Goal: Task Accomplishment & Management: Use online tool/utility

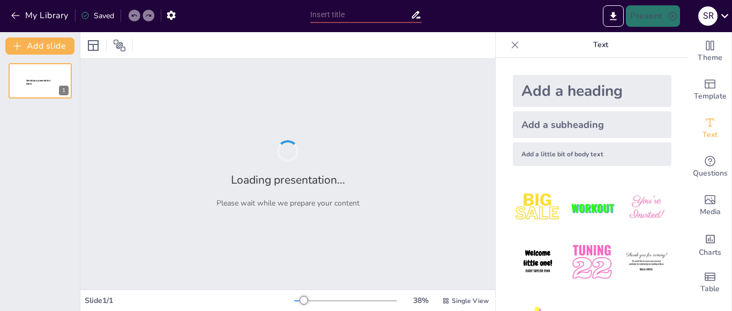
type input "Resumen de las 21 Leyes de Liderazgo: Claves del Éxito según [PERSON_NAME]"
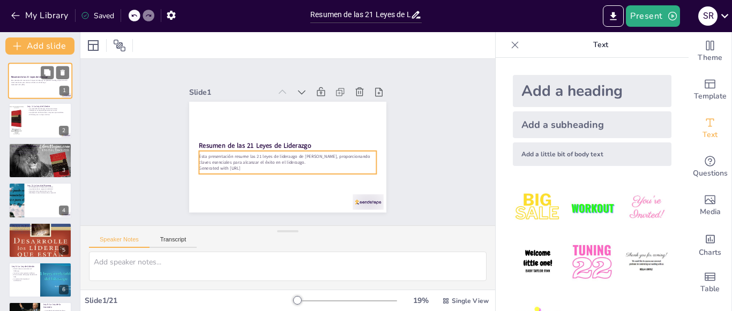
click at [37, 85] on p "Generated with [URL]" at bounding box center [40, 85] width 58 height 2
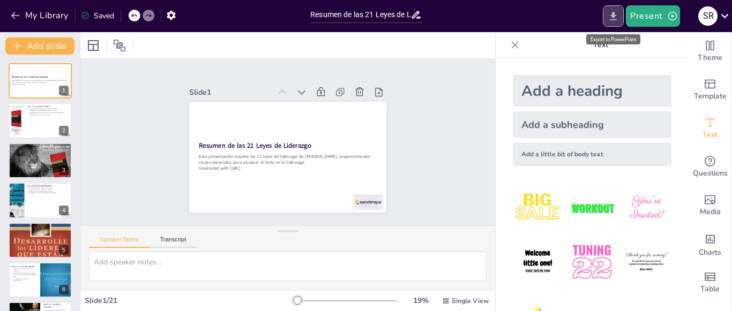
click at [613, 17] on icon "Export to PowerPoint" at bounding box center [613, 16] width 11 height 11
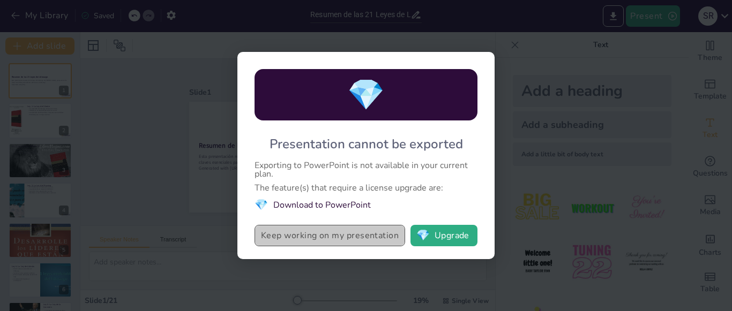
click at [348, 237] on button "Keep working on my presentation" at bounding box center [330, 235] width 151 height 21
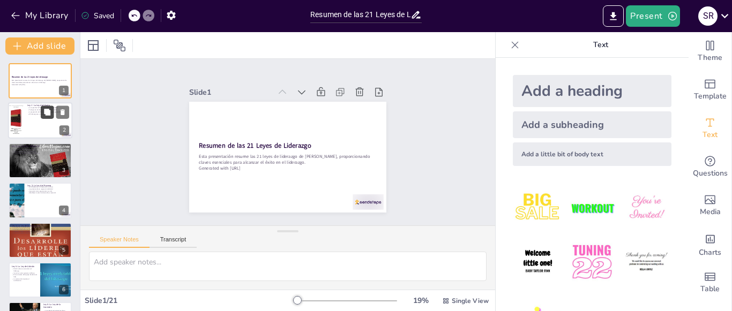
click at [46, 107] on button at bounding box center [47, 112] width 13 height 13
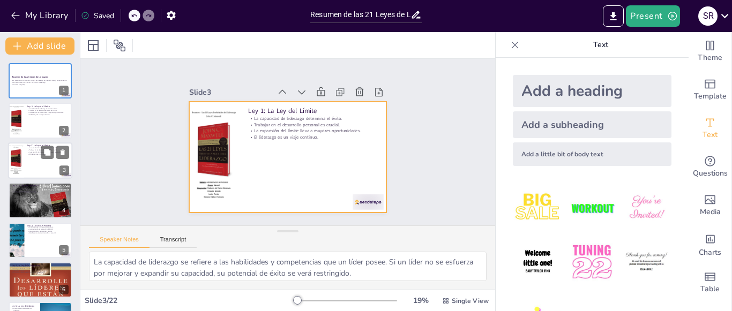
click at [48, 166] on div at bounding box center [40, 161] width 64 height 36
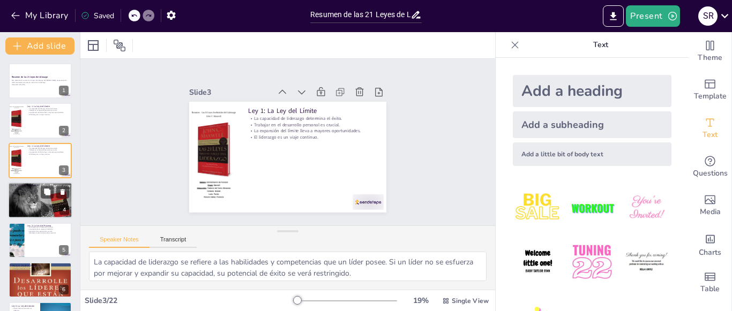
click at [35, 199] on div at bounding box center [40, 200] width 69 height 36
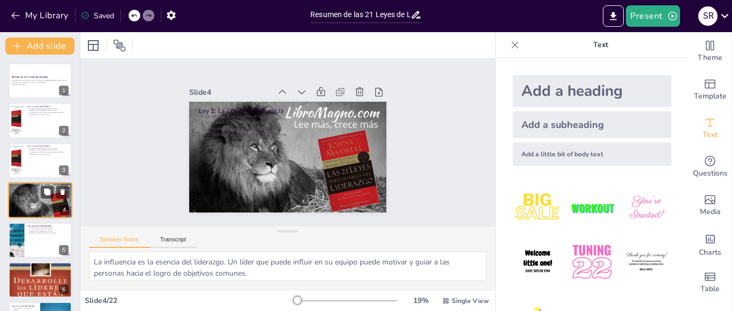
scroll to position [18, 0]
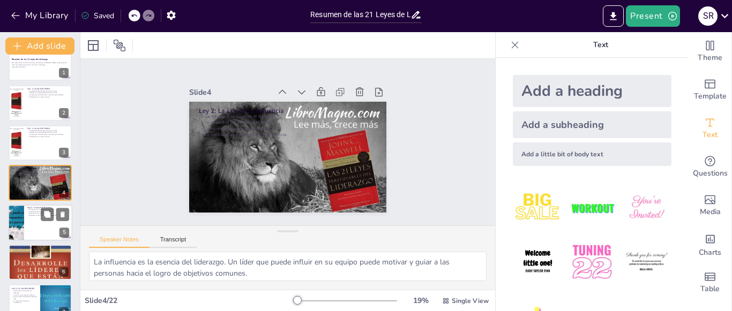
click at [29, 226] on div at bounding box center [40, 223] width 64 height 36
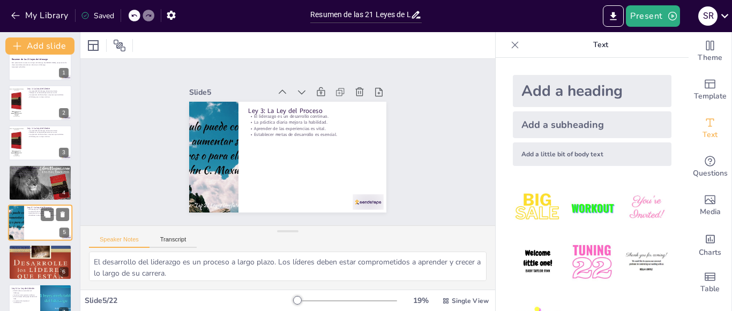
scroll to position [57, 0]
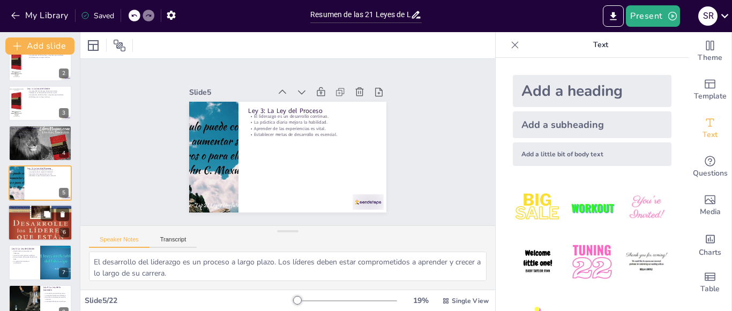
click at [41, 226] on div at bounding box center [40, 222] width 64 height 91
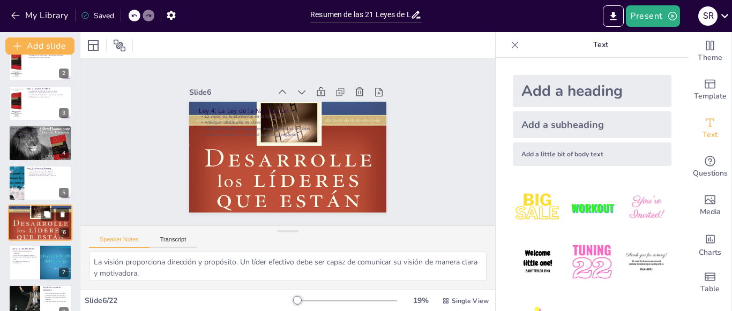
scroll to position [98, 0]
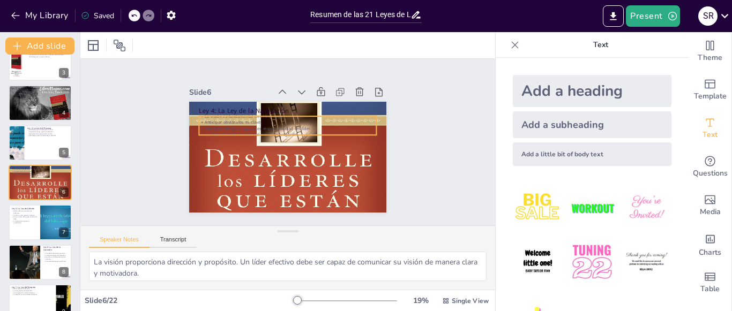
click at [223, 121] on p "Anticipar obstáculos es clave." at bounding box center [289, 122] width 177 height 25
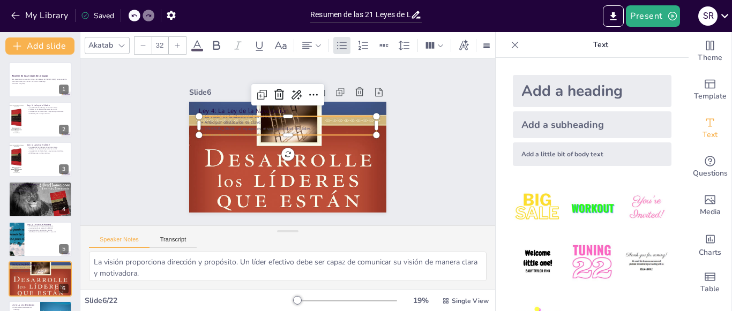
scroll to position [0, 0]
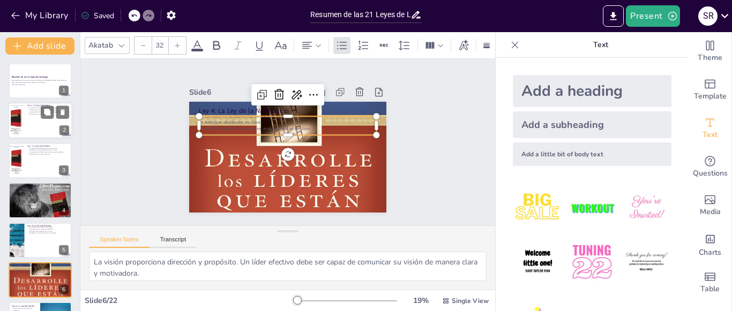
click at [42, 129] on div at bounding box center [40, 121] width 64 height 36
type textarea "La capacidad de liderazgo se refiere a las habilidades y competencias que un lí…"
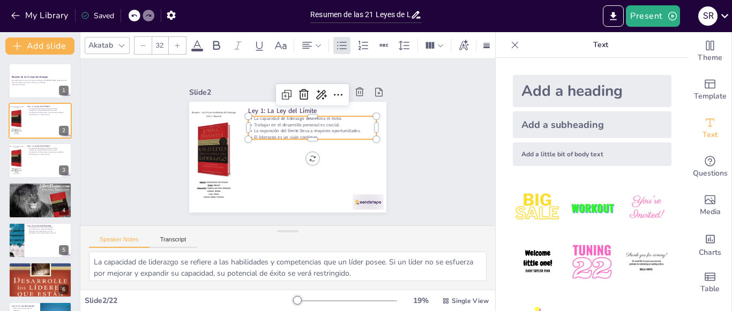
click at [259, 122] on p "Trabajar en el desarrollo personal es crucial." at bounding box center [312, 125] width 128 height 6
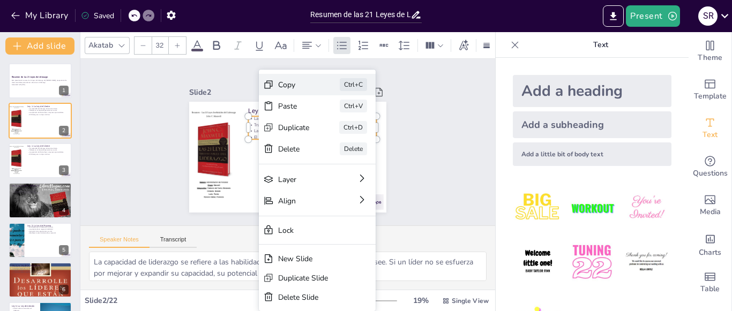
click at [357, 146] on div "Copy" at bounding box center [373, 152] width 33 height 13
click at [356, 146] on div "Copy" at bounding box center [372, 152] width 33 height 13
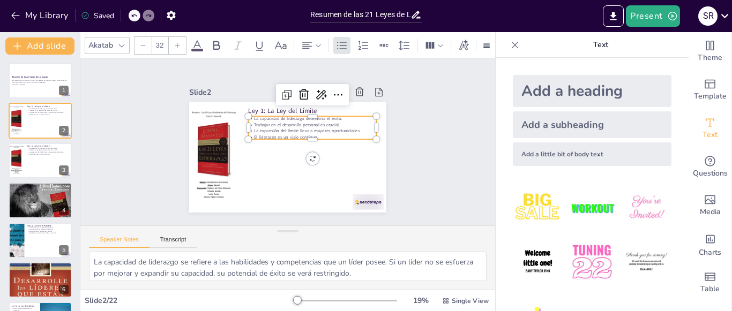
click at [176, 43] on icon at bounding box center [177, 45] width 6 height 6
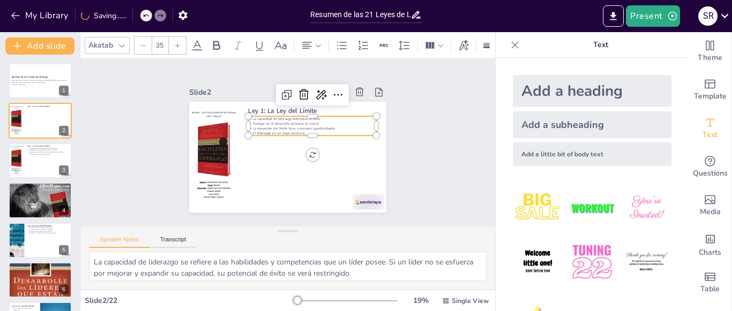
click at [176, 44] on div at bounding box center [177, 45] width 17 height 17
type input "38"
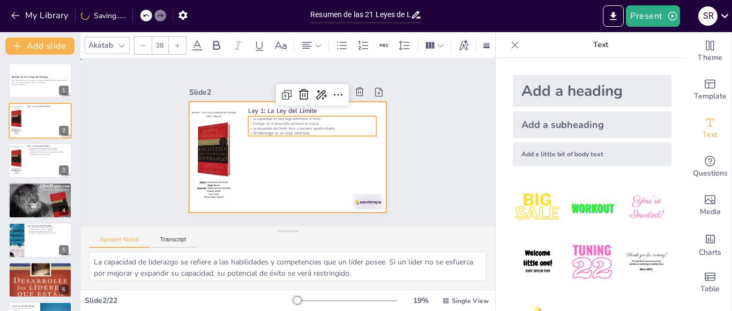
click at [267, 183] on div at bounding box center [287, 157] width 197 height 111
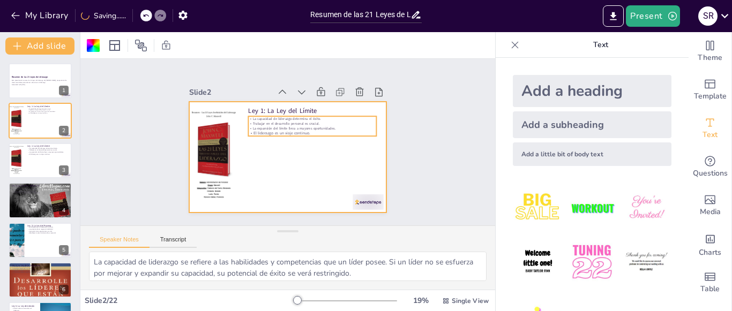
click at [279, 131] on p "El liderazgo es un viaje continuo." at bounding box center [312, 133] width 128 height 5
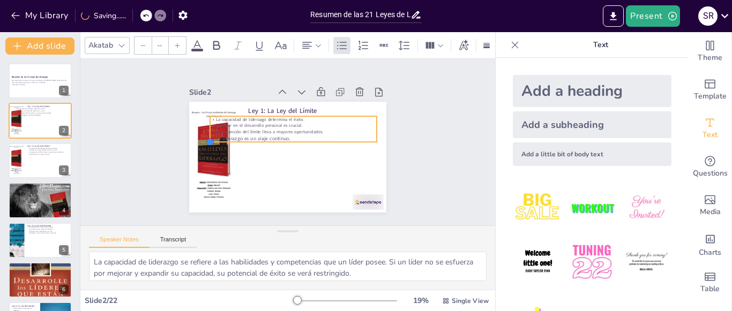
drag, startPoint x: 241, startPoint y: 134, endPoint x: 393, endPoint y: 140, distance: 151.8
click at [393, 140] on div "Slide 1 Resumen de las 21 Leyes de Liderazgo Esta presentación resume las 21 le…" at bounding box center [287, 142] width 257 height 141
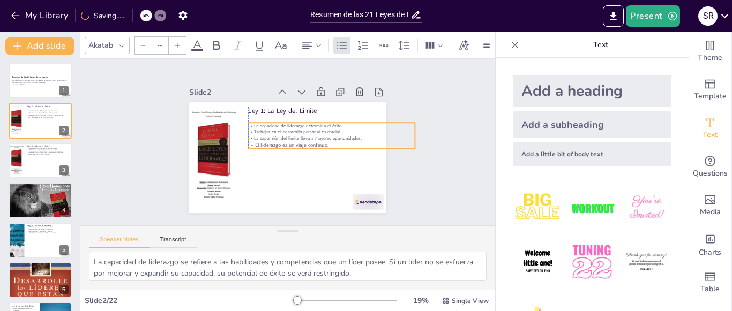
drag, startPoint x: 325, startPoint y: 128, endPoint x: 360, endPoint y: 134, distance: 35.4
click at [360, 134] on p "La expansión del límite lleva a mayores oportunidades." at bounding box center [331, 151] width 160 height 57
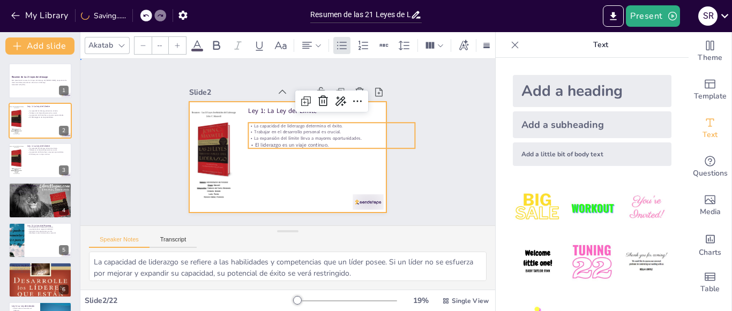
click at [358, 166] on div at bounding box center [287, 157] width 197 height 111
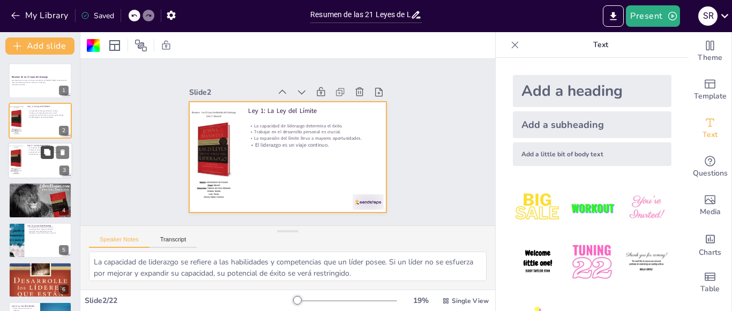
click at [46, 159] on button at bounding box center [47, 152] width 13 height 13
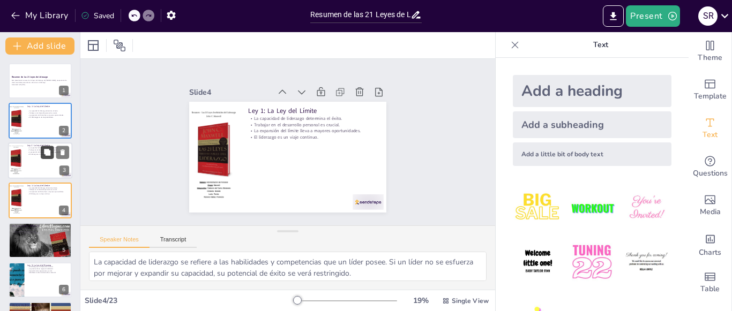
scroll to position [18, 0]
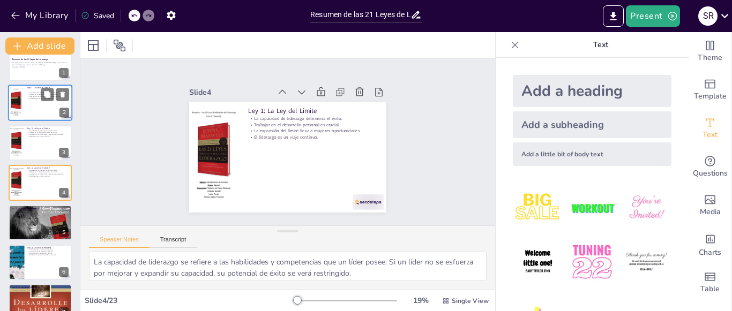
click at [39, 109] on div at bounding box center [40, 103] width 64 height 36
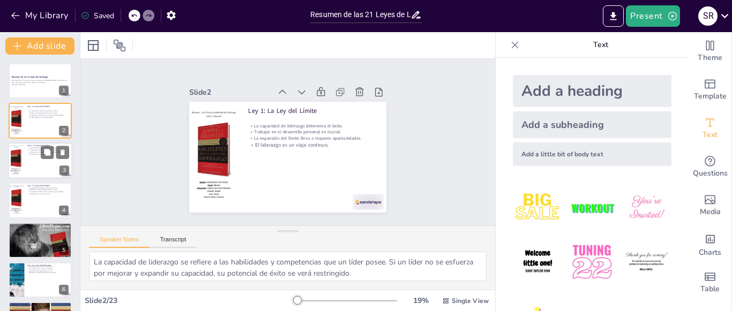
click at [38, 170] on div at bounding box center [40, 161] width 64 height 36
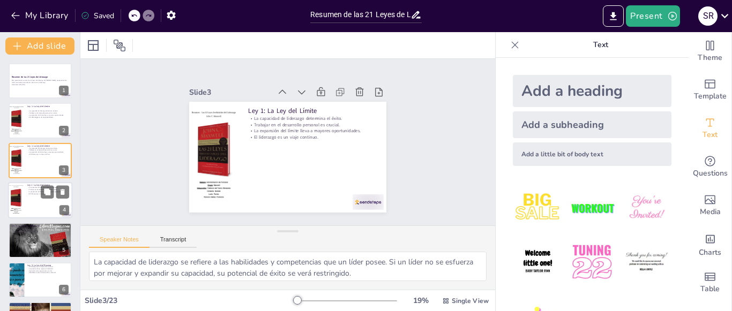
click at [45, 205] on div at bounding box center [40, 200] width 64 height 36
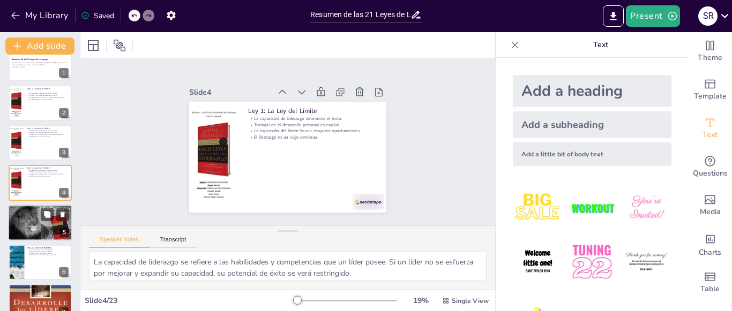
click at [39, 225] on div at bounding box center [40, 223] width 69 height 36
type textarea "La influencia es la esencia del liderazgo. Un líder que puede influir en su equ…"
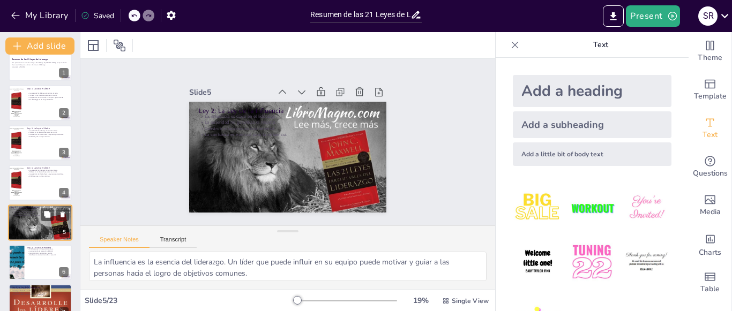
scroll to position [57, 0]
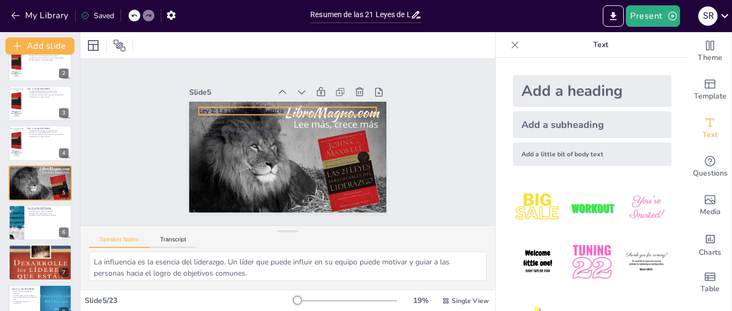
click at [214, 109] on p "Ley 2: La Ley de la Influencia" at bounding box center [290, 112] width 177 height 28
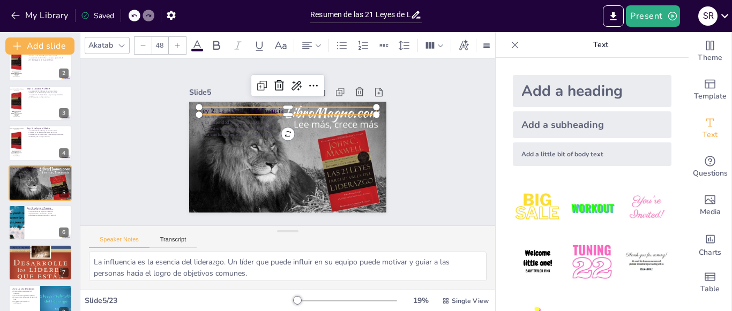
click at [214, 109] on p "Ley 2: La Ley de la Influencia" at bounding box center [287, 111] width 177 height 9
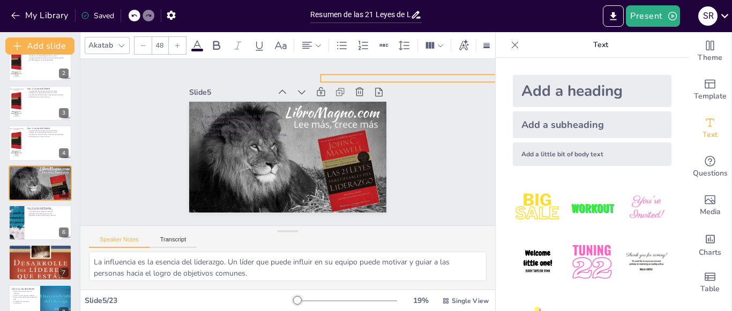
drag, startPoint x: 214, startPoint y: 109, endPoint x: 336, endPoint y: 76, distance: 126.0
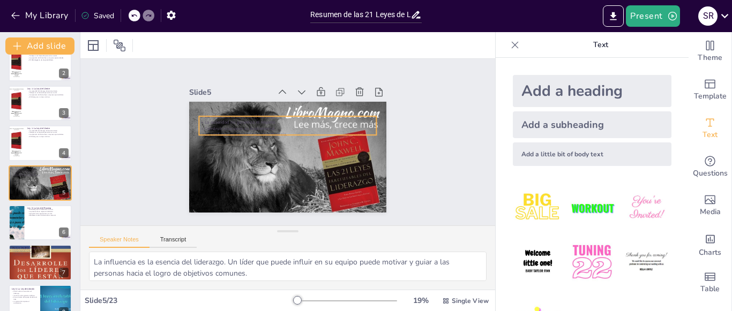
click at [203, 114] on p "La influencia es clave en el liderazgo." at bounding box center [287, 117] width 177 height 6
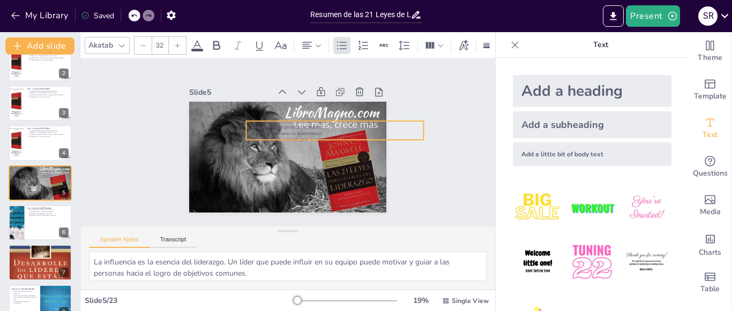
drag, startPoint x: 206, startPoint y: 113, endPoint x: 253, endPoint y: 117, distance: 47.4
click at [253, 118] on p "La influencia es clave en el liderazgo." at bounding box center [334, 121] width 177 height 6
click at [176, 42] on icon at bounding box center [177, 45] width 6 height 6
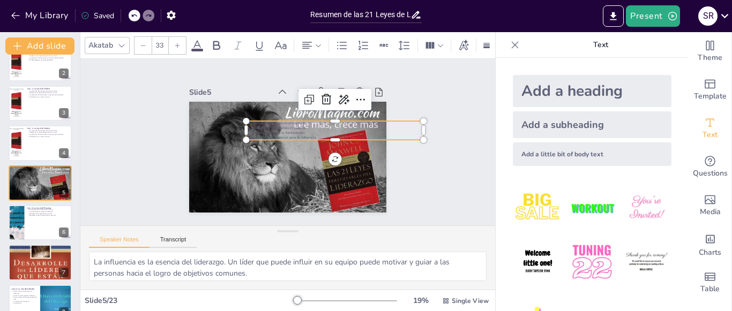
click at [176, 42] on icon at bounding box center [177, 45] width 6 height 6
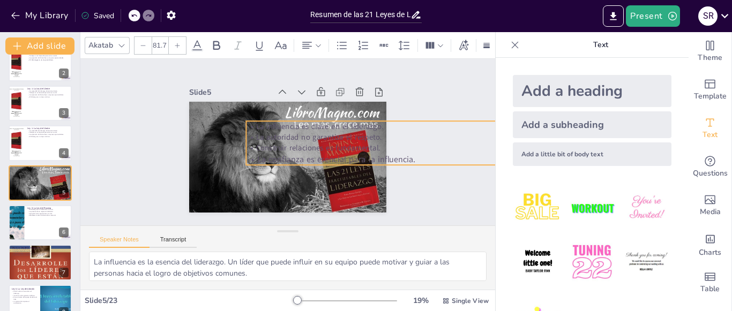
drag, startPoint x: 415, startPoint y: 137, endPoint x: 436, endPoint y: 162, distance: 32.3
click at [436, 162] on div "Slide 1 Resumen de las 21 Leyes de Liderazgo Esta presentación resume las 21 le…" at bounding box center [288, 142] width 430 height 209
drag, startPoint x: 253, startPoint y: 118, endPoint x: 327, endPoint y: 125, distance: 73.7
click at [327, 125] on p "La influencia es clave en el liderazgo." at bounding box center [449, 143] width 402 height 53
click at [392, 126] on p "La influencia es clave en el liderazgo." at bounding box center [352, 289] width 135 height 386
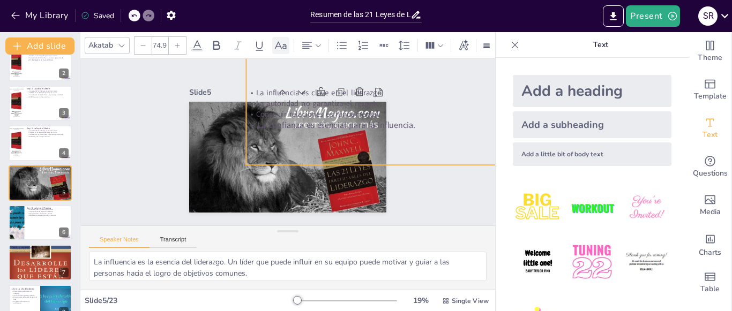
drag, startPoint x: 390, startPoint y: 114, endPoint x: 287, endPoint y: 46, distance: 123.1
click at [287, 46] on div "Akatab 74.9 Slide 1 Resumen de las 21 Leyes de Liderazgo Esta presentación resu…" at bounding box center [287, 171] width 415 height 279
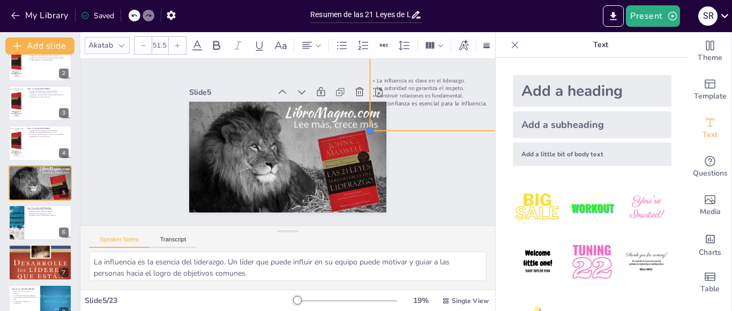
type input "51.9"
drag, startPoint x: 238, startPoint y: 160, endPoint x: 431, endPoint y: 126, distance: 195.4
click at [386, 126] on div "La influencia es clave en el liderazgo. La autoridad no garantiza el respeto. C…" at bounding box center [287, 157] width 197 height 111
click at [417, 170] on div "Slide 1 Resumen de las 21 Leyes de Liderazgo Esta presentación resume las 21 le…" at bounding box center [288, 142] width 430 height 209
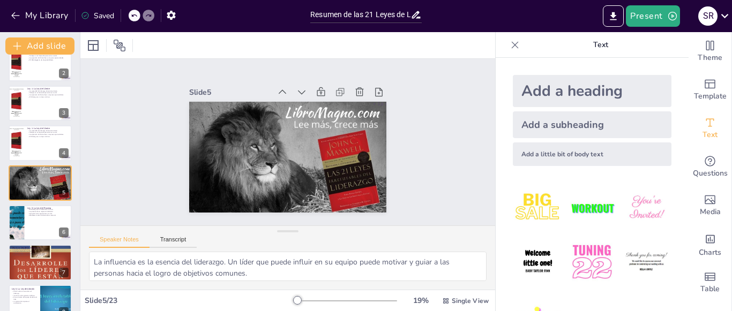
click at [136, 14] on icon at bounding box center [134, 15] width 6 height 6
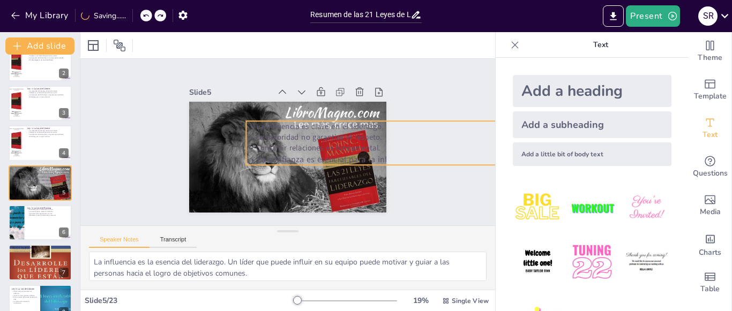
click at [325, 124] on p "La influencia es clave en el liderazgo." at bounding box center [449, 143] width 402 height 53
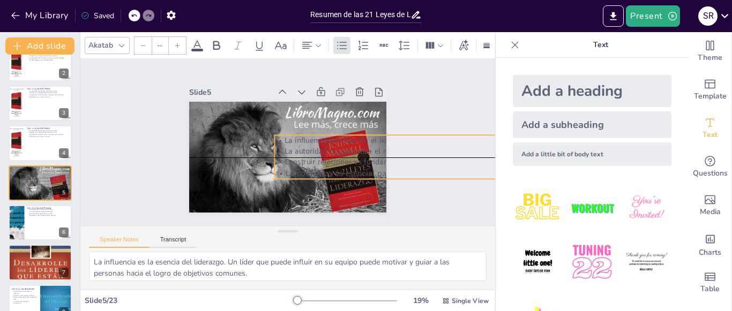
drag, startPoint x: 325, startPoint y: 124, endPoint x: 354, endPoint y: 140, distance: 32.9
click at [354, 140] on p "La influencia es clave en el liderazgo." at bounding box center [475, 160] width 402 height 53
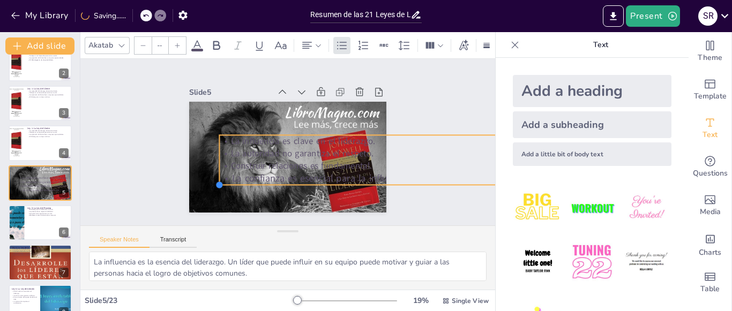
drag, startPoint x: 266, startPoint y: 173, endPoint x: 211, endPoint y: 169, distance: 55.3
click at [211, 169] on div "La influencia es clave en el liderazgo. La autoridad no garantiza el respeto. C…" at bounding box center [287, 157] width 197 height 111
click at [196, 41] on icon at bounding box center [197, 45] width 10 height 10
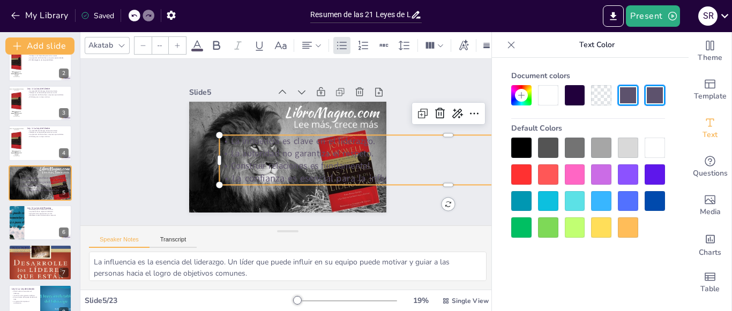
click at [651, 146] on div at bounding box center [655, 148] width 20 height 20
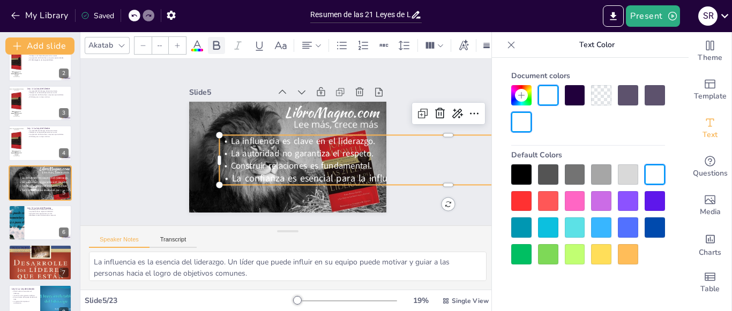
click at [216, 39] on icon at bounding box center [216, 45] width 13 height 13
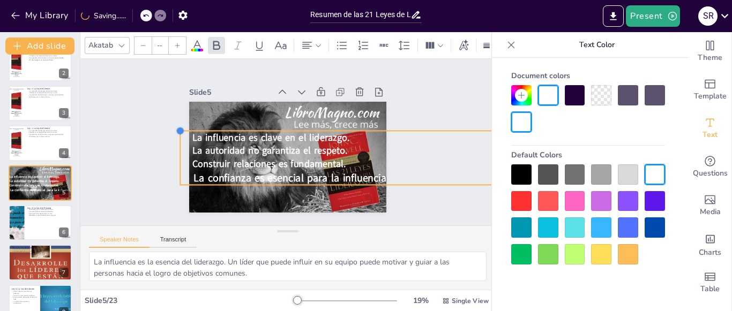
drag, startPoint x: 211, startPoint y: 130, endPoint x: 186, endPoint y: 126, distance: 25.0
click at [186, 126] on div "La influencia es clave en el liderazgo. La autoridad no garantiza el respeto. C…" at bounding box center [286, 157] width 208 height 131
click at [133, 14] on icon at bounding box center [134, 15] width 6 height 6
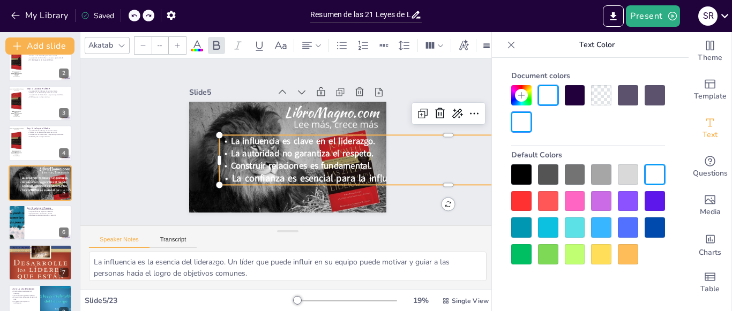
click at [133, 14] on icon at bounding box center [134, 15] width 6 height 6
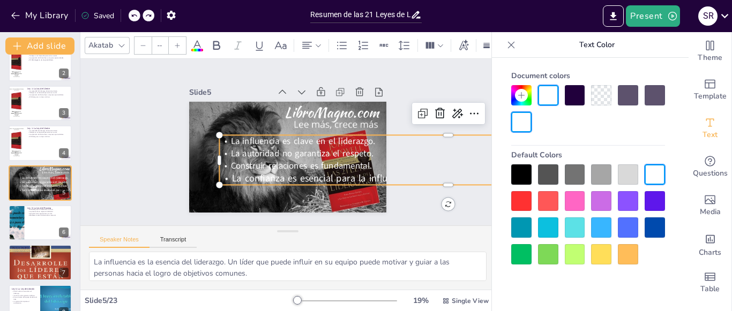
click at [133, 14] on icon at bounding box center [134, 15] width 6 height 6
click at [137, 16] on icon at bounding box center [133, 15] width 5 height 3
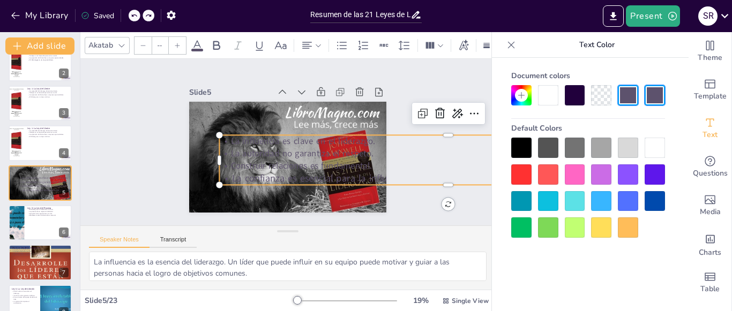
click at [137, 16] on icon at bounding box center [133, 15] width 5 height 3
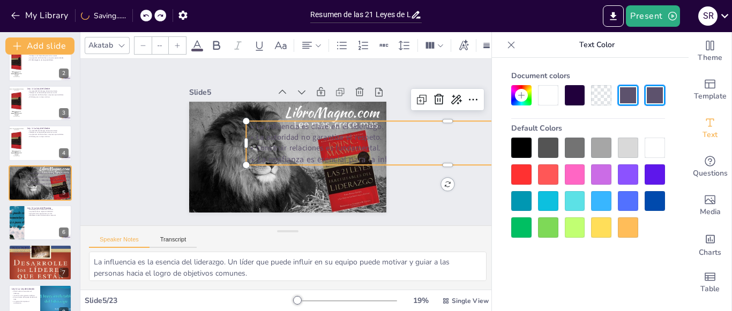
click at [137, 16] on div "My Library Saving......" at bounding box center [96, 14] width 193 height 19
click at [135, 13] on icon at bounding box center [134, 15] width 6 height 6
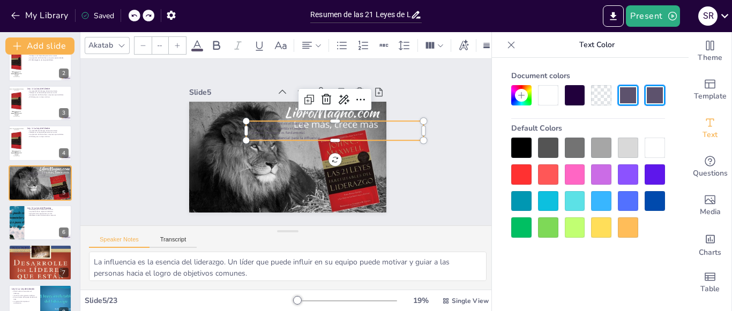
click at [135, 13] on icon at bounding box center [134, 15] width 6 height 6
click at [135, 13] on div "My Library Saving......" at bounding box center [96, 14] width 193 height 19
click at [133, 17] on icon at bounding box center [133, 15] width 5 height 3
click at [133, 17] on div at bounding box center [132, 15] width 1 height 13
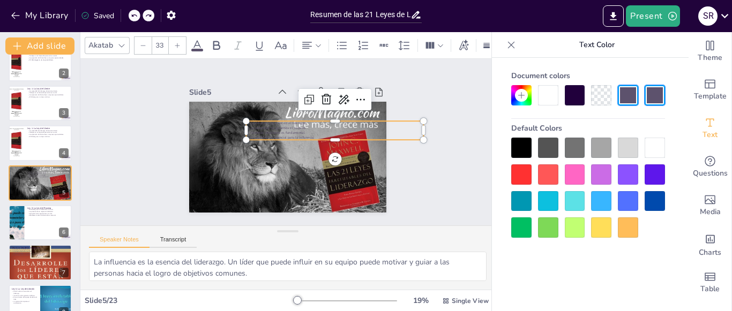
click at [134, 16] on icon at bounding box center [134, 15] width 6 height 6
click at [134, 16] on div "My Library Saving......" at bounding box center [96, 14] width 193 height 19
click at [134, 16] on icon at bounding box center [134, 15] width 6 height 6
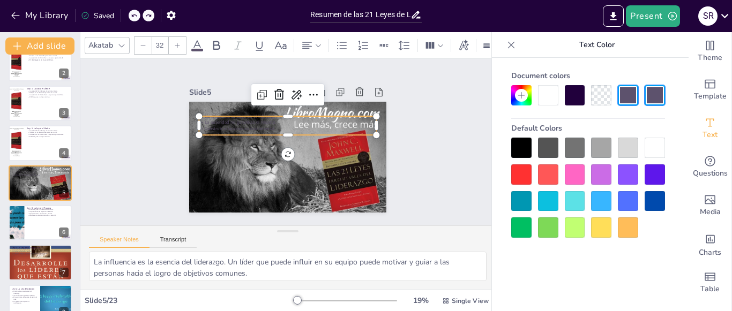
click at [134, 16] on icon at bounding box center [134, 15] width 6 height 6
click at [134, 16] on div "My Library Saving......" at bounding box center [96, 14] width 193 height 19
click at [134, 16] on icon at bounding box center [134, 15] width 6 height 6
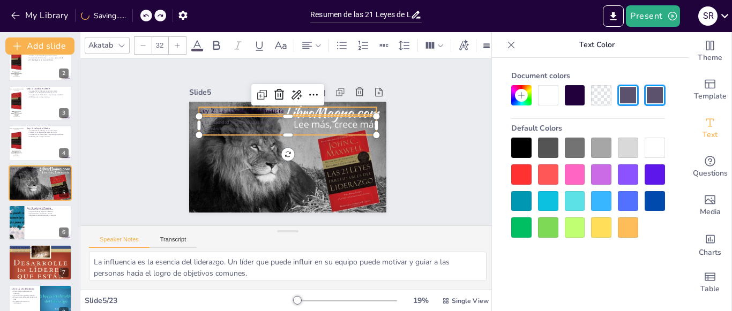
click at [199, 107] on p "Ley 2: La Ley de la Influencia" at bounding box center [287, 111] width 177 height 9
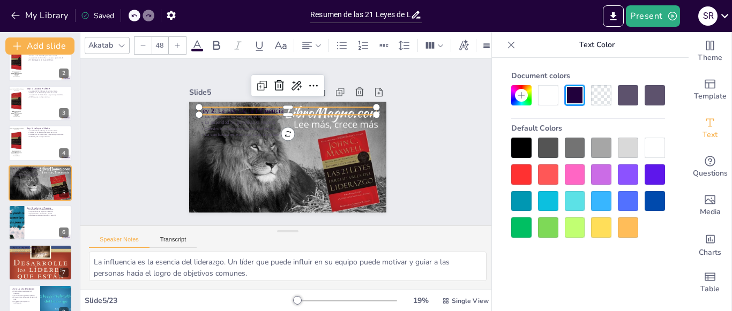
click at [653, 148] on div at bounding box center [655, 148] width 20 height 20
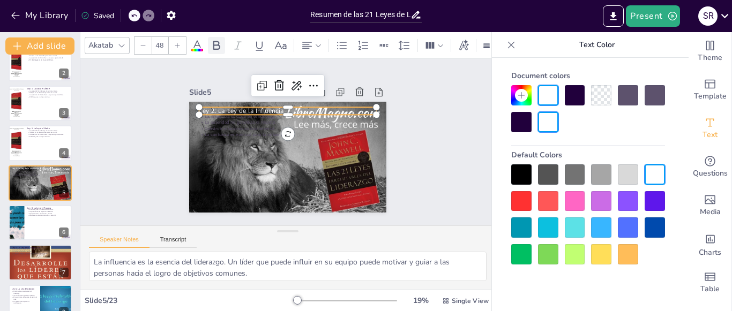
click at [219, 40] on icon at bounding box center [216, 45] width 13 height 13
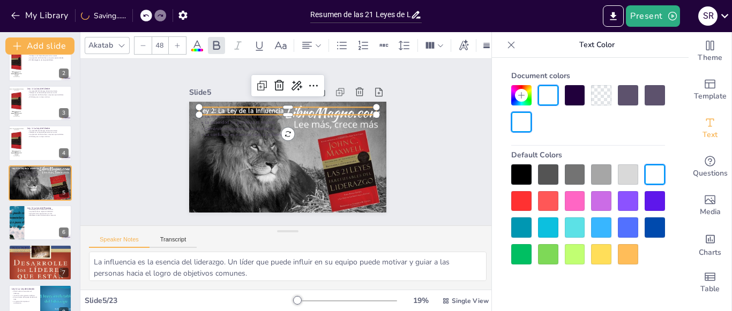
click at [174, 42] on icon at bounding box center [177, 45] width 6 height 6
click at [176, 42] on icon at bounding box center [177, 45] width 6 height 6
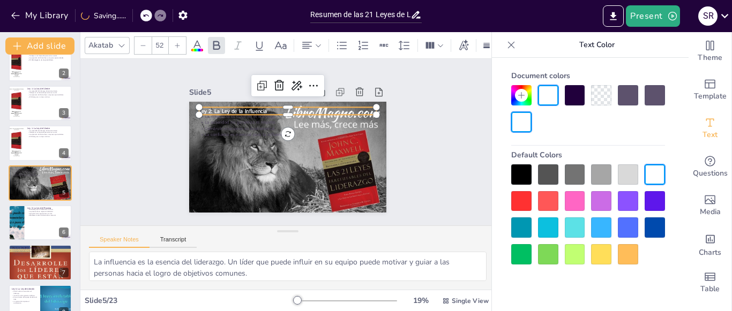
type input "53"
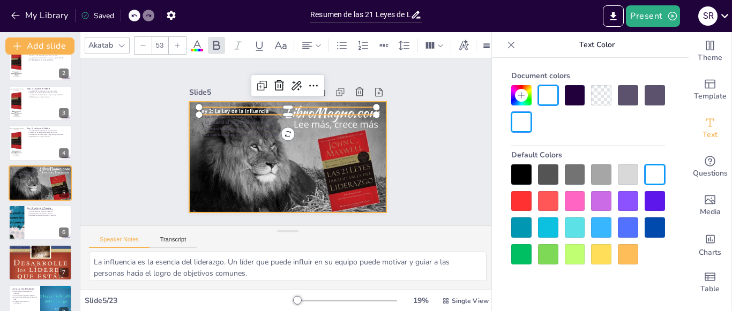
click at [238, 137] on div at bounding box center [286, 157] width 222 height 132
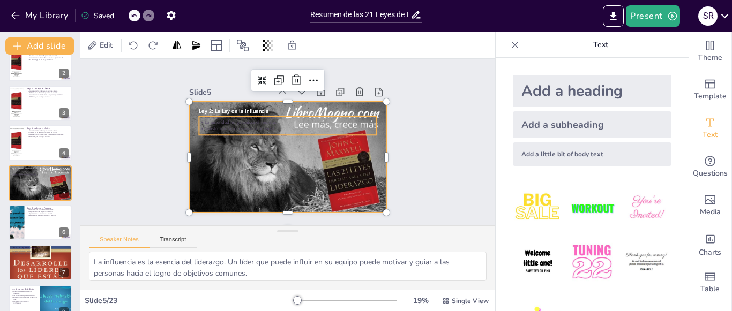
click at [222, 125] on span "Construir relaciones es fundamental." at bounding box center [240, 128] width 71 height 6
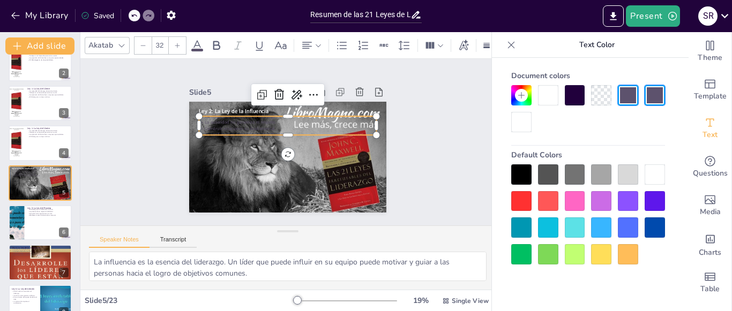
click at [654, 171] on div at bounding box center [655, 175] width 20 height 20
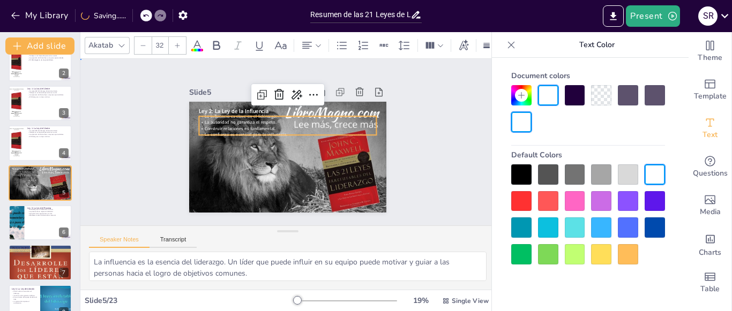
click at [444, 146] on div "Slide 1 Resumen de las 21 Leyes de Liderazgo Esta presentación resume las 21 le…" at bounding box center [287, 142] width 415 height 167
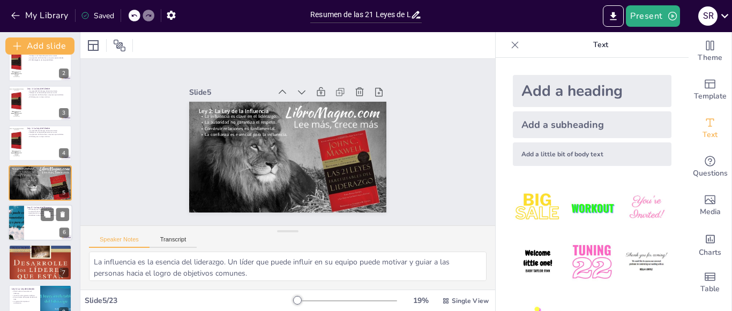
click at [39, 217] on div at bounding box center [40, 223] width 64 height 36
type textarea "El desarrollo del liderazgo es un proceso a largo plazo. Los líderes deben esta…"
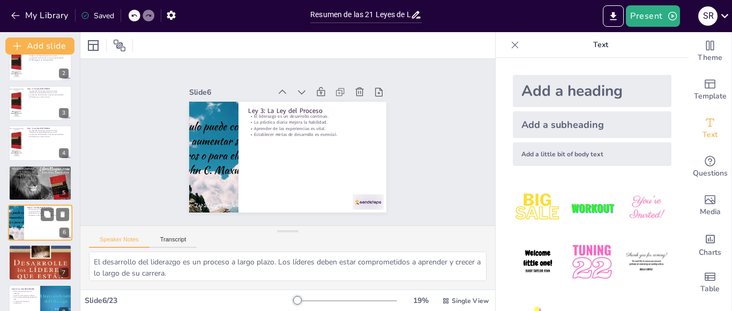
scroll to position [98, 0]
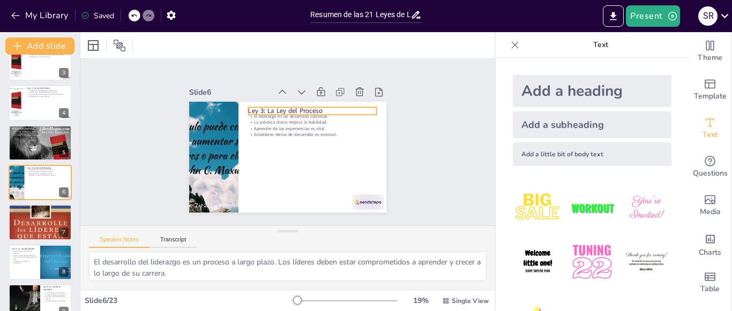
click at [267, 104] on p "Ley 3: La Ley del Proceso" at bounding box center [315, 113] width 129 height 23
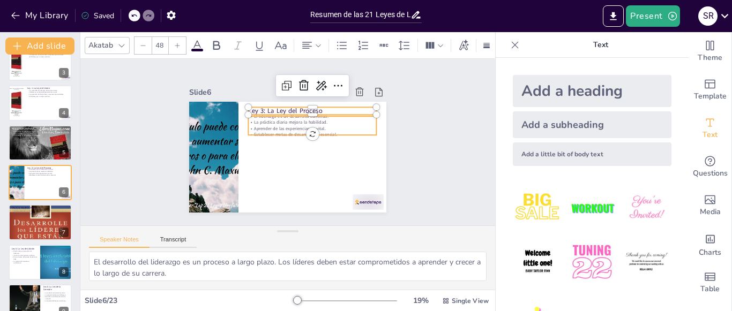
click at [267, 124] on p "Aprender de las experiencias es vital." at bounding box center [314, 134] width 126 height 33
type input "32"
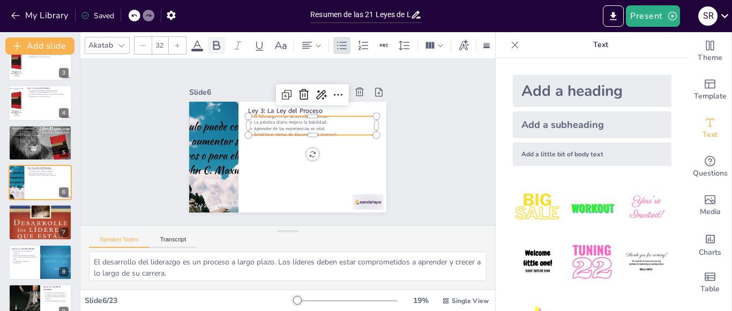
click at [213, 41] on icon at bounding box center [216, 45] width 13 height 13
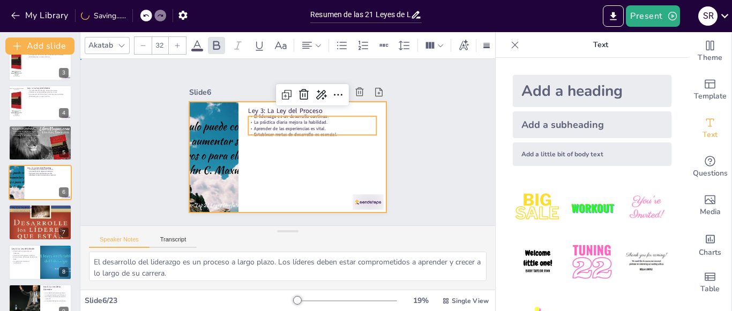
click at [290, 180] on div at bounding box center [286, 157] width 208 height 131
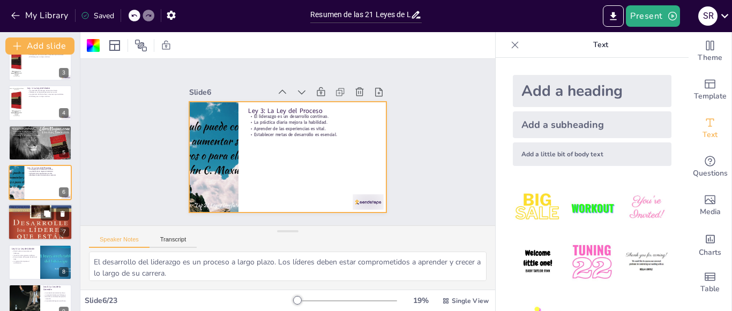
click at [46, 227] on div at bounding box center [40, 222] width 64 height 91
type textarea "La visión proporciona dirección y propósito. Un líder efectivo debe ser capaz d…"
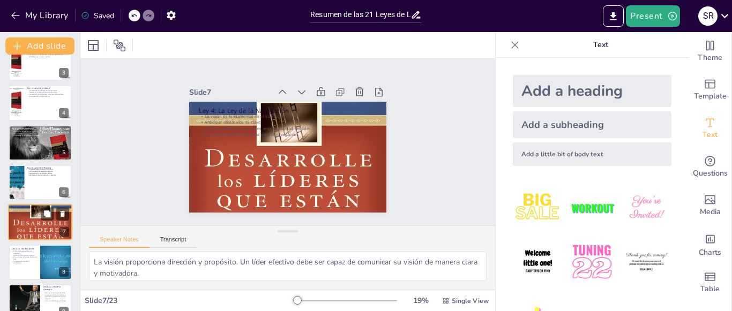
scroll to position [137, 0]
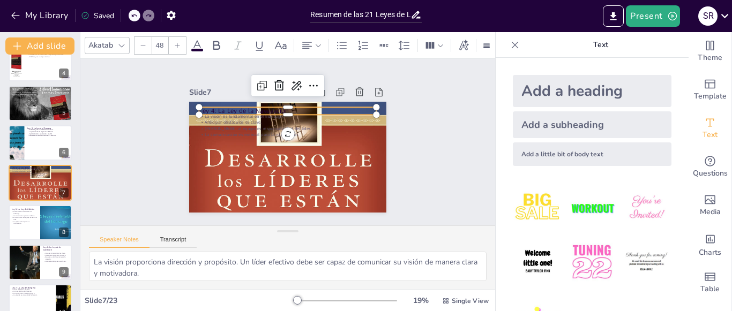
click at [225, 107] on p "Ley 4: La Ley de la Navegación" at bounding box center [287, 111] width 177 height 9
click at [199, 39] on icon at bounding box center [197, 45] width 13 height 13
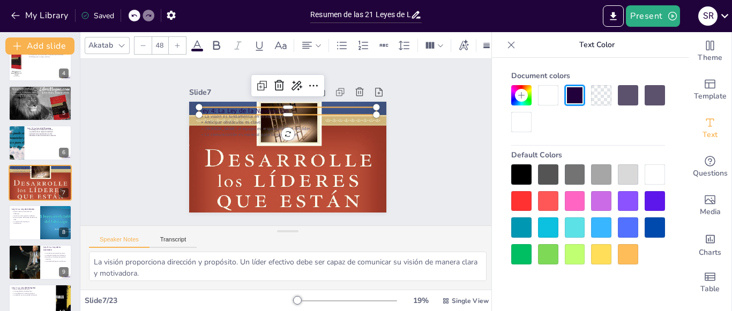
click at [659, 177] on div at bounding box center [655, 175] width 20 height 20
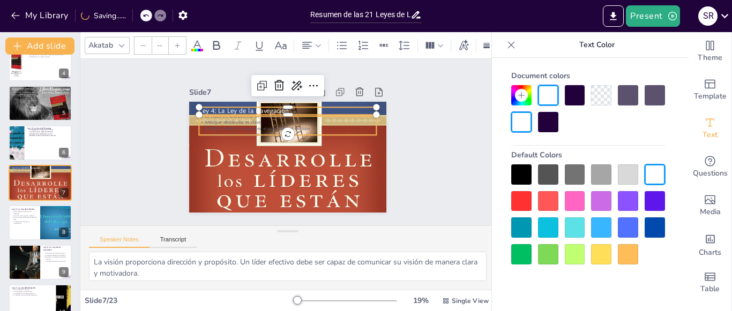
click at [220, 125] on p "[PERSON_NAME] al equipo es responsabilidad del líder." at bounding box center [287, 128] width 177 height 6
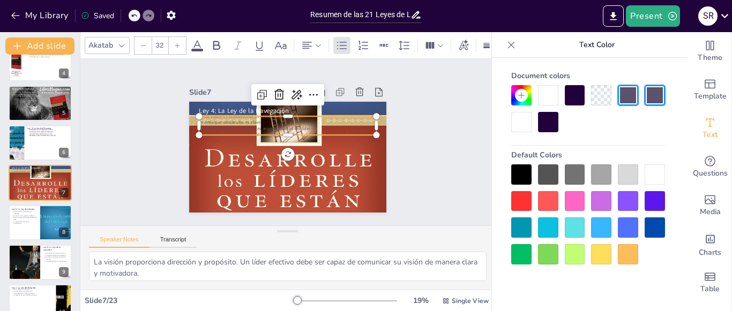
click at [653, 177] on div at bounding box center [655, 175] width 20 height 20
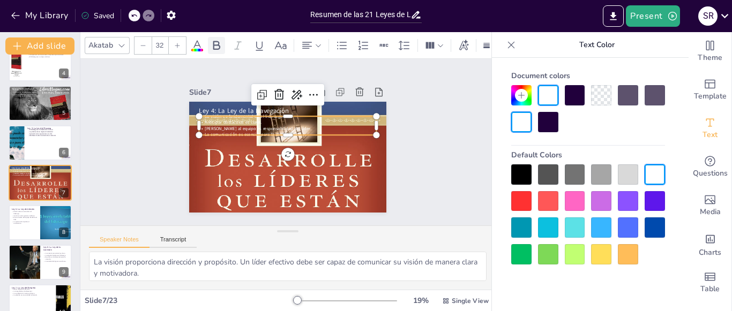
click at [216, 39] on icon at bounding box center [216, 45] width 13 height 13
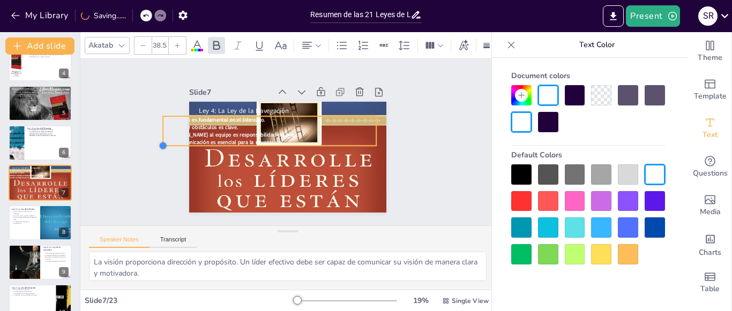
drag, startPoint x: 191, startPoint y: 131, endPoint x: 235, endPoint y: 135, distance: 44.1
click at [235, 135] on div "Ley 4: La Ley de la Navegación La visión es fundamental en el liderazgo. Antici…" at bounding box center [286, 157] width 208 height 131
drag, startPoint x: 258, startPoint y: 144, endPoint x: 288, endPoint y: 146, distance: 29.5
click at [288, 146] on div at bounding box center [268, 150] width 213 height 31
drag, startPoint x: 155, startPoint y: 145, endPoint x: 195, endPoint y: 145, distance: 39.7
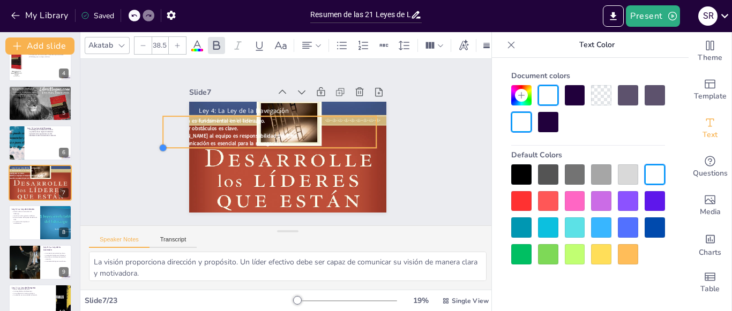
click at [195, 145] on div "Ley 4: La Ley de la Navegación La visión es fundamental en el liderazgo. Antici…" at bounding box center [287, 157] width 197 height 111
drag, startPoint x: 154, startPoint y: 145, endPoint x: 196, endPoint y: 145, distance: 42.3
click at [196, 145] on div "Ley 4: La Ley de la Navegación La visión es fundamental en el liderazgo. Antici…" at bounding box center [287, 157] width 197 height 111
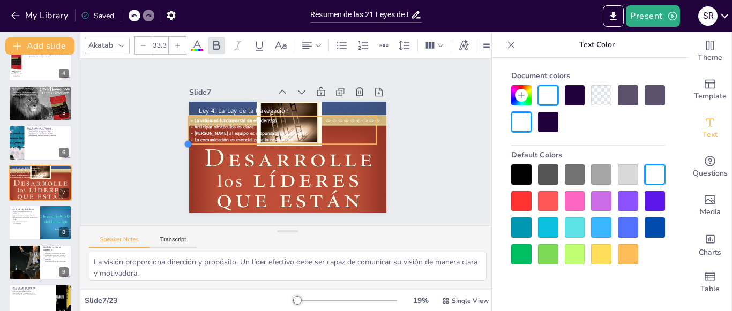
type input "33.9"
drag, startPoint x: 160, startPoint y: 145, endPoint x: 198, endPoint y: 142, distance: 38.7
click at [198, 142] on div "Ley 4: La Ley de la Navegación La visión es fundamental en el liderazgo. Antici…" at bounding box center [287, 157] width 197 height 111
click at [415, 119] on div "Slide 1 Resumen de las 21 Leyes de Liderazgo Esta presentación resume las 21 le…" at bounding box center [287, 142] width 415 height 167
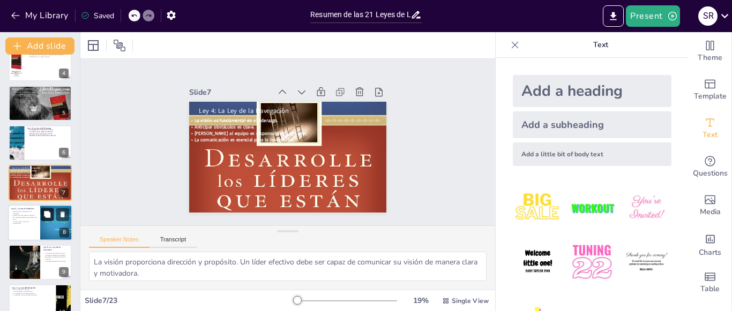
click at [42, 217] on button at bounding box center [47, 214] width 13 height 13
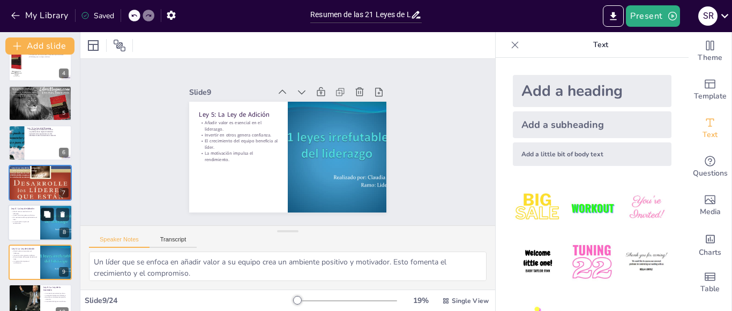
scroll to position [217, 0]
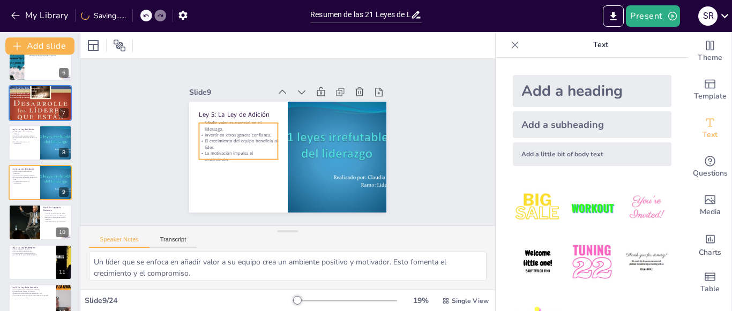
click at [229, 144] on p "El crecimiento del equipo beneficia al líder." at bounding box center [238, 144] width 79 height 12
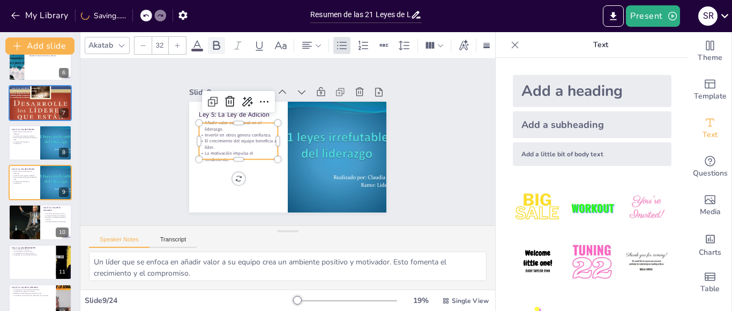
click at [212, 40] on icon at bounding box center [216, 45] width 13 height 13
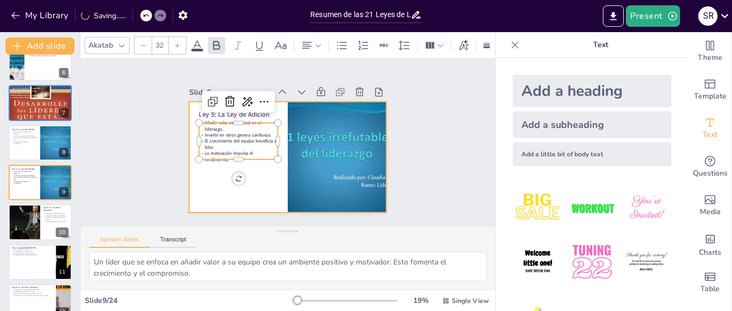
click at [208, 180] on div at bounding box center [273, 146] width 150 height 216
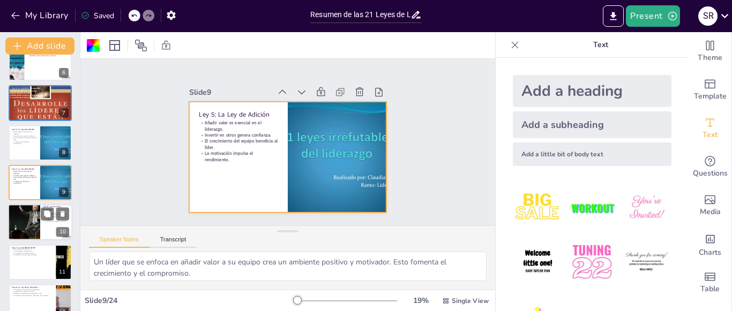
click at [41, 225] on div at bounding box center [40, 223] width 64 height 36
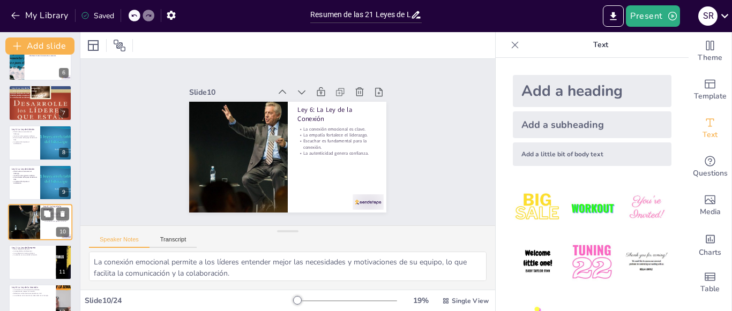
scroll to position [257, 0]
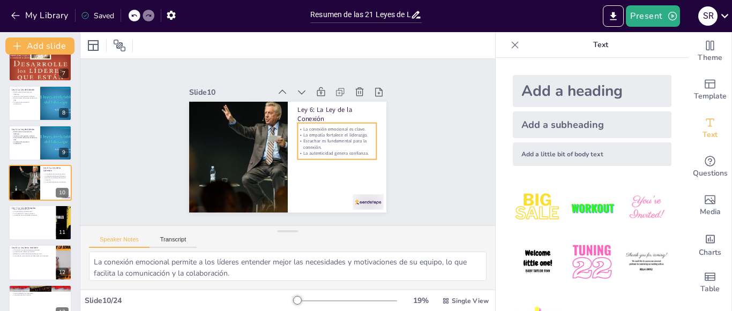
click at [324, 133] on p "La empatía fortalece el liderazgo." at bounding box center [337, 140] width 79 height 14
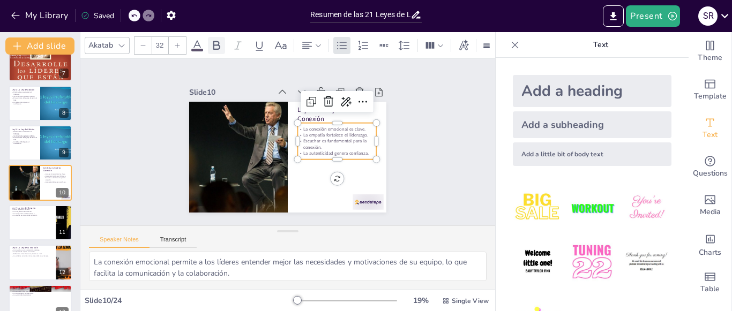
click at [219, 44] on icon at bounding box center [216, 45] width 7 height 9
click at [429, 122] on div "Slide 1 Resumen de las 21 Leyes de Liderazgo Esta presentación resume las 21 le…" at bounding box center [288, 142] width 430 height 209
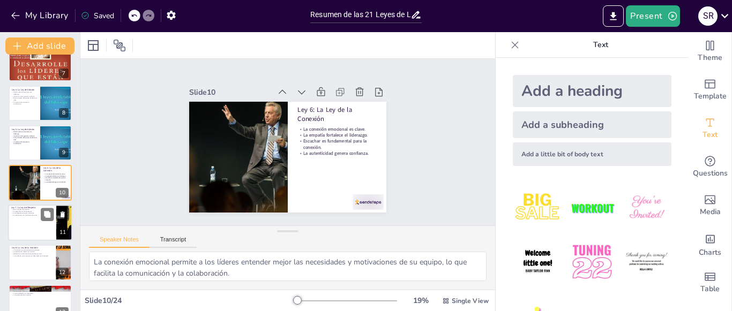
click at [31, 229] on div at bounding box center [40, 223] width 64 height 36
type textarea "El respeto no se exige, se gana. Los líderes deben demostrar su valía a través …"
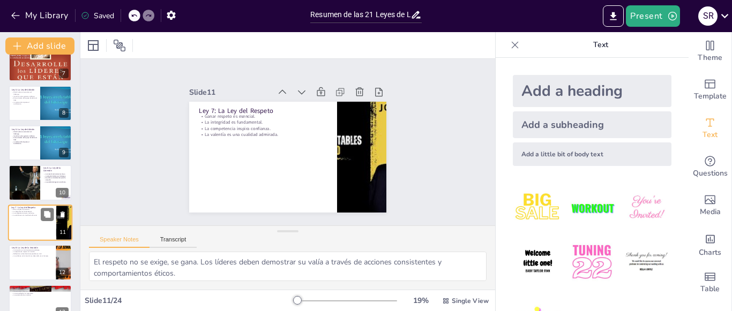
scroll to position [296, 0]
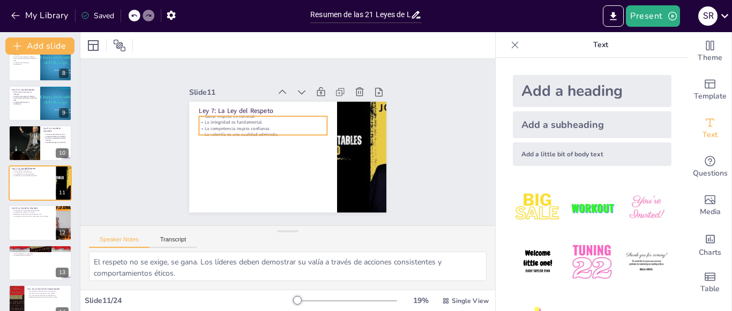
click at [235, 125] on p "La competencia inspira confianza." at bounding box center [264, 125] width 128 height 19
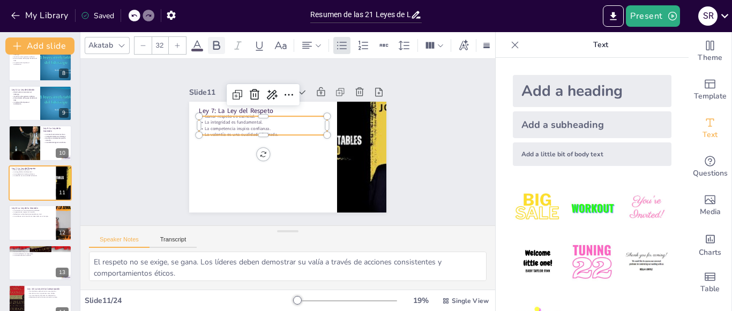
click at [216, 42] on icon at bounding box center [216, 45] width 13 height 13
click at [177, 43] on icon at bounding box center [177, 45] width 5 height 5
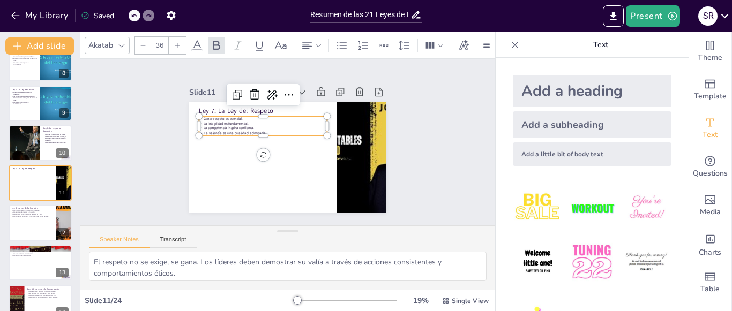
click at [177, 43] on icon at bounding box center [177, 45] width 5 height 5
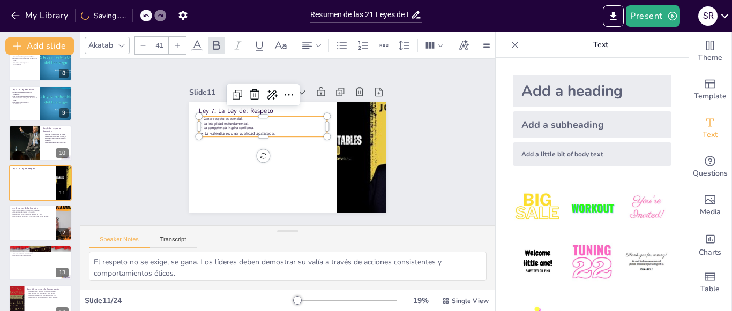
click at [177, 43] on icon at bounding box center [177, 45] width 5 height 5
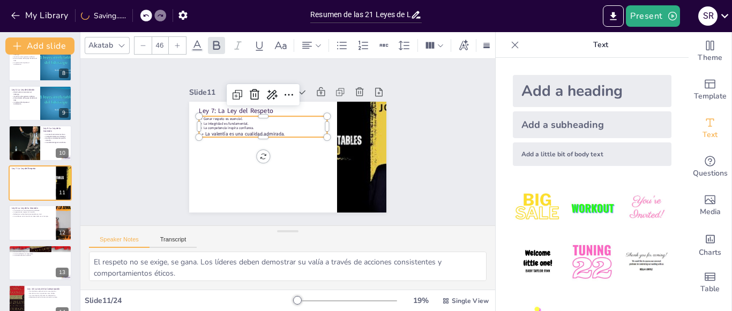
click at [177, 43] on icon at bounding box center [177, 45] width 5 height 5
click at [245, 109] on strong "La competencia inspira confianza." at bounding box center [258, 89] width 37 height 41
click at [248, 124] on p "La competencia inspira confianza." at bounding box center [268, 121] width 123 height 44
drag, startPoint x: 248, startPoint y: 124, endPoint x: 199, endPoint y: 114, distance: 49.2
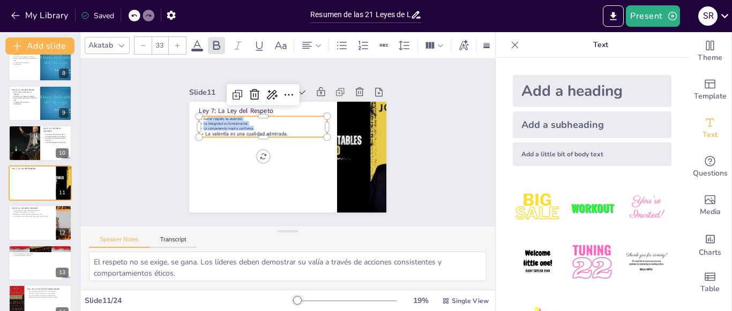
click at [199, 116] on div "Ganar respeto es esencial. La integridad es fundamental. La competencia inspira…" at bounding box center [263, 126] width 128 height 21
click at [165, 42] on input "33" at bounding box center [159, 45] width 15 height 17
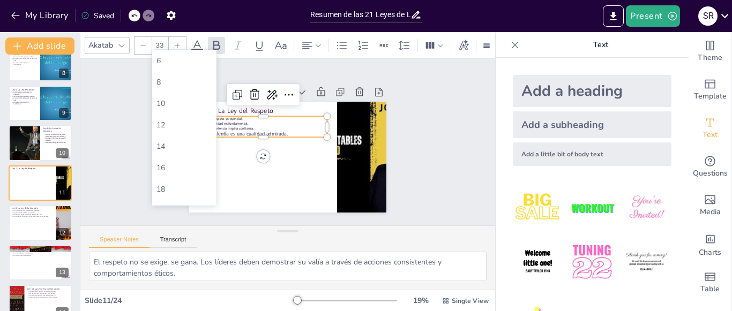
type input "3"
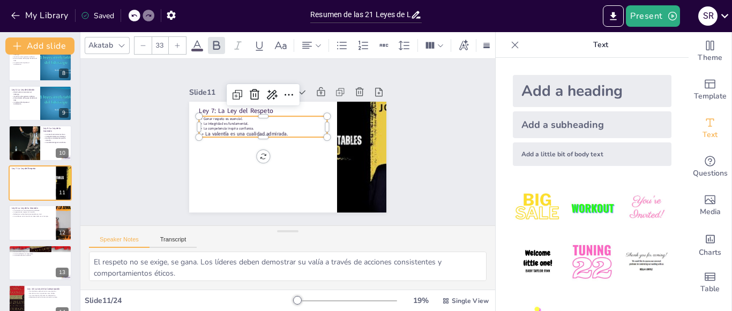
click at [175, 46] on div at bounding box center [177, 45] width 17 height 17
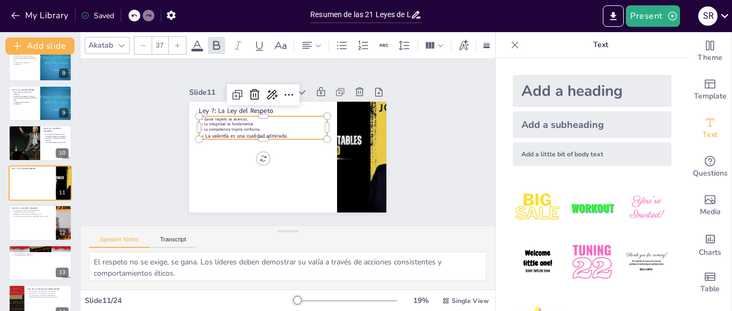
click at [175, 46] on div at bounding box center [177, 45] width 17 height 17
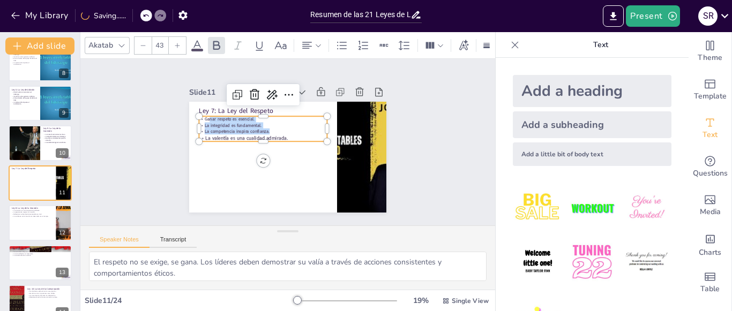
click at [175, 46] on div at bounding box center [177, 45] width 17 height 17
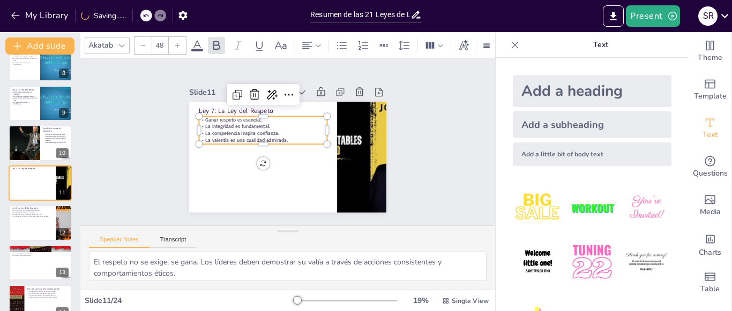
click at [175, 46] on div at bounding box center [177, 45] width 17 height 17
type input "51"
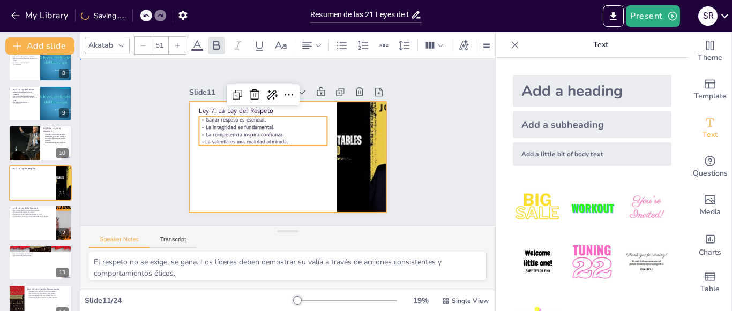
click at [280, 188] on div at bounding box center [286, 157] width 208 height 131
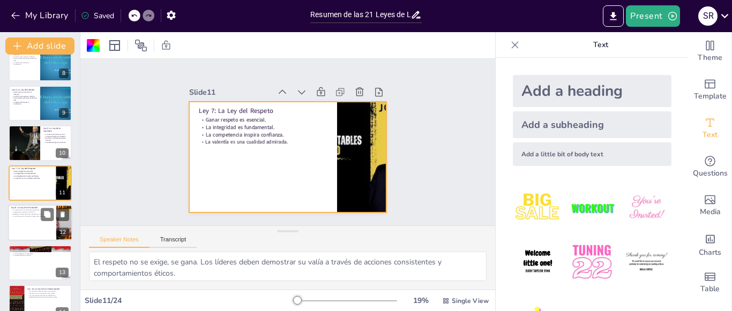
click at [30, 230] on div at bounding box center [40, 223] width 64 height 36
type textarea "La intuición permite a los líderes tomar decisiones rápidas y efectivas basadas…"
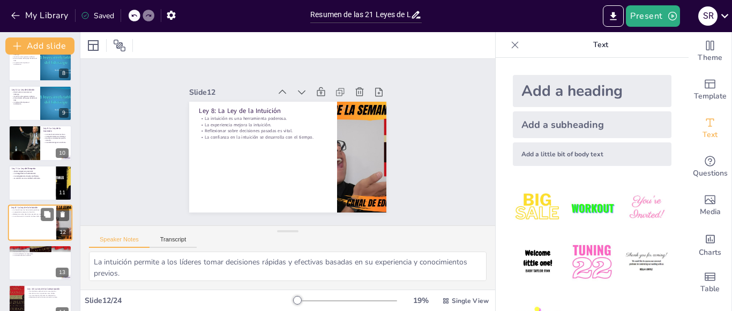
scroll to position [337, 0]
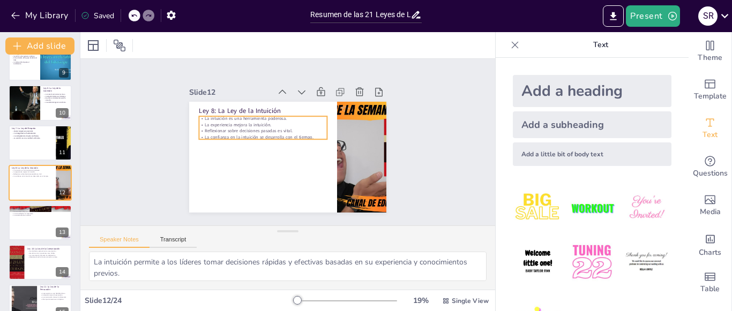
click at [272, 131] on p "La confianza en la intuición se desarrolla con el tiempo." at bounding box center [264, 132] width 126 height 33
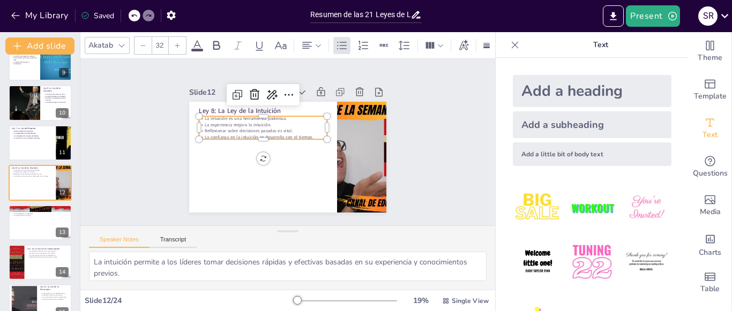
click at [175, 45] on div at bounding box center [177, 45] width 17 height 17
type input "--"
drag, startPoint x: 286, startPoint y: 126, endPoint x: 196, endPoint y: 114, distance: 91.5
click at [199, 116] on div "La intuición es una herramienta poderosa. La experiencia mejora la intuición. R…" at bounding box center [263, 125] width 128 height 19
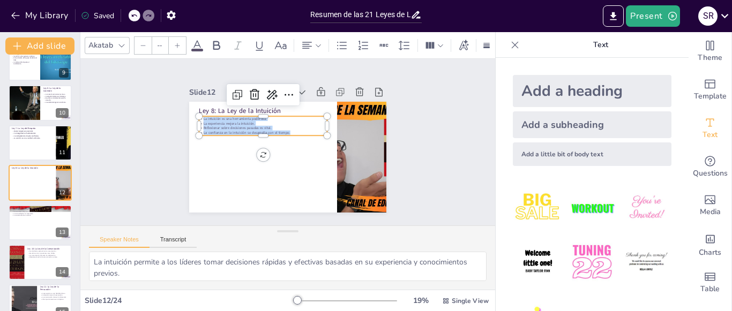
click at [176, 42] on icon at bounding box center [177, 45] width 6 height 6
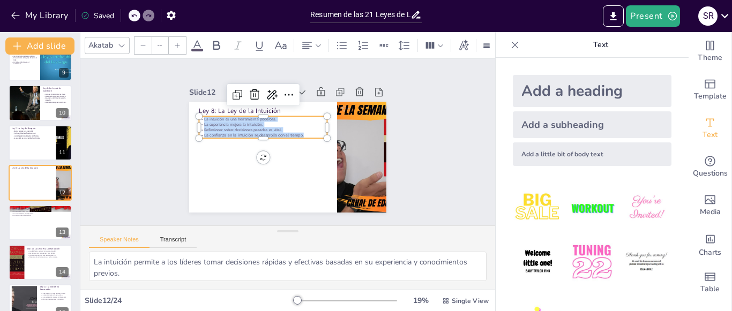
click at [176, 42] on icon at bounding box center [177, 45] width 6 height 6
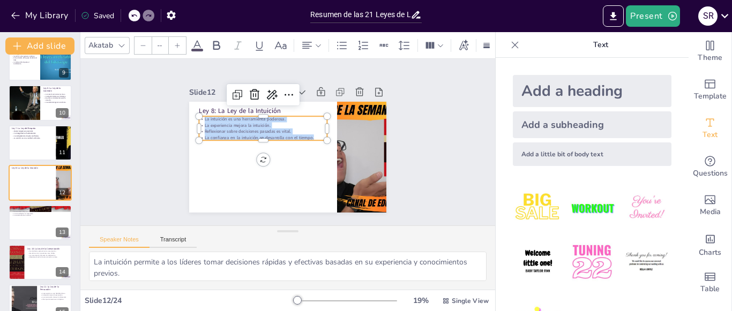
click at [176, 42] on icon at bounding box center [177, 45] width 6 height 6
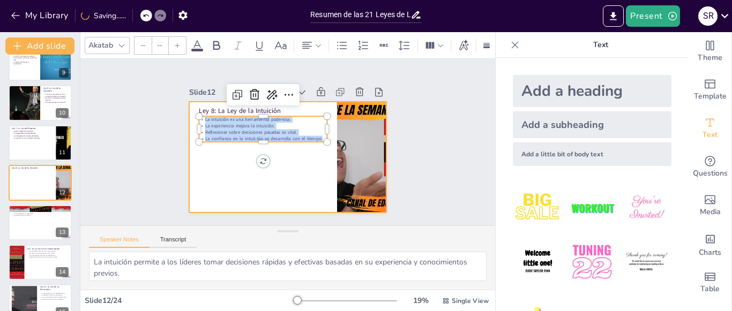
click at [280, 186] on div at bounding box center [287, 157] width 197 height 111
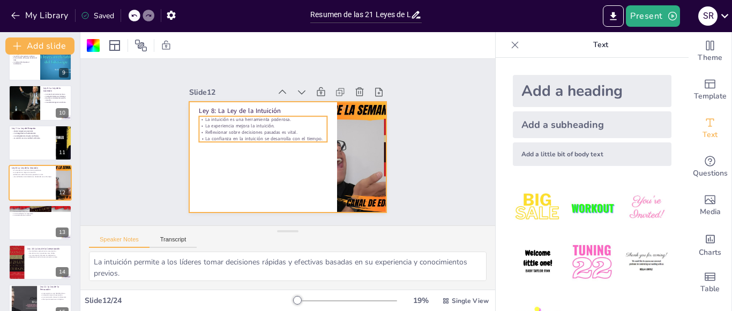
click at [265, 129] on p "Reflexionar sobre decisiones pasadas es vital." at bounding box center [266, 127] width 126 height 33
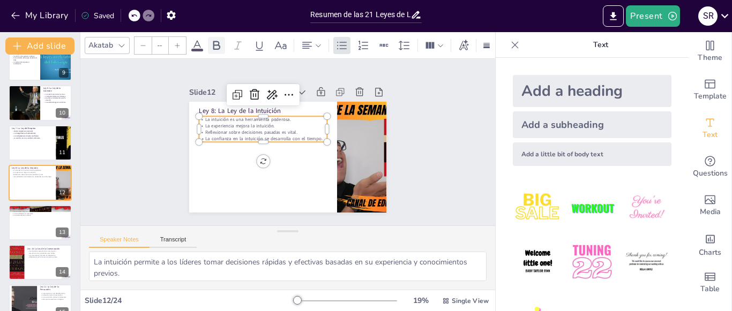
click at [215, 42] on icon at bounding box center [216, 45] width 13 height 13
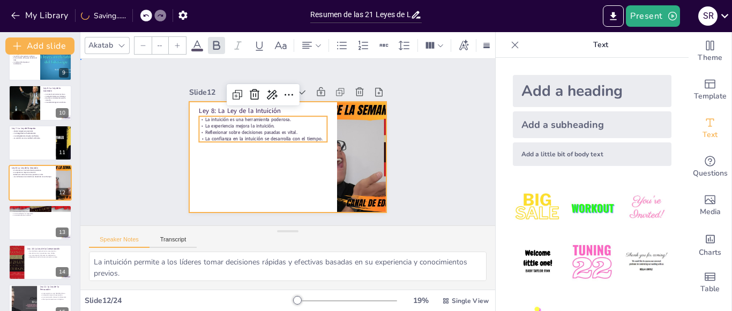
click at [249, 190] on div at bounding box center [287, 157] width 197 height 111
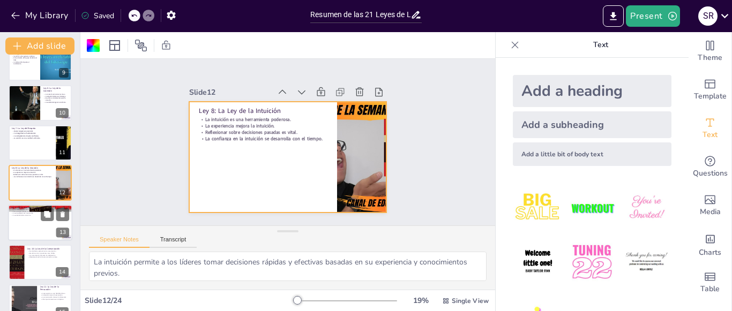
click at [23, 227] on div at bounding box center [40, 223] width 64 height 36
type textarea "El carácter de un líder es fundamental para atraer a personas que compartan val…"
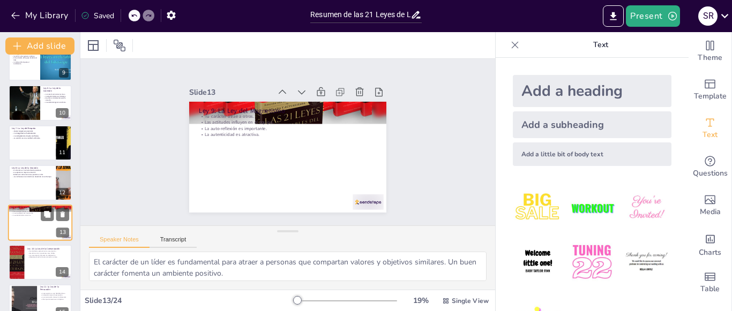
scroll to position [376, 0]
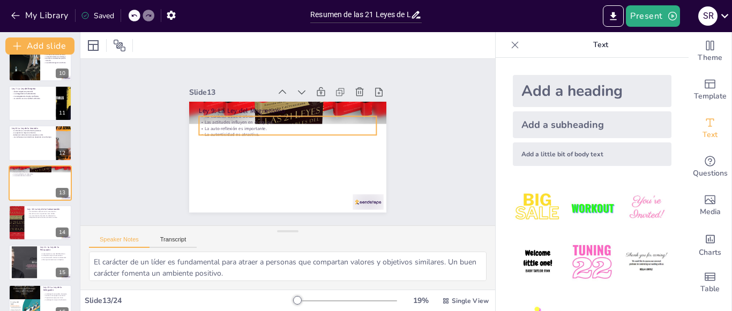
click at [255, 132] on p "La autenticidad es atractiva." at bounding box center [287, 135] width 177 height 6
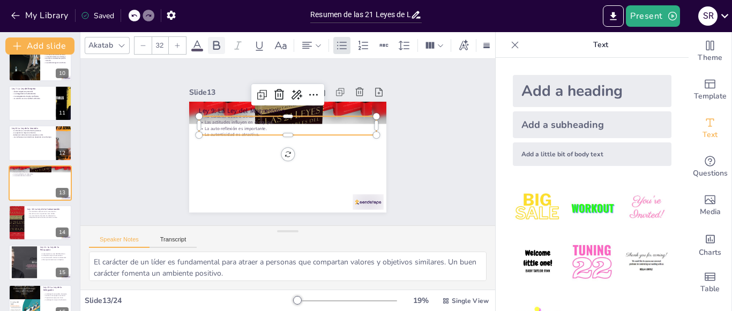
click at [215, 41] on icon at bounding box center [216, 45] width 7 height 9
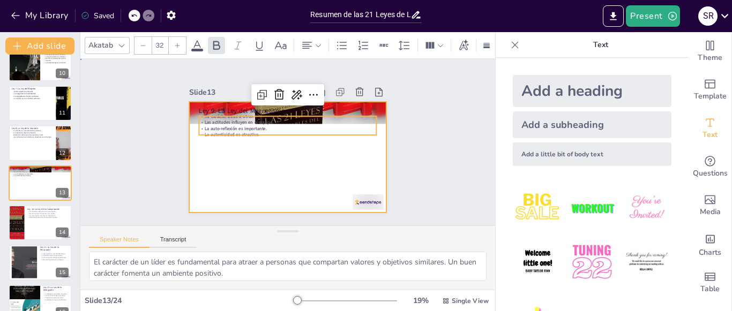
click at [241, 175] on div at bounding box center [286, 157] width 208 height 131
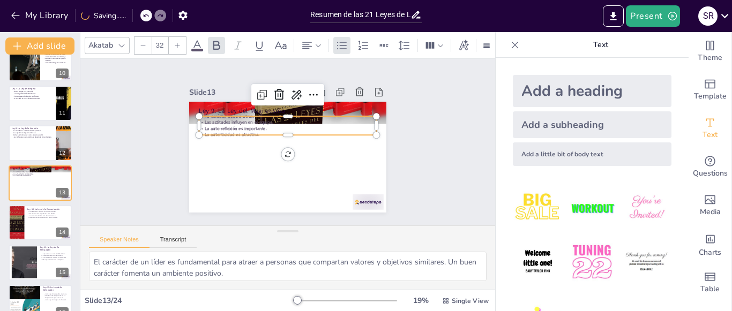
click at [237, 134] on div "Ley 9: La Ley del Magnetismo Tu carácter atrae a otros. Las actitudes influyen …" at bounding box center [286, 157] width 208 height 131
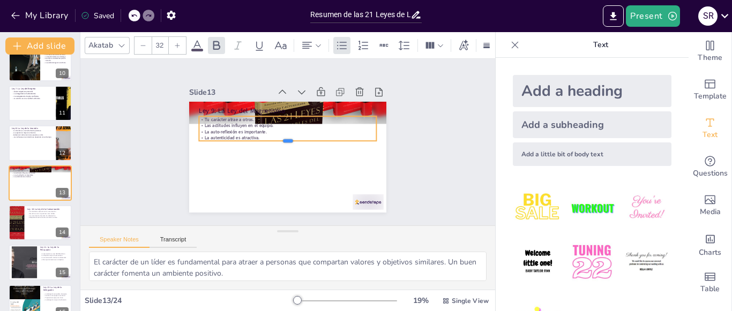
drag, startPoint x: 252, startPoint y: 133, endPoint x: 246, endPoint y: 114, distance: 20.7
click at [246, 114] on div "Ley 9: La Ley del Magnetismo Tu carácter atrae a otros. Las actitudes influyen …" at bounding box center [287, 157] width 197 height 111
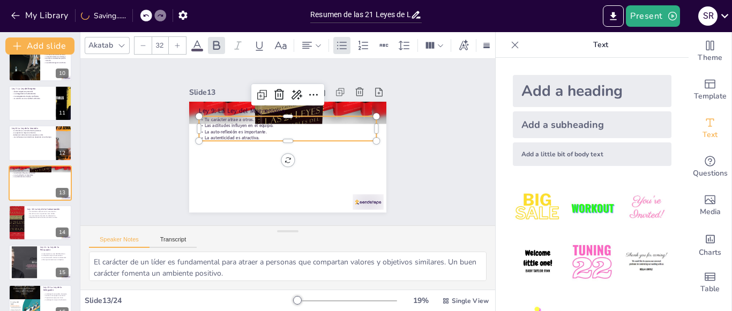
click at [252, 102] on div "Ley 9: La Ley del Magnetismo Tu carácter atrae a otros. Las actitudes influyen …" at bounding box center [287, 102] width 197 height 0
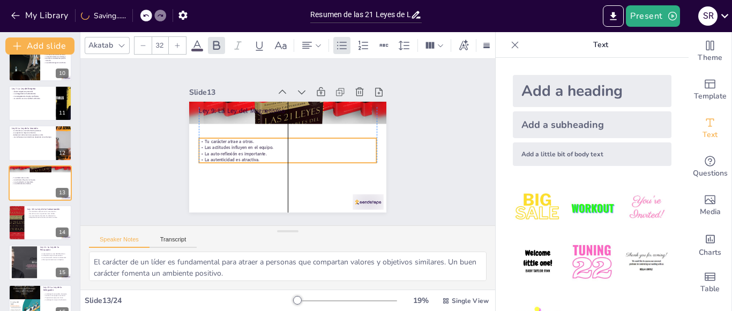
drag, startPoint x: 251, startPoint y: 131, endPoint x: 248, endPoint y: 154, distance: 23.8
click at [248, 157] on p "La autenticidad es atractiva." at bounding box center [287, 160] width 177 height 6
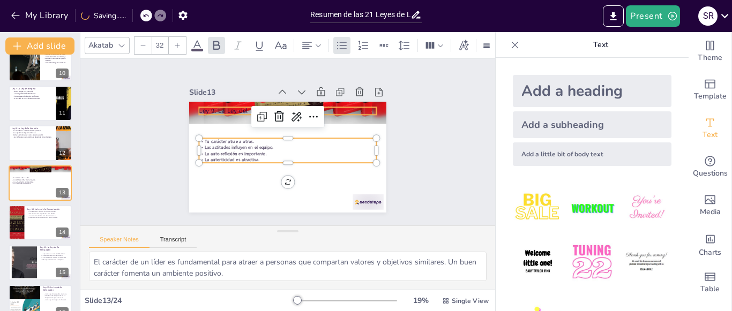
click at [232, 107] on p "Ley 9: La Ley del Magnetismo" at bounding box center [287, 111] width 177 height 9
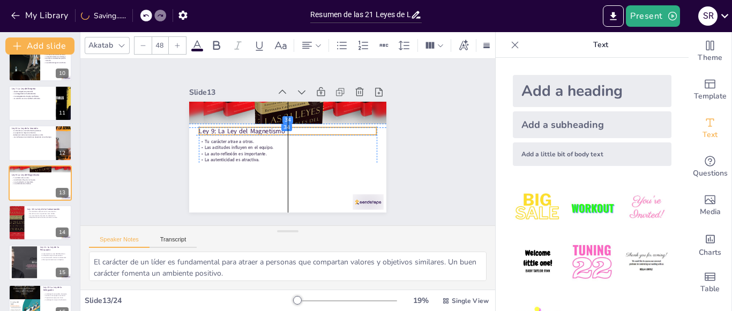
drag, startPoint x: 232, startPoint y: 104, endPoint x: 229, endPoint y: 124, distance: 19.5
click at [229, 124] on p "Ley 9: La Ley del Magnetismo" at bounding box center [291, 131] width 176 height 46
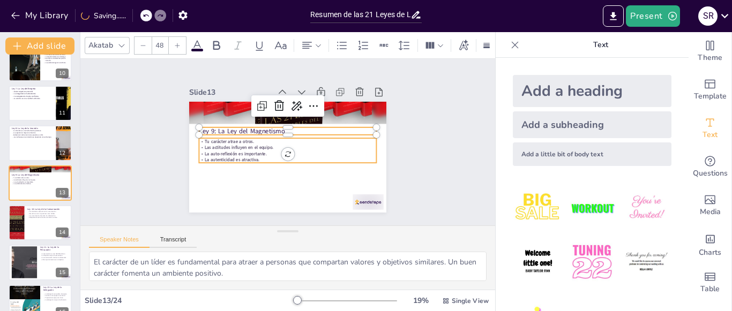
click at [252, 153] on p "La autenticidad es atractiva." at bounding box center [271, 147] width 61 height 171
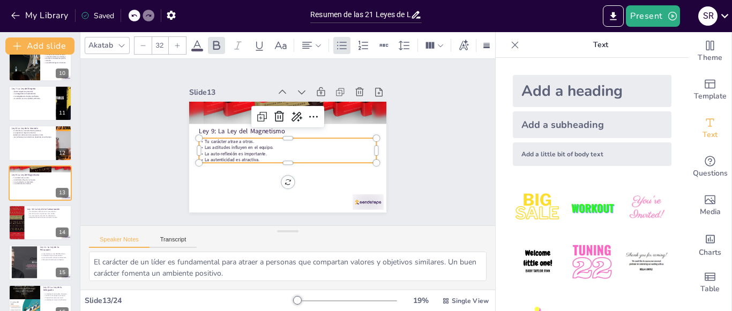
click at [249, 157] on strong "La autenticidad es atractiva." at bounding box center [232, 160] width 55 height 6
drag, startPoint x: 251, startPoint y: 156, endPoint x: 197, endPoint y: 137, distance: 57.8
click at [199, 138] on div "Tu carácter atrae a otros. Las actitudes influyen en el equipo. La auto-reflexi…" at bounding box center [287, 150] width 177 height 25
click at [179, 42] on icon at bounding box center [177, 45] width 6 height 6
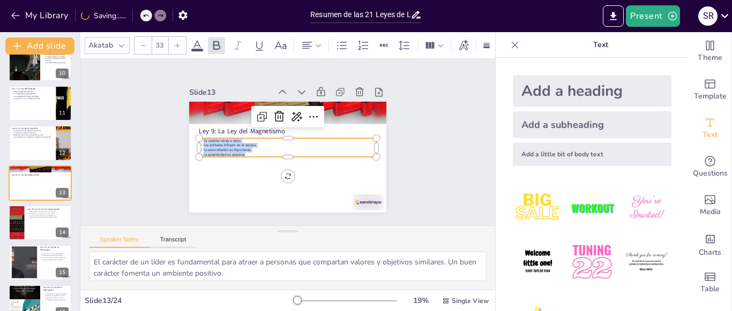
click at [179, 42] on icon at bounding box center [177, 45] width 6 height 6
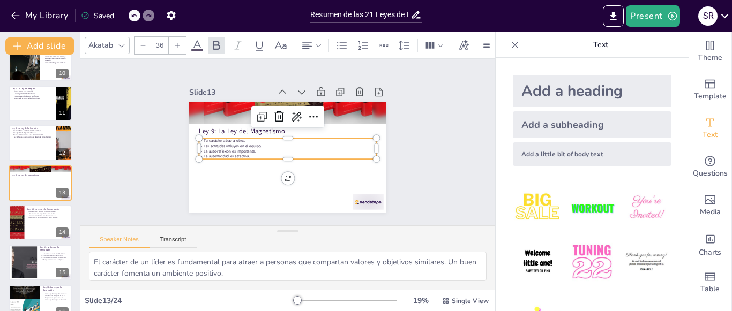
click at [179, 42] on icon at bounding box center [177, 45] width 6 height 6
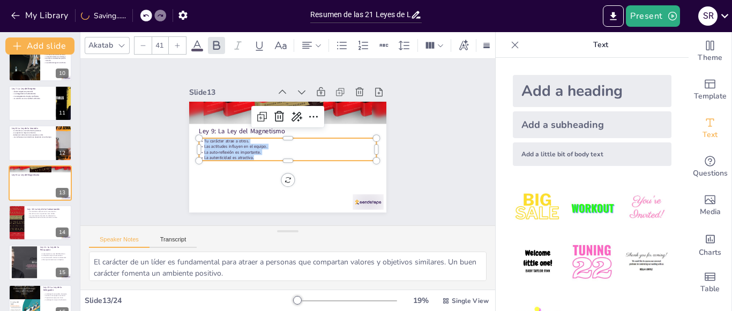
click at [179, 42] on icon at bounding box center [177, 45] width 6 height 6
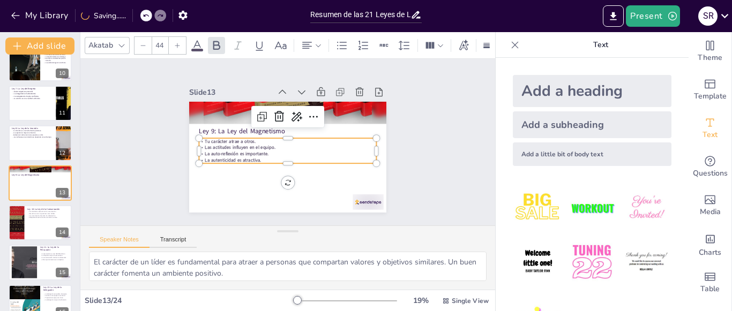
click at [179, 42] on icon at bounding box center [177, 45] width 6 height 6
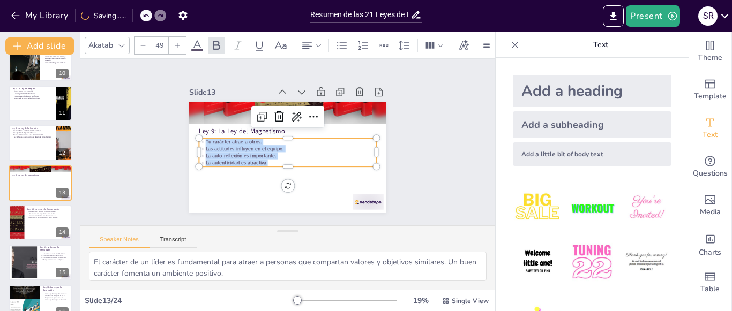
click at [179, 42] on icon at bounding box center [177, 45] width 6 height 6
type input "50"
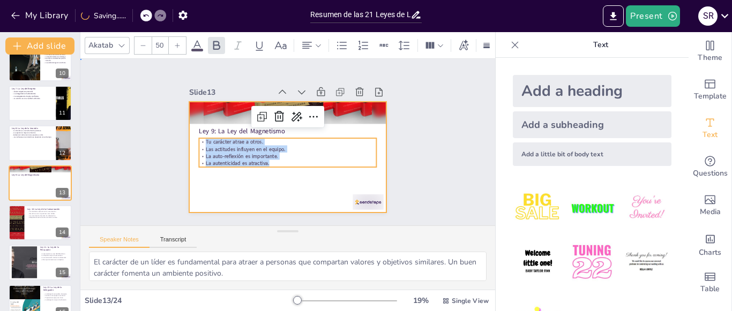
click at [318, 185] on div at bounding box center [286, 157] width 208 height 131
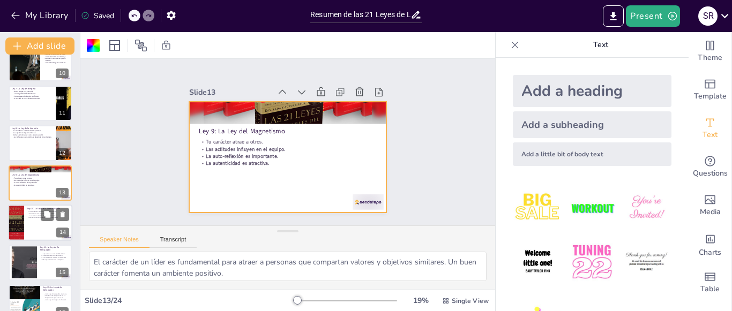
click at [32, 229] on div at bounding box center [40, 223] width 64 height 36
type textarea "La claridad en la comunicación asegura que todos en el equipo comprendan sus ro…"
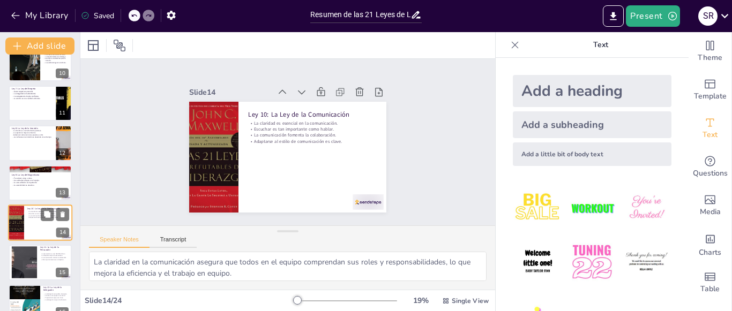
scroll to position [416, 0]
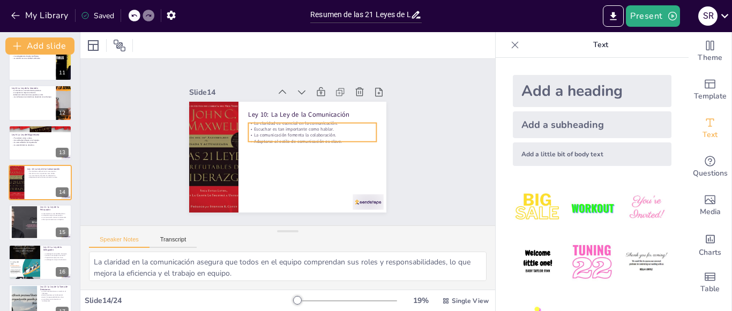
click at [333, 127] on p "Escuchar es tan importante como hablar." at bounding box center [312, 129] width 128 height 6
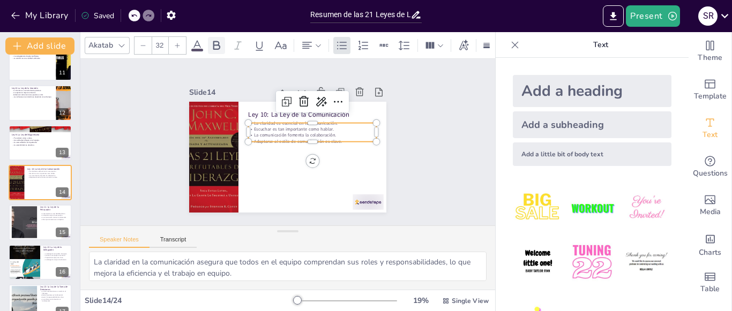
click at [211, 43] on icon at bounding box center [216, 45] width 13 height 13
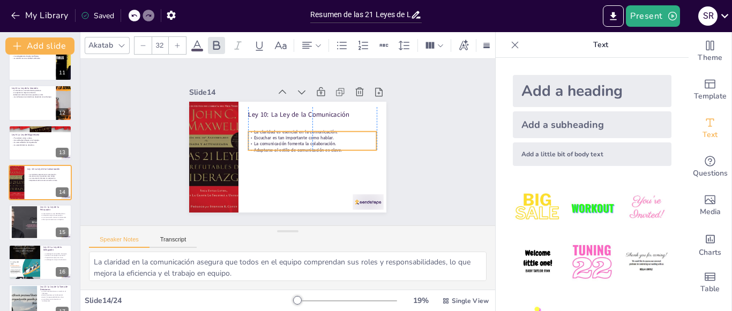
drag, startPoint x: 338, startPoint y: 131, endPoint x: 335, endPoint y: 140, distance: 9.0
click at [335, 141] on p "La comunicación fomenta la colaboración." at bounding box center [312, 144] width 128 height 6
click at [335, 145] on p "Adaptarse al estilo de comunicación es clave." at bounding box center [306, 160] width 119 height 58
drag, startPoint x: 333, startPoint y: 148, endPoint x: 324, endPoint y: 130, distance: 20.6
click at [303, 111] on div "Ley 10: La Ley de la Comunicación La claridad es esencial en la comunicación. E…" at bounding box center [287, 157] width 197 height 111
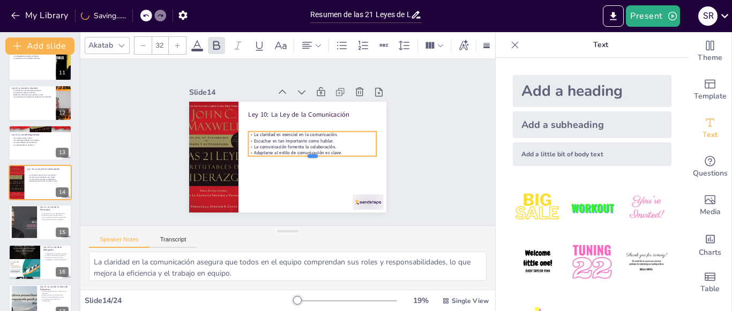
click at [333, 154] on div at bounding box center [310, 163] width 129 height 22
click at [333, 154] on div at bounding box center [307, 165] width 127 height 35
drag, startPoint x: 337, startPoint y: 152, endPoint x: 342, endPoint y: 142, distance: 11.0
click at [342, 142] on div "Ley 10: La Ley de la Comunicación La claridad es esencial en la comunicación. E…" at bounding box center [287, 157] width 197 height 111
click at [334, 150] on p "Adaptarse al estilo de comunicación es clave." at bounding box center [312, 153] width 128 height 6
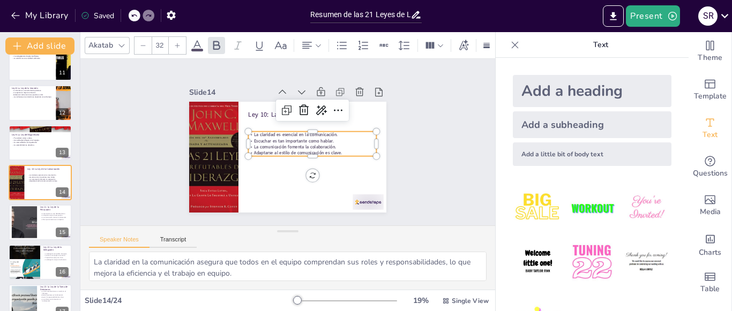
click at [334, 150] on p "Adaptarse al estilo de comunicación es clave." at bounding box center [312, 153] width 128 height 6
drag, startPoint x: 333, startPoint y: 149, endPoint x: 259, endPoint y: 127, distance: 76.6
click at [259, 127] on div "Ley 10: La Ley de la Comunicación La claridad es esencial en la comunicación. E…" at bounding box center [286, 157] width 208 height 131
click at [179, 42] on icon at bounding box center [177, 45] width 6 height 6
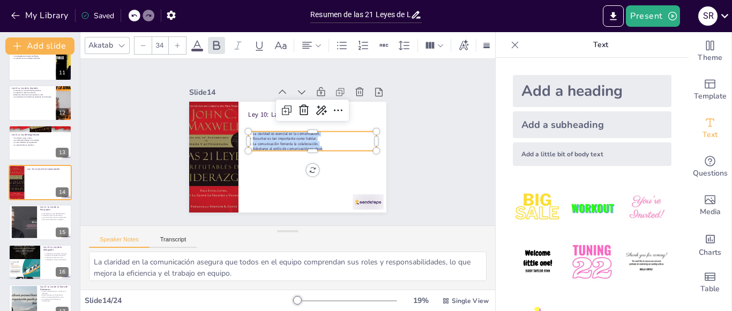
click at [179, 42] on icon at bounding box center [177, 45] width 6 height 6
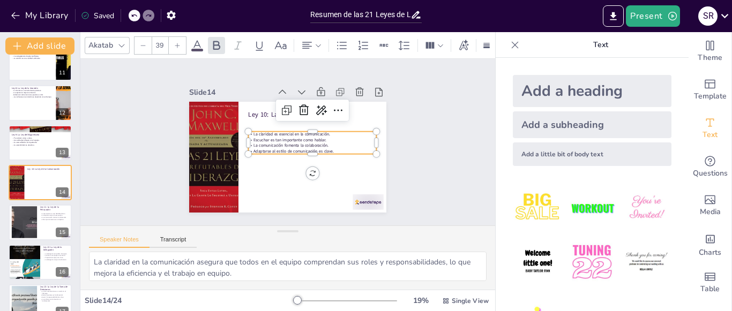
click at [179, 42] on icon at bounding box center [177, 45] width 6 height 6
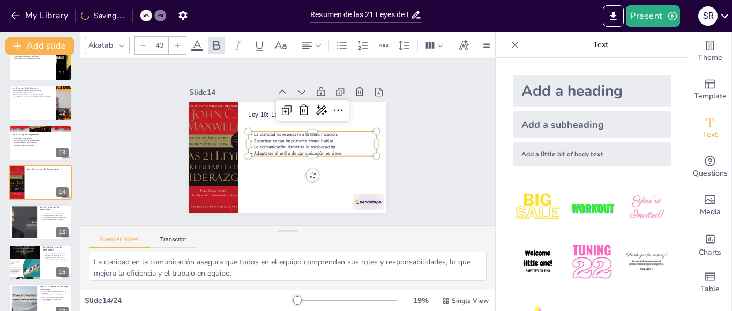
click at [179, 42] on icon at bounding box center [177, 45] width 6 height 6
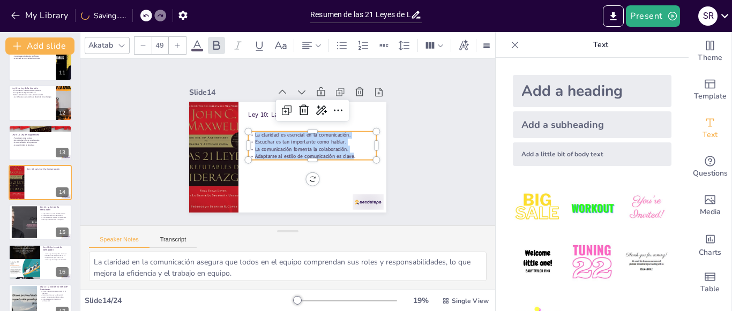
click at [179, 42] on icon at bounding box center [177, 45] width 6 height 6
type input "50"
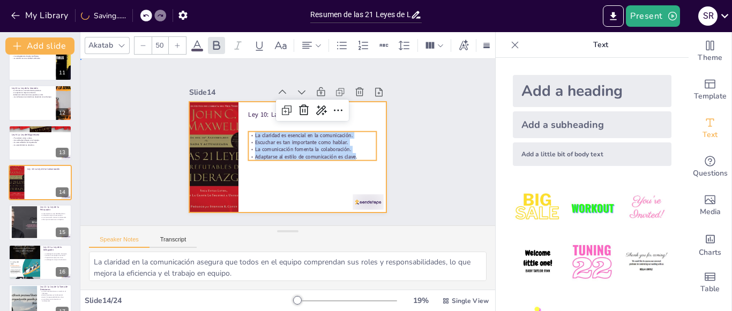
click at [261, 167] on div at bounding box center [286, 157] width 208 height 131
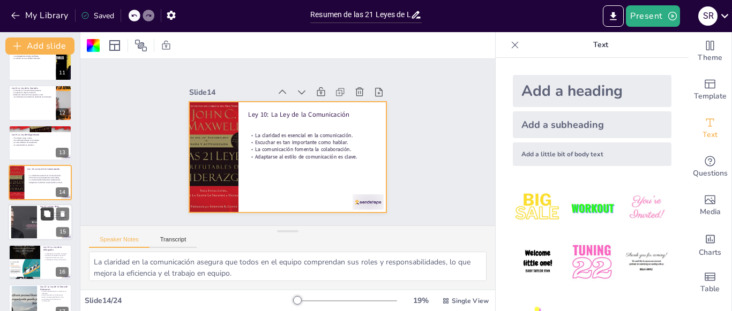
click at [45, 215] on icon at bounding box center [47, 214] width 6 height 6
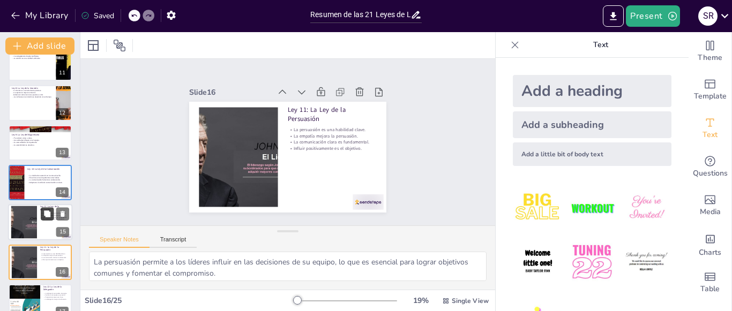
scroll to position [496, 0]
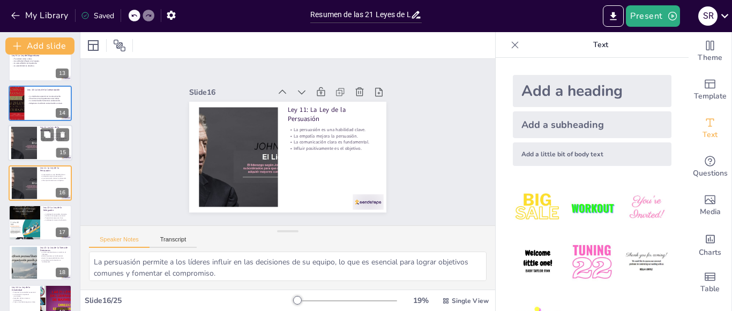
click at [26, 152] on div at bounding box center [24, 143] width 69 height 33
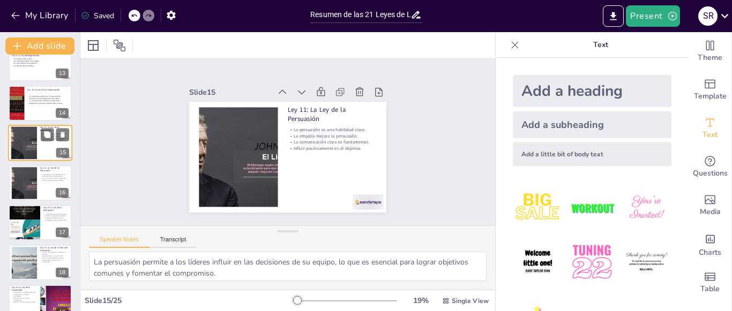
scroll to position [456, 0]
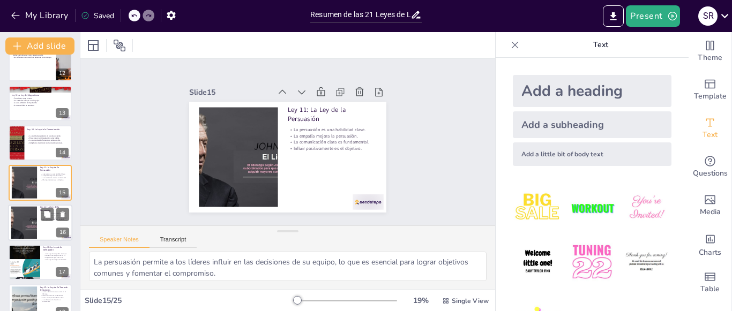
click at [23, 211] on div at bounding box center [24, 222] width 69 height 33
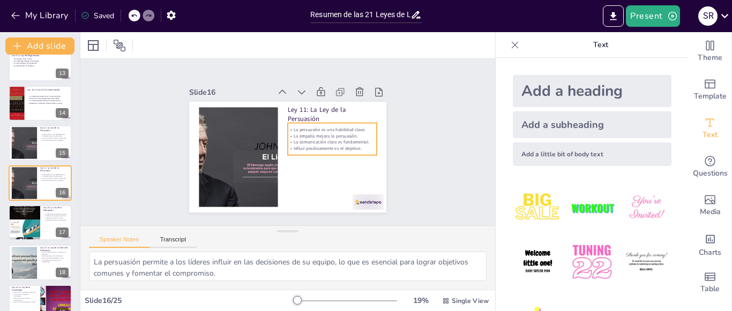
click at [346, 147] on p "Influir positivamente es el objetivo." at bounding box center [332, 148] width 89 height 6
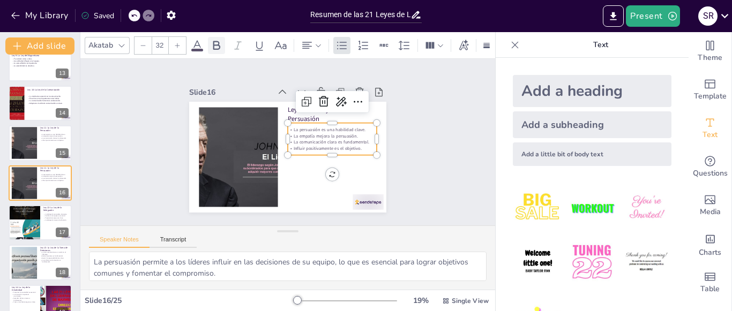
click at [214, 41] on icon at bounding box center [216, 45] width 7 height 9
click at [425, 143] on div "Slide 1 Resumen de las 21 Leyes de Liderazgo Esta presentación resume las 21 le…" at bounding box center [288, 142] width 440 height 249
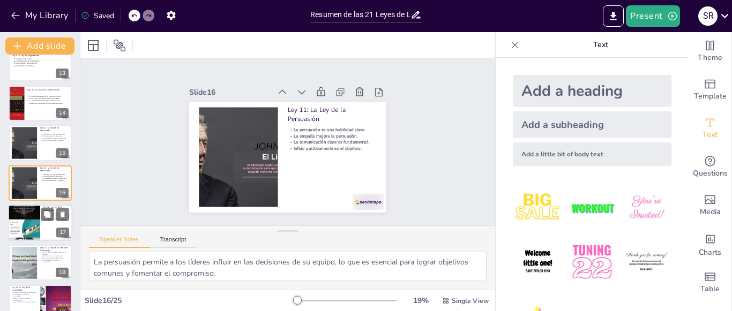
click at [36, 229] on div at bounding box center [24, 222] width 32 height 43
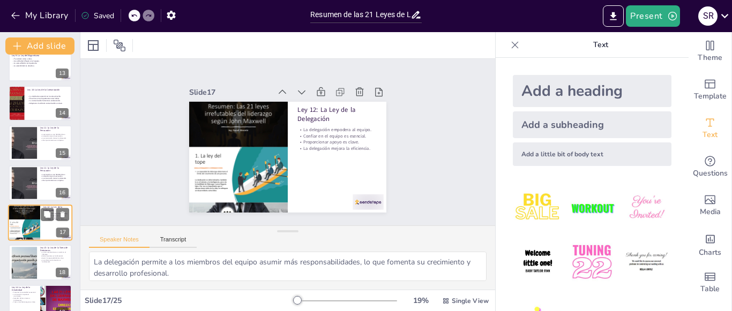
scroll to position [536, 0]
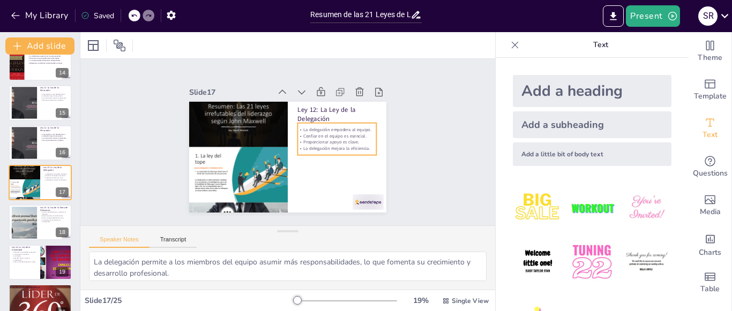
click at [316, 146] on p "La delegación mejora la eficiencia." at bounding box center [336, 153] width 79 height 14
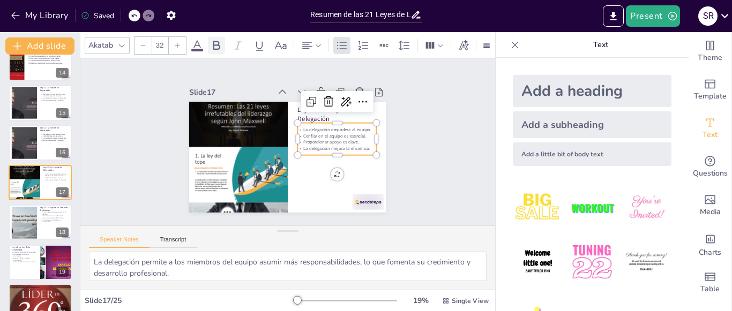
click at [215, 43] on icon at bounding box center [216, 45] width 13 height 13
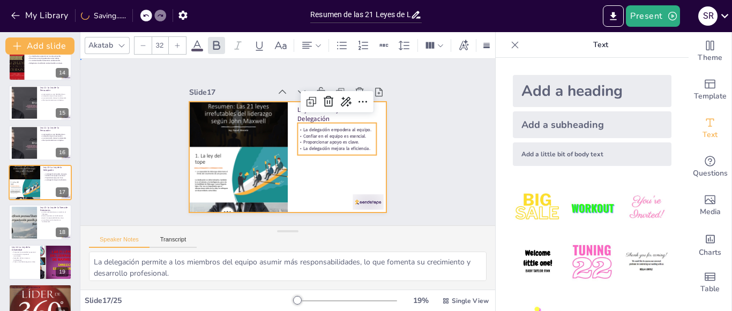
click at [310, 176] on div at bounding box center [287, 157] width 197 height 111
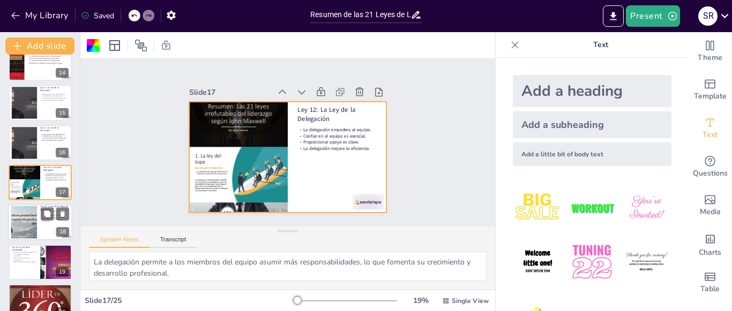
click at [42, 227] on div at bounding box center [40, 223] width 64 height 36
type textarea "La capacidad de tomar decisiones rápidas y efectivas es esencial para el éxito …"
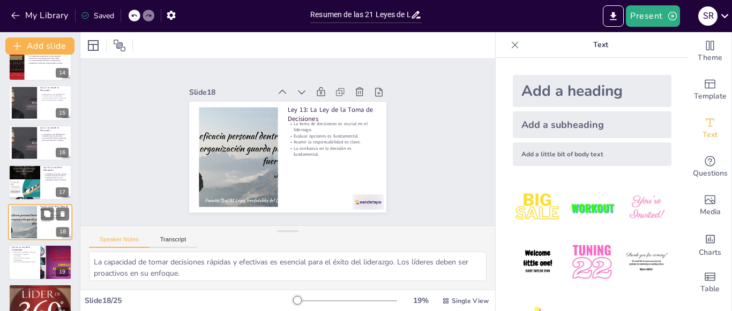
scroll to position [575, 0]
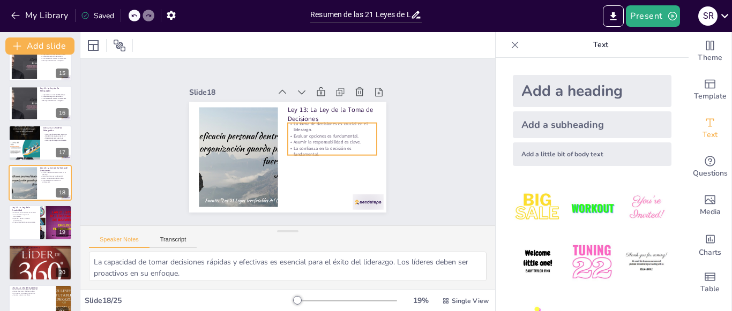
click at [342, 139] on p "Asumir la responsabilidad es clave." at bounding box center [331, 147] width 89 height 16
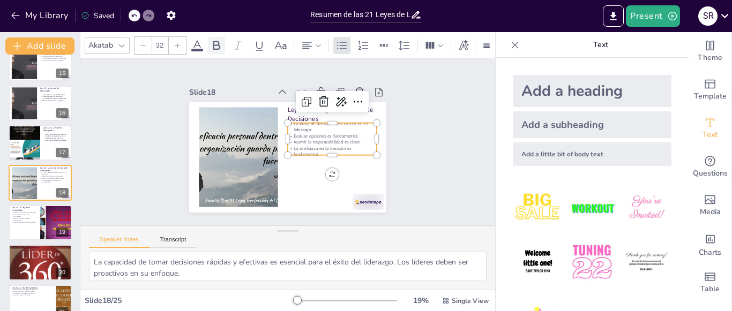
click at [218, 42] on icon at bounding box center [216, 45] width 13 height 13
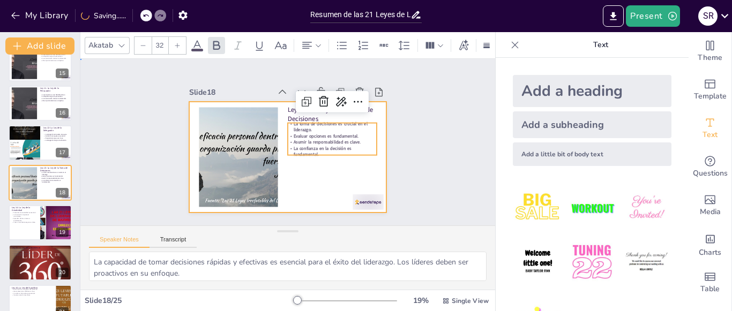
click at [364, 171] on div at bounding box center [286, 157] width 208 height 131
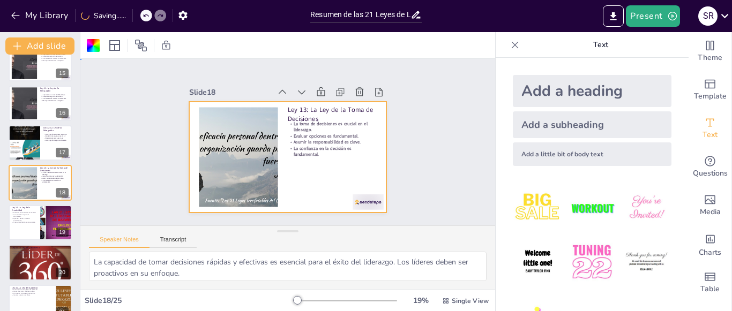
click at [320, 156] on div at bounding box center [286, 157] width 208 height 131
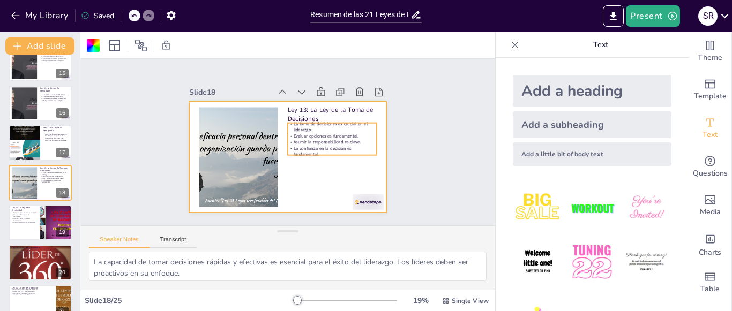
click at [316, 152] on div "Ley 13: La Ley de la Toma de Decisiones La toma de decisiones es crucial en el …" at bounding box center [287, 157] width 197 height 111
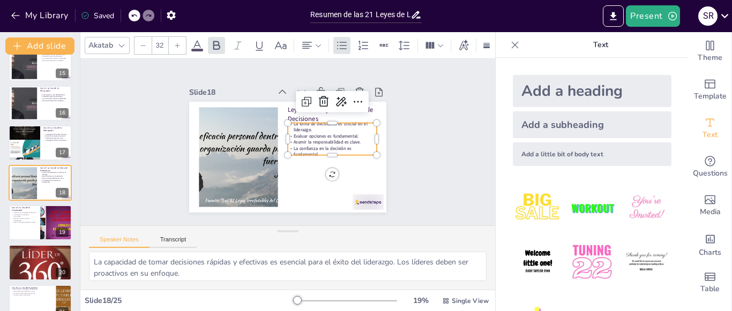
click at [312, 150] on p "La confianza en la decisión es fundamental." at bounding box center [330, 155] width 89 height 21
click at [311, 150] on strong "La confianza en la decisión es fundamental." at bounding box center [321, 153] width 59 height 15
click at [311, 150] on strong "La confianza en la decisión es fundamental." at bounding box center [313, 165] width 56 height 34
click at [311, 150] on strong "La confianza en la decisión es fundamental." at bounding box center [319, 155] width 59 height 18
drag, startPoint x: 311, startPoint y: 150, endPoint x: 280, endPoint y: 117, distance: 45.1
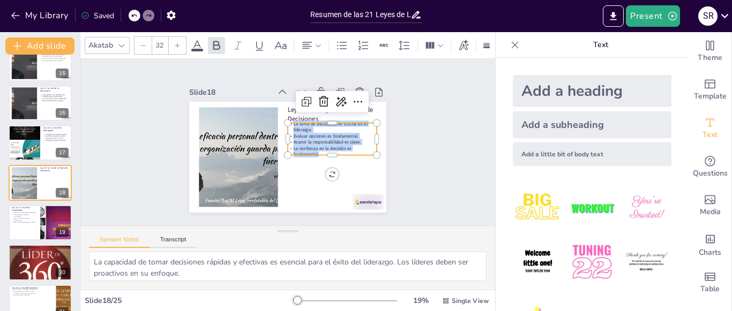
click at [280, 117] on div "Ley 13: La Ley de la Toma de Decisiones La toma de decisiones es crucial en el …" at bounding box center [286, 157] width 208 height 131
click at [179, 42] on icon at bounding box center [177, 45] width 6 height 6
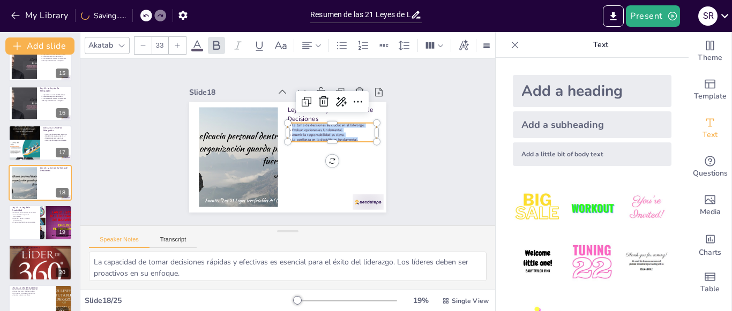
click at [179, 42] on icon at bounding box center [177, 45] width 6 height 6
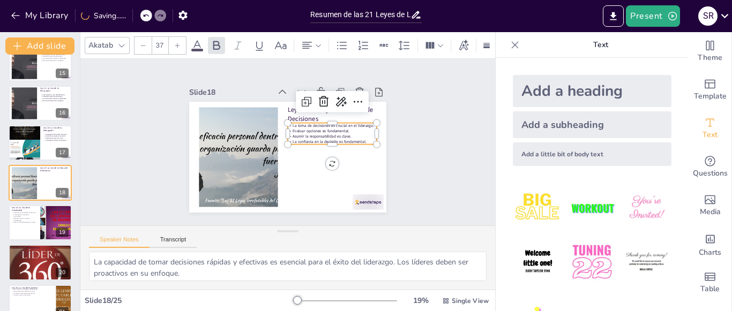
click at [179, 42] on icon at bounding box center [177, 45] width 6 height 6
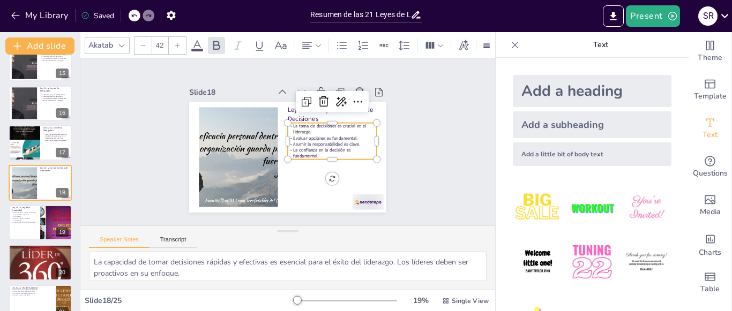
click at [179, 42] on icon at bounding box center [177, 45] width 6 height 6
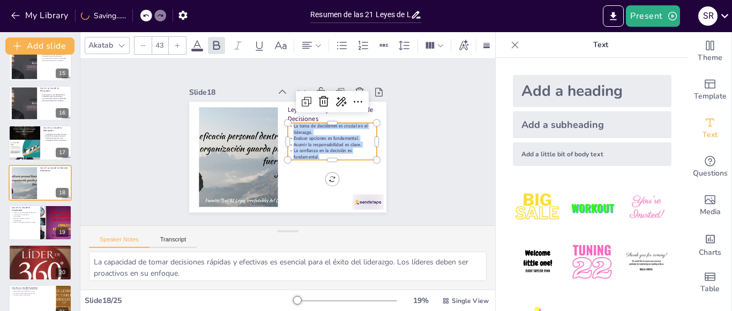
click at [179, 42] on icon at bounding box center [177, 45] width 6 height 6
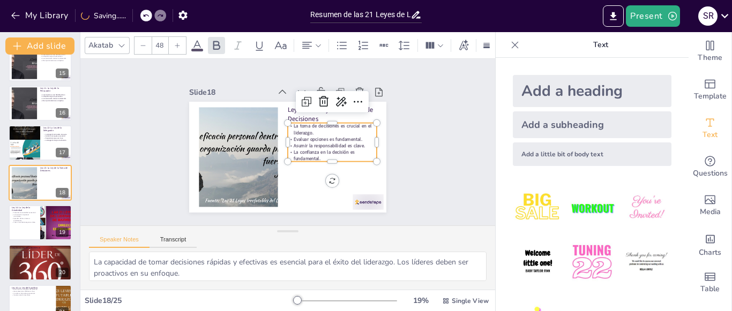
click at [179, 42] on icon at bounding box center [177, 45] width 6 height 6
type input "52"
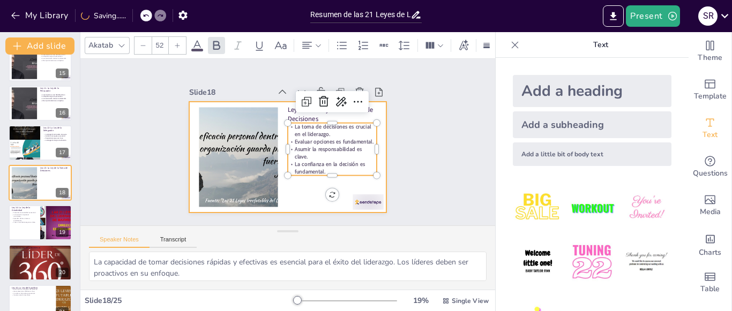
click at [333, 186] on div at bounding box center [286, 157] width 208 height 131
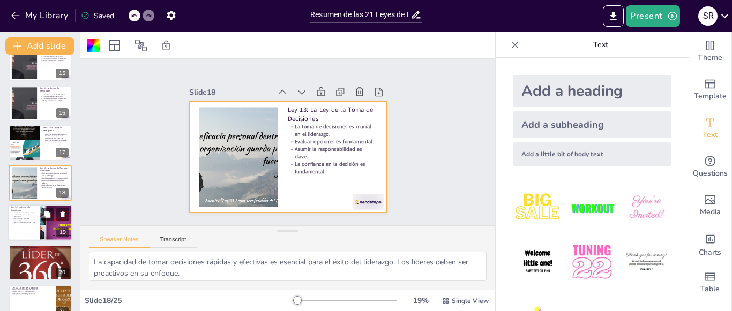
click at [32, 222] on p "Crear un ambiente seguro es clave." at bounding box center [24, 223] width 26 height 2
type textarea "Un ambiente que fomente la creatividad permite a los equipos explorar [DEMOGRAP…"
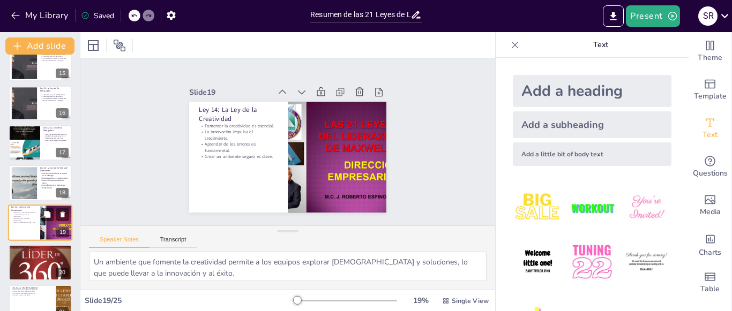
scroll to position [615, 0]
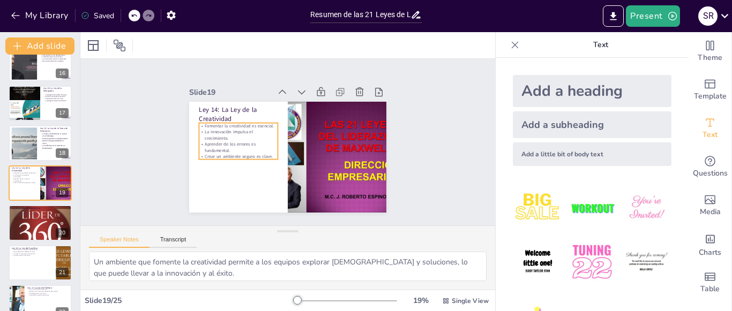
click at [227, 144] on p "Aprender de los errores es fundamental." at bounding box center [238, 142] width 80 height 20
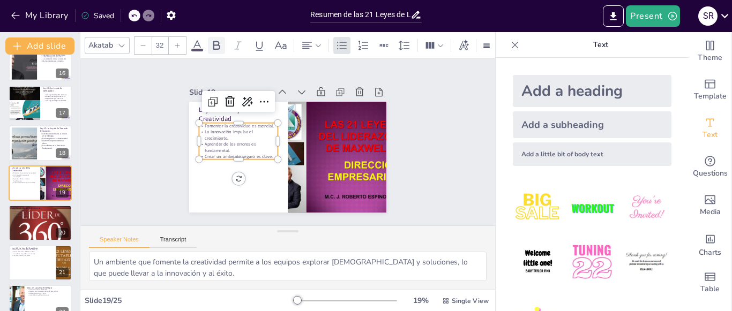
click at [222, 41] on icon at bounding box center [216, 45] width 13 height 13
click at [265, 150] on p "Crear un ambiente seguro es clave." at bounding box center [236, 146] width 78 height 23
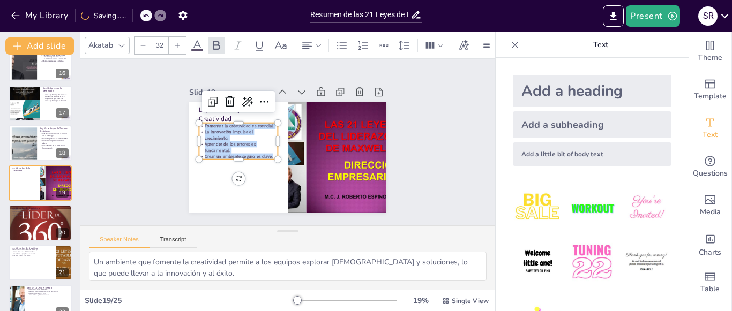
drag, startPoint x: 265, startPoint y: 150, endPoint x: 192, endPoint y: 122, distance: 78.0
click at [192, 122] on div "Ley 14: La Ley de la Creatividad Fomentar la creatividad es esencial. La innova…" at bounding box center [286, 157] width 208 height 131
click at [178, 43] on icon at bounding box center [177, 45] width 5 height 5
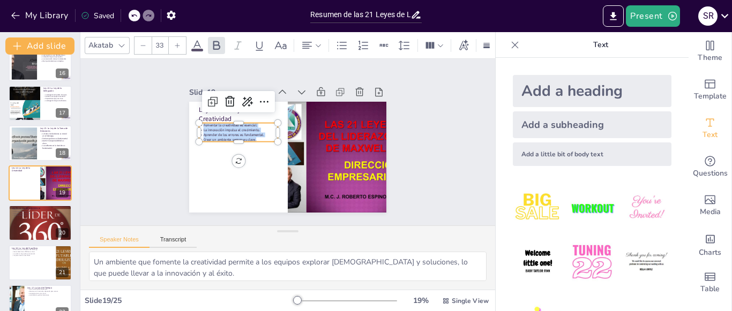
click at [178, 43] on icon at bounding box center [177, 45] width 5 height 5
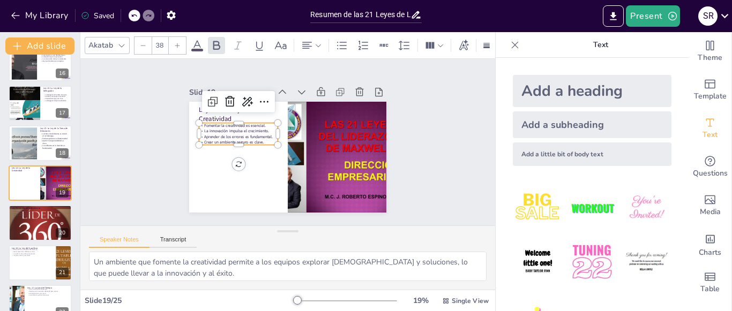
click at [178, 43] on icon at bounding box center [177, 45] width 5 height 5
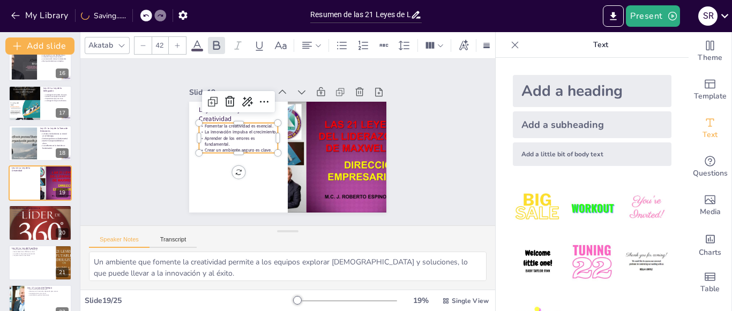
click at [178, 43] on icon at bounding box center [177, 45] width 5 height 5
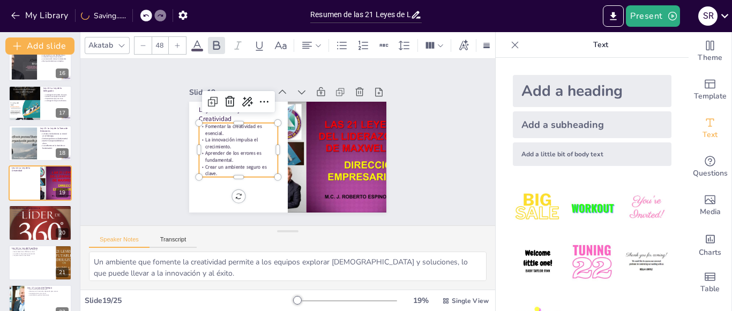
click at [178, 43] on icon at bounding box center [177, 45] width 5 height 5
type input "49"
click at [393, 92] on div "Slide 1 Resumen de las 21 Leyes de Liderazgo Esta presentación resume las 21 le…" at bounding box center [287, 142] width 257 height 141
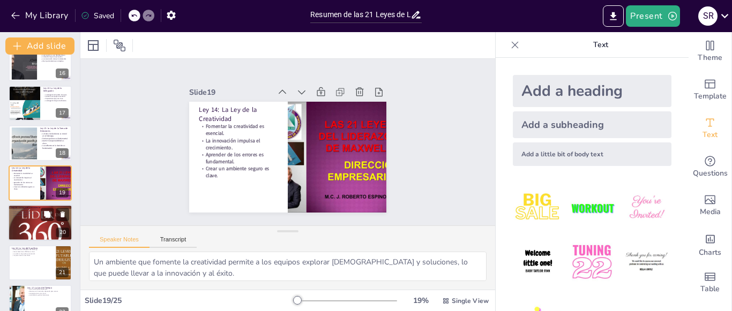
click at [39, 220] on div at bounding box center [40, 223] width 64 height 98
type textarea "El crecimiento personal no solo beneficia al líder, sino que también impacta po…"
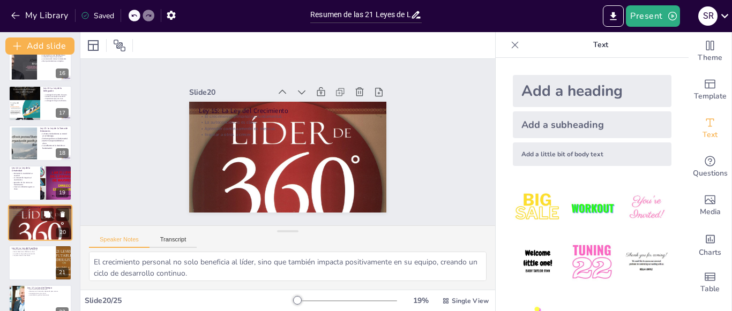
scroll to position [655, 0]
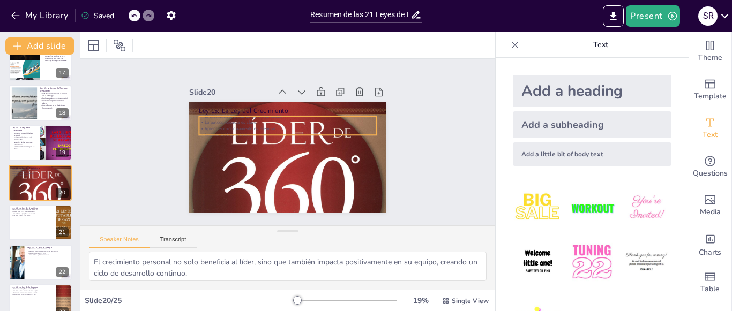
click at [227, 119] on p "La autoconciencia es clave." at bounding box center [287, 122] width 177 height 6
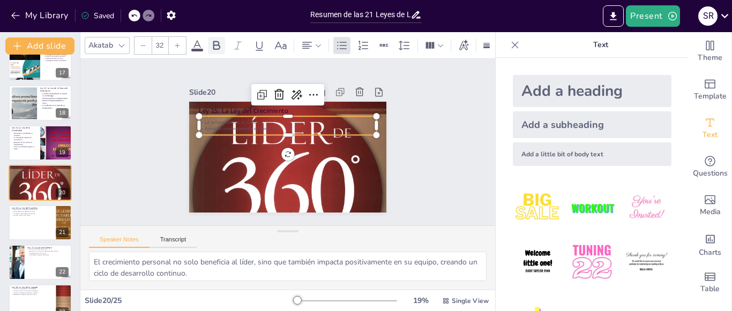
click at [219, 42] on icon at bounding box center [216, 45] width 7 height 9
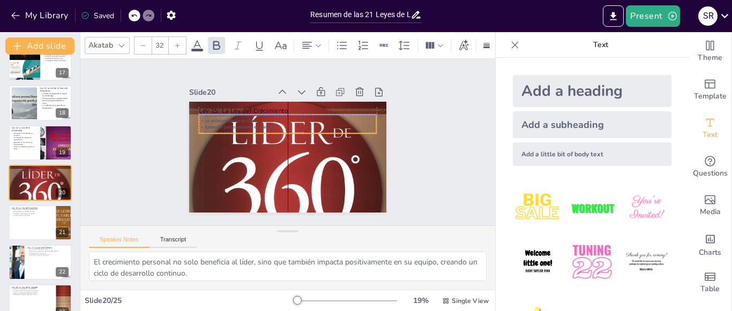
click at [272, 125] on p "Aprender continuamente es esencial." at bounding box center [302, 147] width 61 height 171
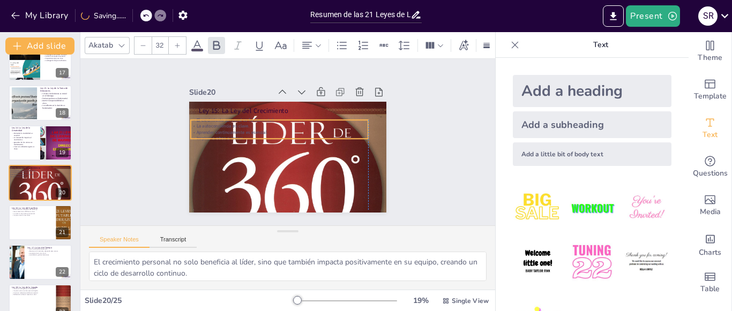
drag, startPoint x: 270, startPoint y: 121, endPoint x: 266, endPoint y: 126, distance: 6.9
click at [266, 129] on p "Aprender continuamente es esencial." at bounding box center [279, 132] width 177 height 6
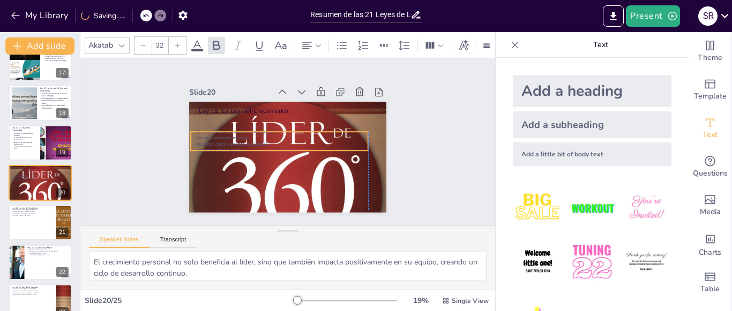
drag, startPoint x: 261, startPoint y: 130, endPoint x: 249, endPoint y: 148, distance: 21.6
click at [249, 148] on div "El crecimiento personal es fundamental. La autoconciencia es clave. Aprender co…" at bounding box center [279, 140] width 179 height 43
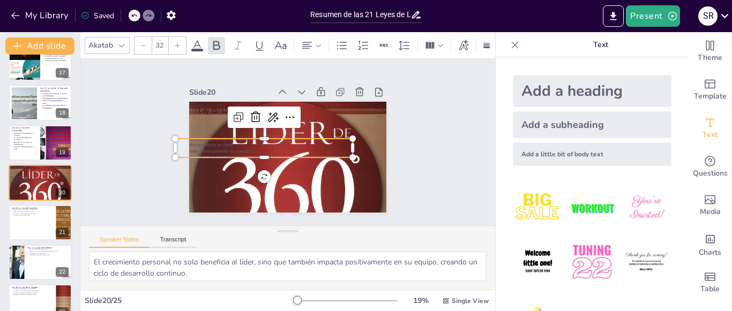
click at [200, 39] on icon at bounding box center [197, 45] width 13 height 13
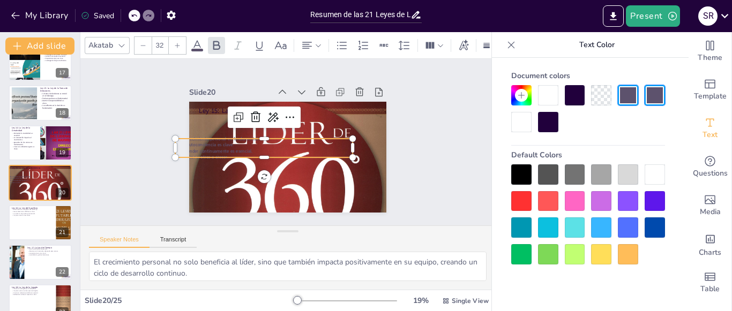
click at [654, 170] on div at bounding box center [655, 175] width 20 height 20
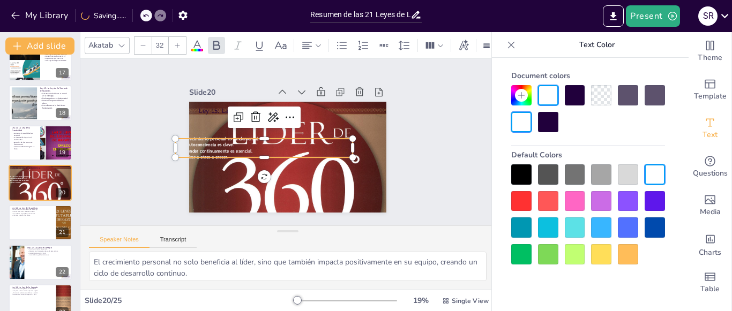
click at [258, 151] on p "Inspirar a otros a crecer." at bounding box center [263, 129] width 94 height 157
click at [258, 151] on p "Inspirar a otros a crecer." at bounding box center [262, 155] width 177 height 25
click at [256, 143] on p "La autoconciencia es clave." at bounding box center [263, 142] width 177 height 25
click at [256, 143] on p "La autoconciencia es clave." at bounding box center [263, 145] width 177 height 6
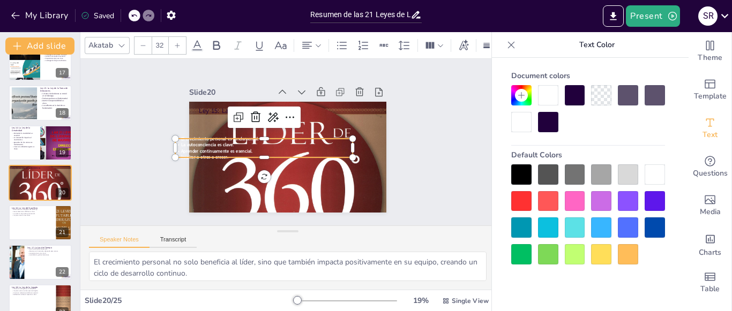
drag, startPoint x: 258, startPoint y: 151, endPoint x: 255, endPoint y: 141, distance: 9.7
click at [255, 141] on p "La autoconciencia es clave." at bounding box center [263, 142] width 177 height 25
click at [253, 147] on p "Aprender continuamente es esencial." at bounding box center [263, 148] width 177 height 25
click at [253, 148] on p "Aprender continuamente es esencial." at bounding box center [263, 151] width 177 height 6
click at [240, 146] on span "Aprender continuamente es esencial." at bounding box center [216, 136] width 71 height 21
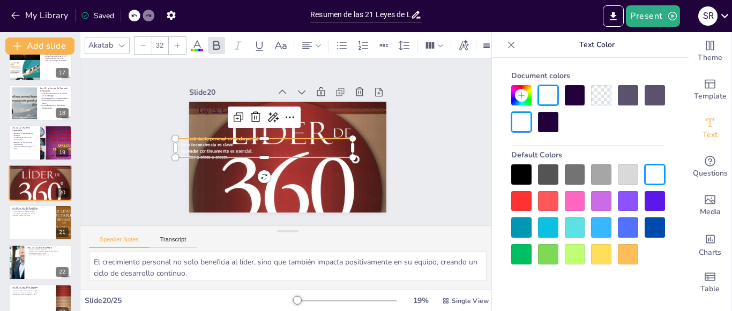
click at [240, 146] on span "Aprender continuamente es esencial." at bounding box center [217, 143] width 72 height 13
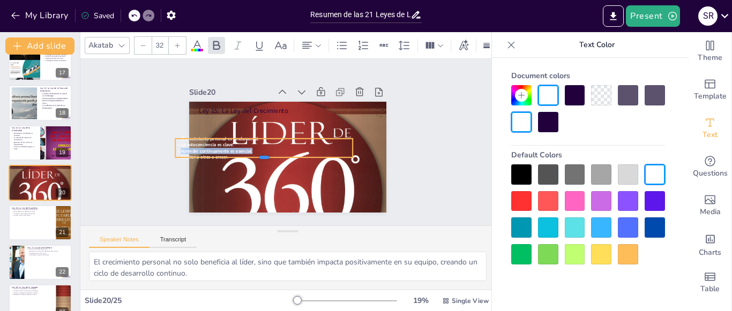
click at [222, 155] on div at bounding box center [260, 155] width 175 height 45
click at [236, 155] on p "Inspirar a otros a crecer." at bounding box center [266, 124] width 61 height 170
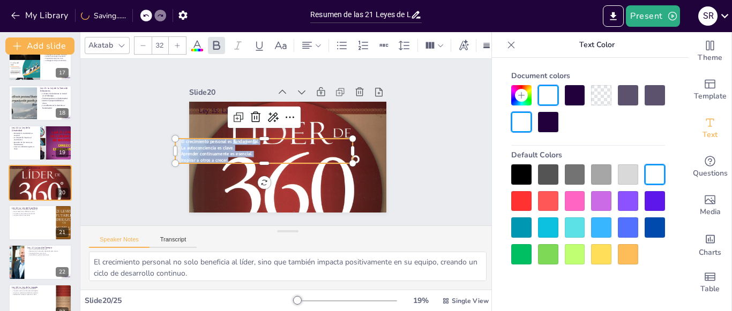
drag, startPoint x: 222, startPoint y: 155, endPoint x: 180, endPoint y: 133, distance: 48.4
click at [180, 133] on div "Ley 15: La Ley del Crecimiento El crecimiento personal es fundamental. La autoc…" at bounding box center [283, 156] width 222 height 167
click at [178, 42] on icon at bounding box center [177, 45] width 6 height 6
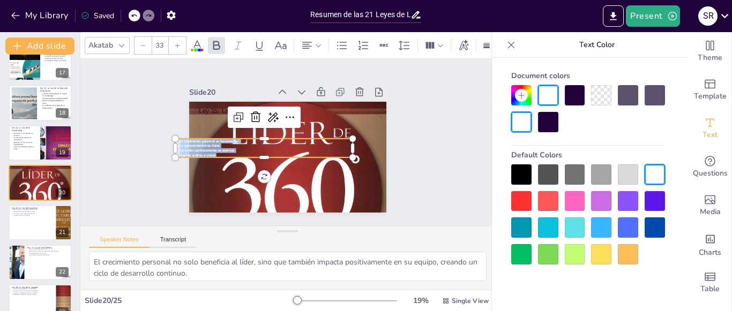
click at [178, 42] on icon at bounding box center [177, 45] width 6 height 6
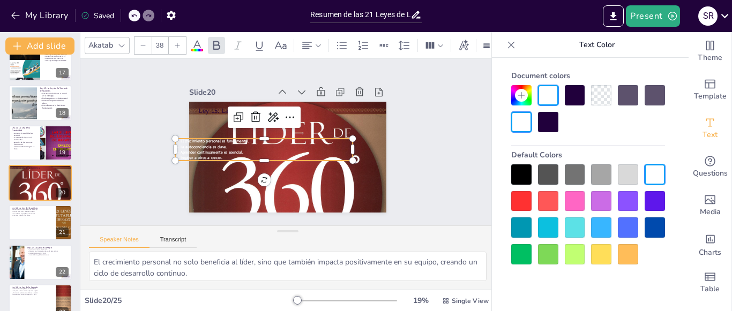
click at [178, 42] on icon at bounding box center [177, 45] width 6 height 6
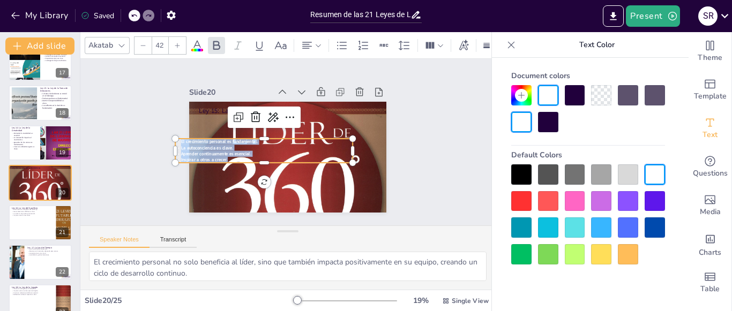
click at [178, 42] on icon at bounding box center [177, 45] width 6 height 6
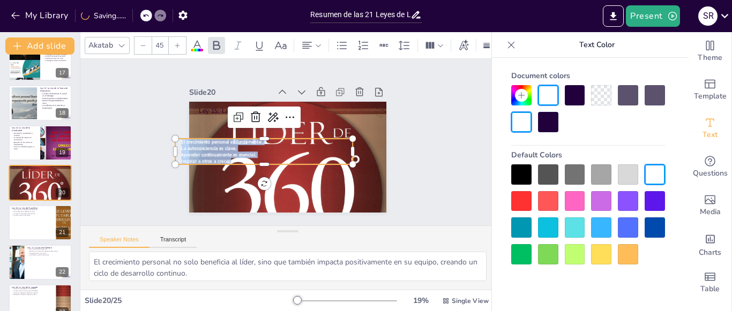
click at [178, 42] on icon at bounding box center [177, 45] width 6 height 6
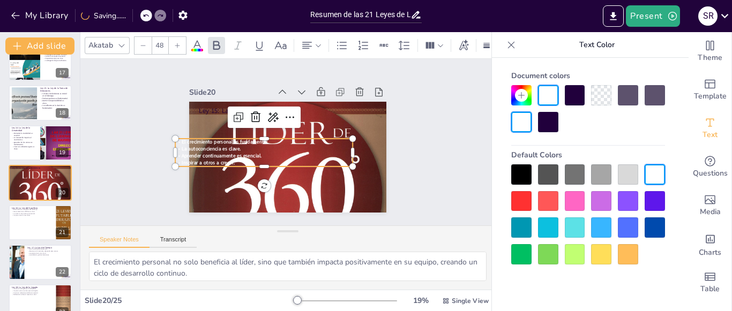
click at [178, 42] on icon at bounding box center [177, 45] width 6 height 6
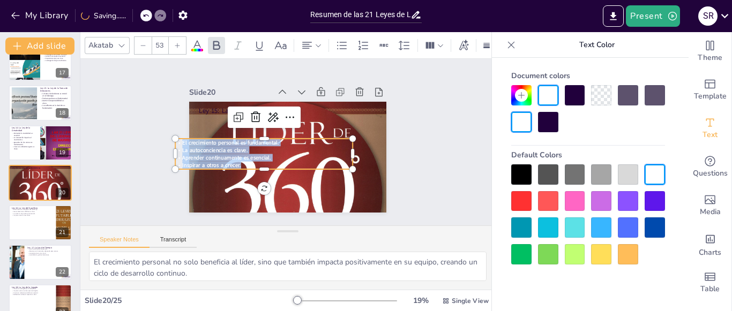
click at [178, 42] on icon at bounding box center [177, 45] width 6 height 6
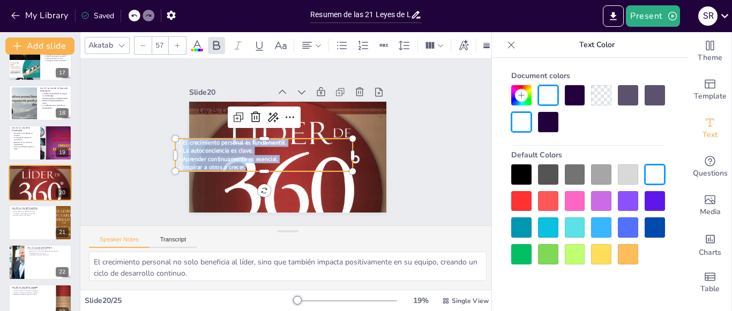
click at [178, 42] on icon at bounding box center [177, 45] width 6 height 6
type input "60"
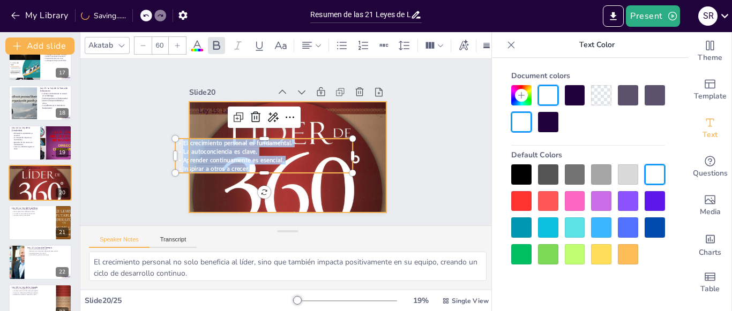
click at [363, 192] on div at bounding box center [286, 156] width 227 height 319
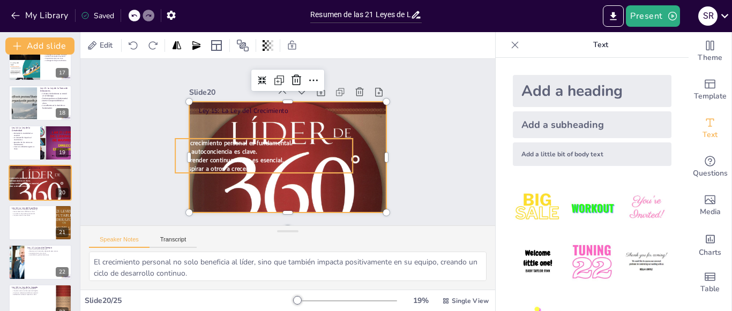
click at [245, 146] on span "La autoconciencia es clave." at bounding box center [219, 145] width 74 height 16
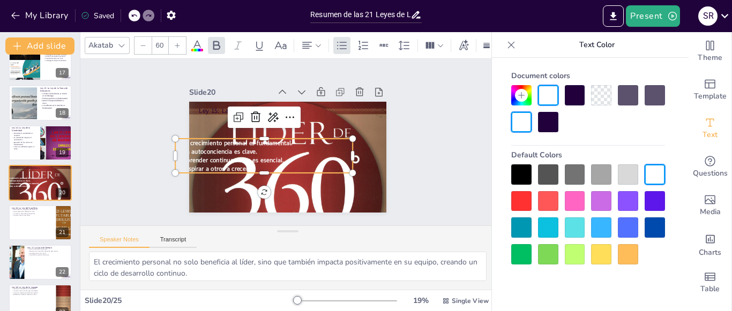
click at [259, 150] on p "La autoconciencia es clave." at bounding box center [263, 151] width 177 height 9
click at [259, 150] on p "La autoconciencia es clave." at bounding box center [263, 149] width 177 height 27
click at [298, 157] on p "Aprender continuamente es esencial." at bounding box center [262, 157] width 177 height 27
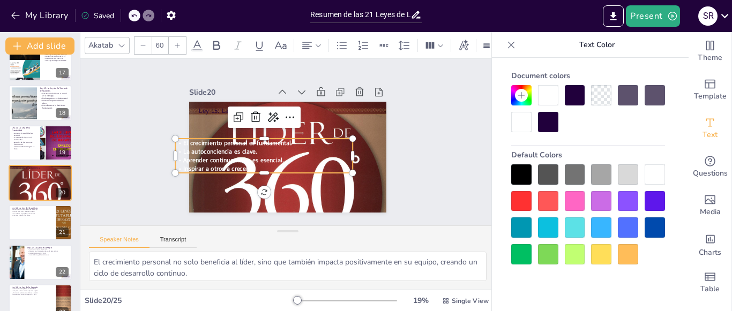
click at [298, 157] on p "Aprender continuamente es esencial." at bounding box center [260, 155] width 175 height 46
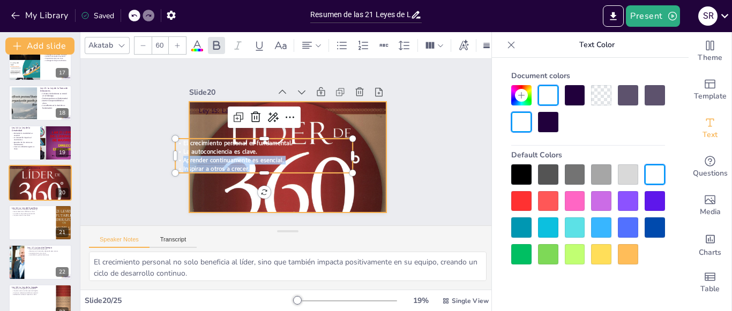
drag, startPoint x: 286, startPoint y: 150, endPoint x: 365, endPoint y: 161, distance: 80.6
click at [365, 161] on div "Ley 15: La Ley del Crecimiento El crecimiento personal es fundamental. La autoc…" at bounding box center [286, 157] width 208 height 131
click at [301, 146] on p "La autoconciencia es clave." at bounding box center [263, 149] width 177 height 27
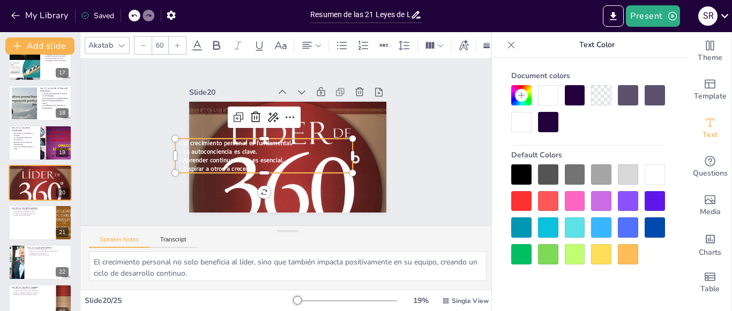
click at [301, 146] on p "La autoconciencia es clave." at bounding box center [284, 116] width 46 height 175
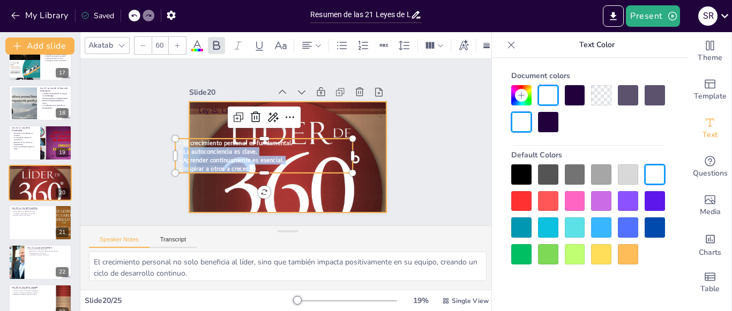
drag, startPoint x: 301, startPoint y: 139, endPoint x: 360, endPoint y: 152, distance: 60.3
click at [360, 152] on div "Ley 15: La Ley del Crecimiento El crecimiento personal es fundamental. La autoc…" at bounding box center [285, 157] width 216 height 150
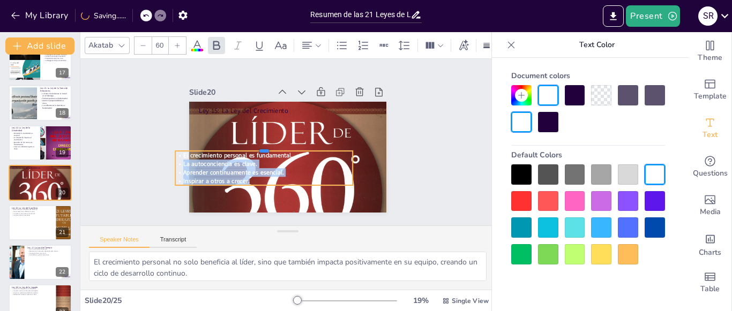
drag, startPoint x: 210, startPoint y: 133, endPoint x: 357, endPoint y: 146, distance: 147.4
click at [357, 146] on div "Ley 15: La Ley del Crecimiento El crecimiento personal es fundamental. La autoc…" at bounding box center [287, 157] width 197 height 111
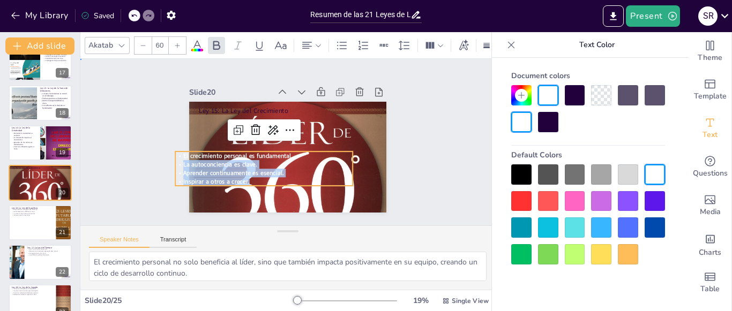
click at [163, 167] on div "Slide 1 Resumen de las 21 Leyes de Liderazgo Esta presentación resume las 21 le…" at bounding box center [287, 142] width 281 height 191
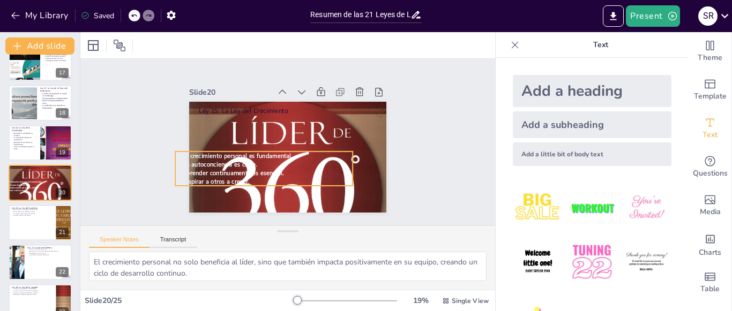
click at [216, 167] on span "Aprender continuamente es esencial." at bounding box center [230, 167] width 101 height 19
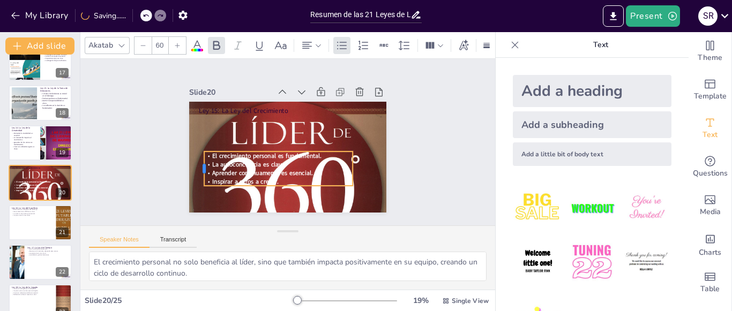
drag, startPoint x: 166, startPoint y: 163, endPoint x: 195, endPoint y: 164, distance: 28.9
click at [195, 164] on div at bounding box center [197, 149] width 16 height 35
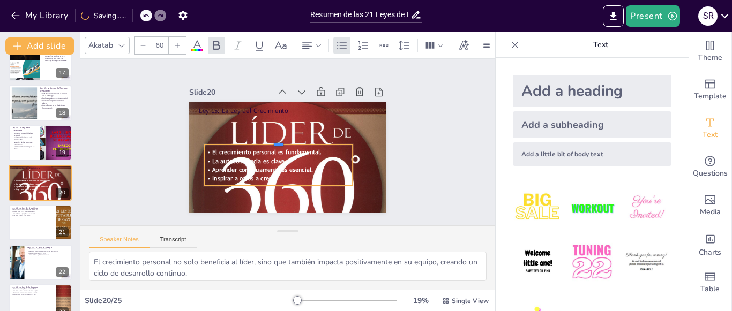
drag, startPoint x: 251, startPoint y: 147, endPoint x: 262, endPoint y: 140, distance: 13.2
click at [262, 140] on div at bounding box center [278, 140] width 148 height 9
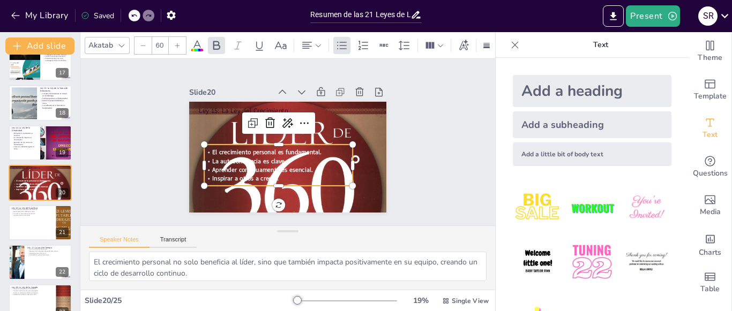
click at [197, 39] on icon at bounding box center [197, 45] width 13 height 13
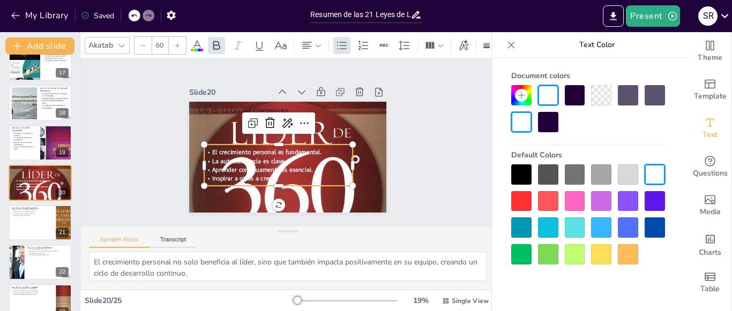
click at [547, 123] on div at bounding box center [548, 122] width 20 height 20
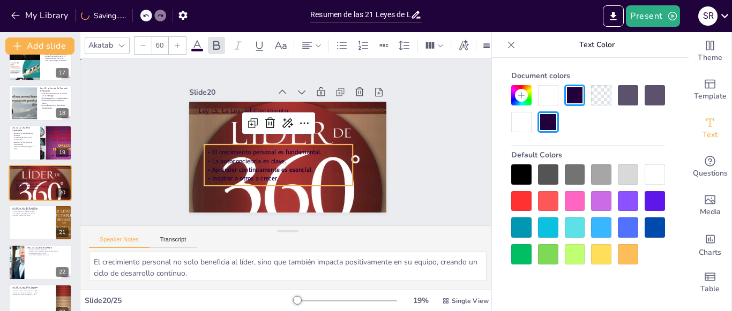
click at [434, 169] on div "Slide 1 Resumen de las 21 Leyes de Liderazgo Esta presentación resume las 21 le…" at bounding box center [287, 142] width 415 height 167
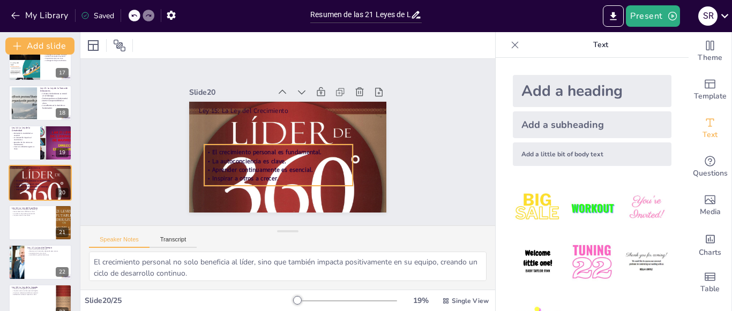
click at [304, 152] on span "El crecimiento personal es fundamental." at bounding box center [266, 152] width 109 height 9
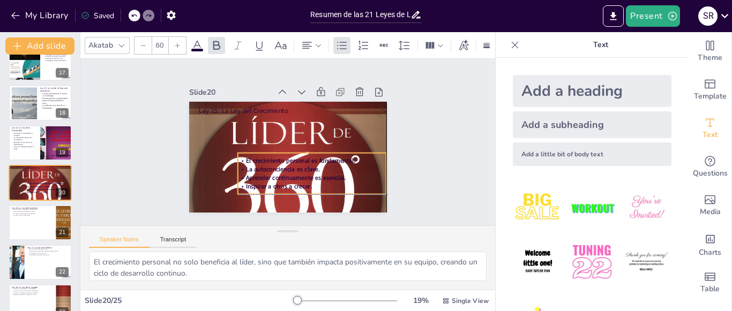
drag, startPoint x: 316, startPoint y: 153, endPoint x: 351, endPoint y: 157, distance: 35.6
click at [351, 157] on div "El crecimiento personal es fundamental. La autoconciencia es clave. Aprender co…" at bounding box center [308, 176] width 151 height 50
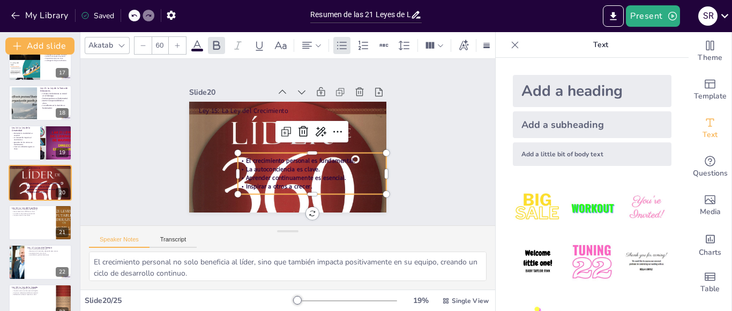
click at [178, 42] on icon at bounding box center [177, 45] width 6 height 6
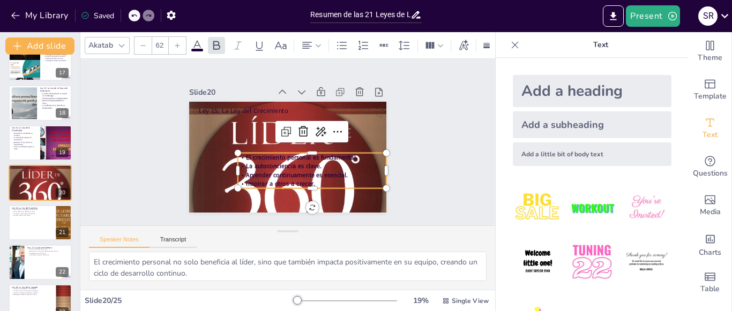
click at [178, 42] on icon at bounding box center [177, 45] width 6 height 6
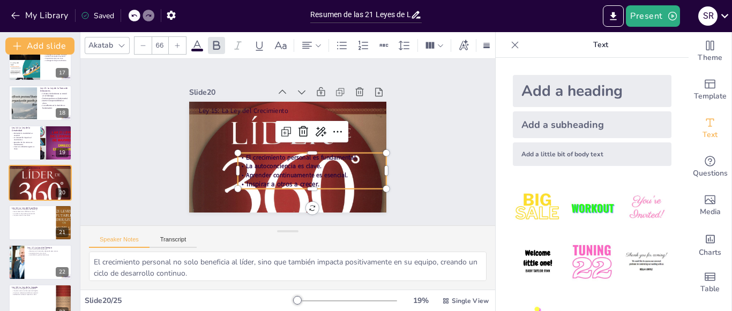
click at [178, 42] on icon at bounding box center [177, 45] width 6 height 6
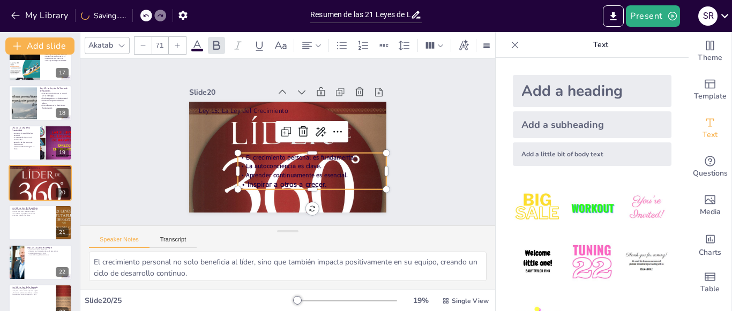
click at [178, 42] on icon at bounding box center [177, 45] width 6 height 6
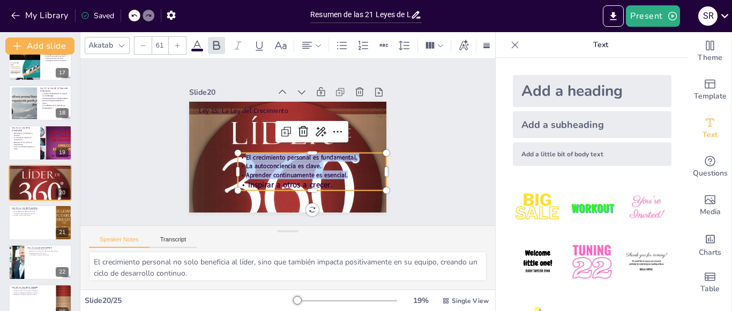
drag, startPoint x: 341, startPoint y: 172, endPoint x: 240, endPoint y: 146, distance: 104.0
click at [240, 146] on div "Ley 15: La Ley del Crecimiento El crecimiento personal es fundamental. La autoc…" at bounding box center [286, 157] width 208 height 131
click at [176, 37] on div at bounding box center [177, 45] width 17 height 17
type input "62"
click at [436, 156] on div "Slide 1 Resumen de las 21 Leyes de Liderazgo Esta presentación resume las 21 le…" at bounding box center [288, 142] width 430 height 209
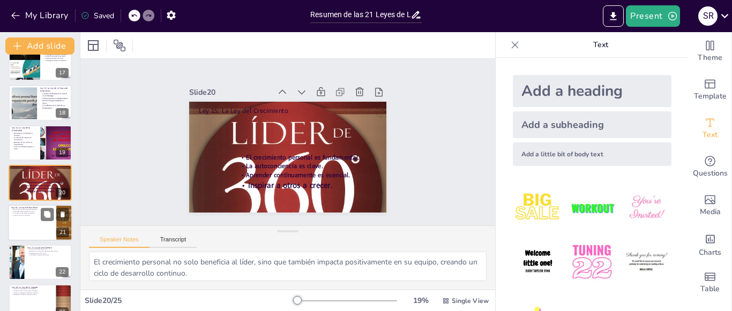
click at [36, 223] on div at bounding box center [40, 223] width 64 height 36
type textarea "El sacrificio es una parte inevitable del liderazgo. Los líderes deben estar di…"
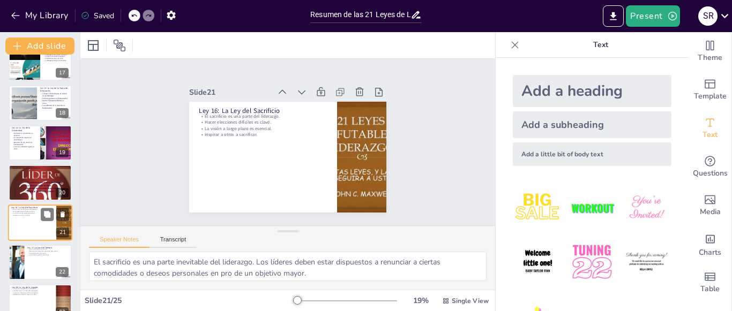
scroll to position [695, 0]
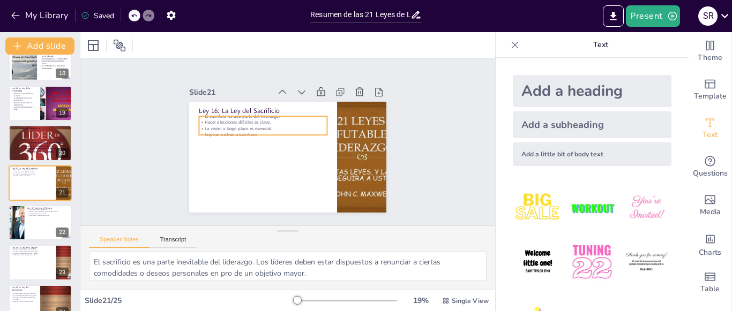
click at [260, 130] on p "Inspirar a otros a sacrificar." at bounding box center [265, 130] width 126 height 33
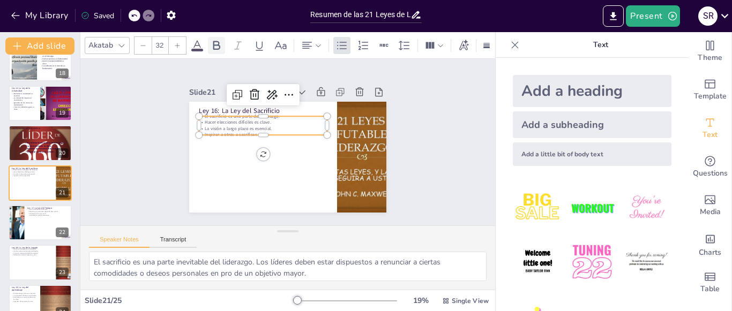
click at [217, 39] on icon at bounding box center [216, 45] width 13 height 13
click at [176, 42] on icon at bounding box center [177, 45] width 6 height 6
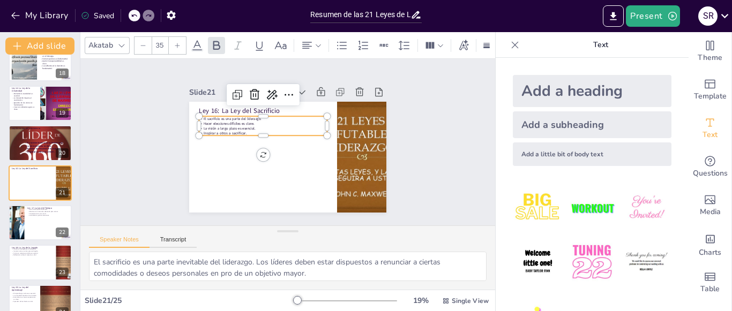
click at [176, 42] on icon at bounding box center [177, 45] width 6 height 6
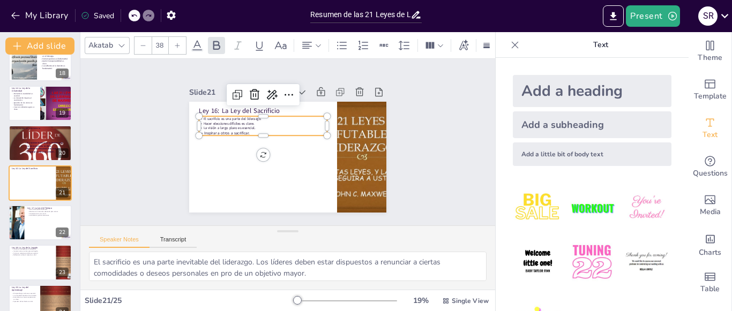
click at [176, 42] on icon at bounding box center [177, 45] width 6 height 6
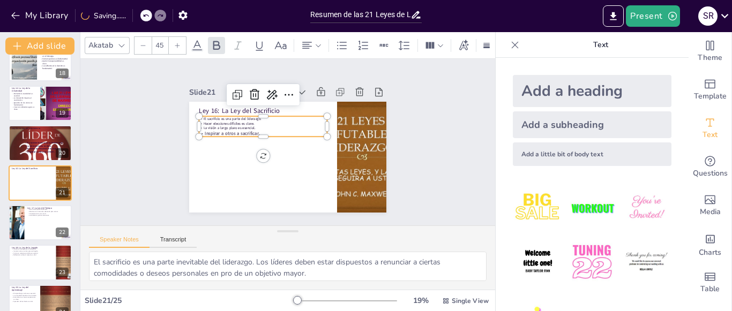
click at [176, 42] on icon at bounding box center [177, 45] width 6 height 6
type input "--"
drag, startPoint x: 257, startPoint y: 129, endPoint x: 210, endPoint y: 108, distance: 51.6
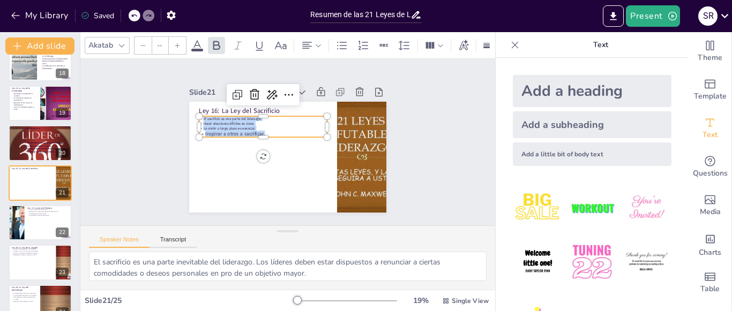
click at [210, 108] on div "Ley 16: La Ley del Sacrificio El sacrificio es una parte del liderazgo. Hacer e…" at bounding box center [287, 157] width 197 height 111
click at [178, 42] on icon at bounding box center [177, 45] width 6 height 6
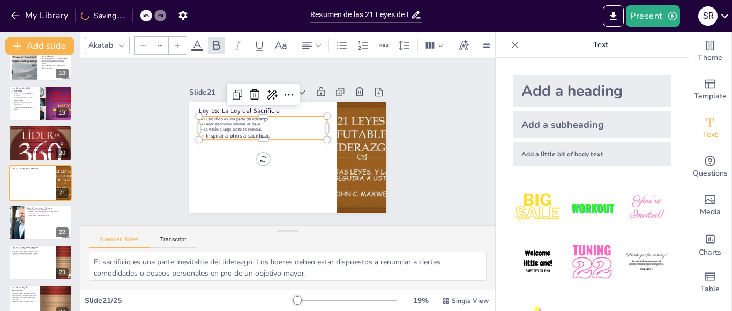
click at [178, 42] on icon at bounding box center [177, 45] width 6 height 6
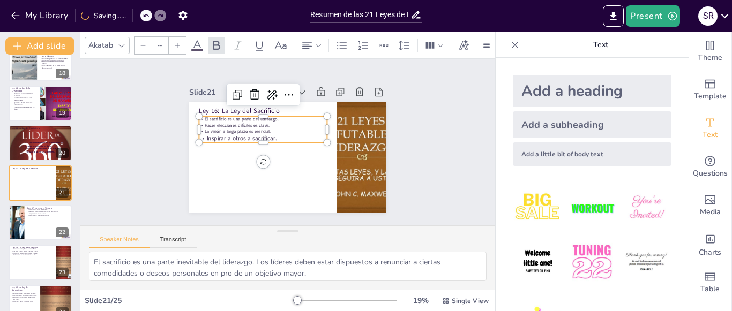
click at [178, 42] on icon at bounding box center [177, 45] width 6 height 6
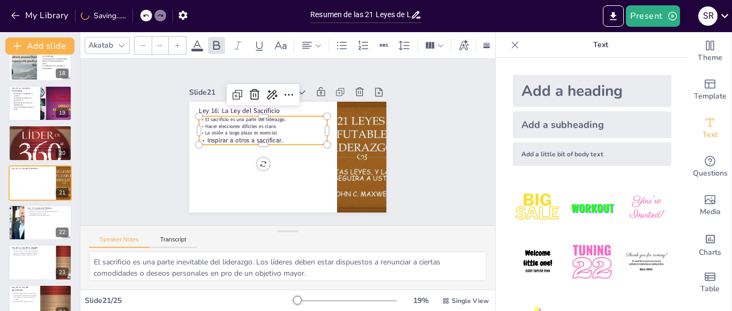
click at [178, 42] on icon at bounding box center [177, 45] width 6 height 6
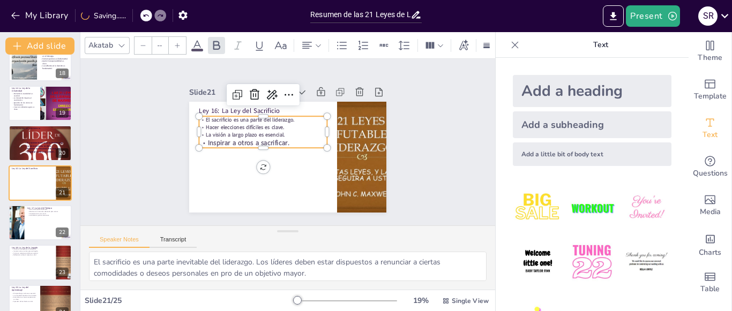
click at [178, 42] on icon at bounding box center [177, 45] width 6 height 6
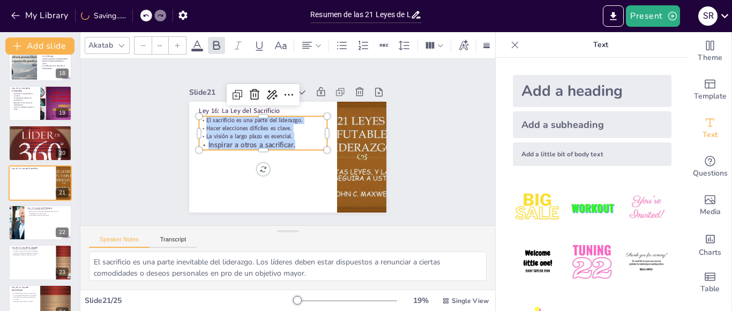
click at [178, 42] on icon at bounding box center [177, 45] width 6 height 6
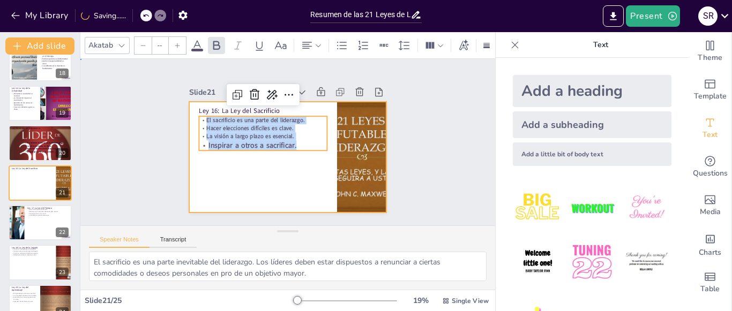
click at [289, 167] on div at bounding box center [286, 157] width 208 height 131
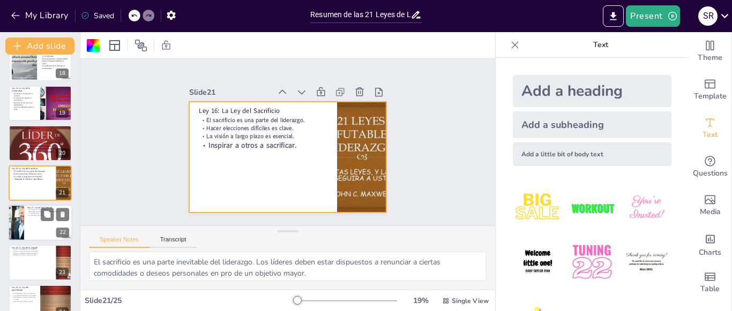
click at [36, 221] on div at bounding box center [40, 223] width 64 height 36
type textarea "La capacidad de sincronizar acciones con el contexto adecuado es fundamental pa…"
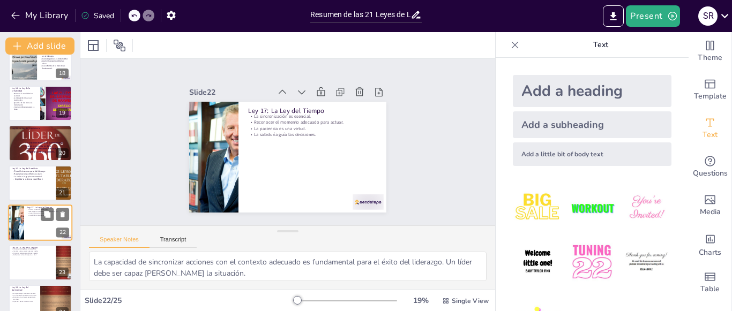
scroll to position [735, 0]
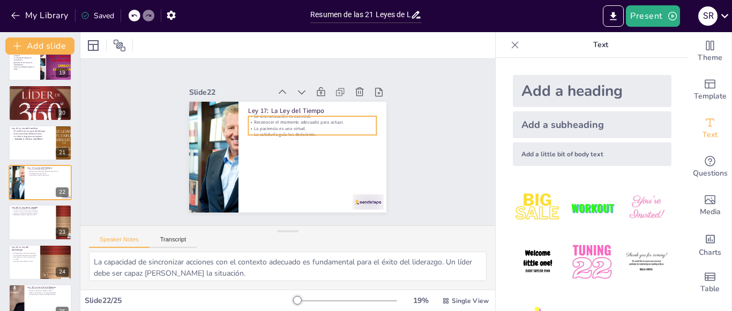
click at [326, 134] on div "Ley 17: La Ley del Tiempo La sincronización es esencial. Reconocer el momento a…" at bounding box center [286, 157] width 208 height 131
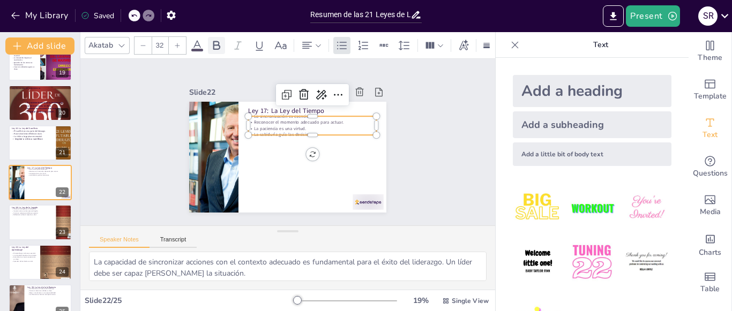
click at [215, 40] on icon at bounding box center [216, 45] width 13 height 13
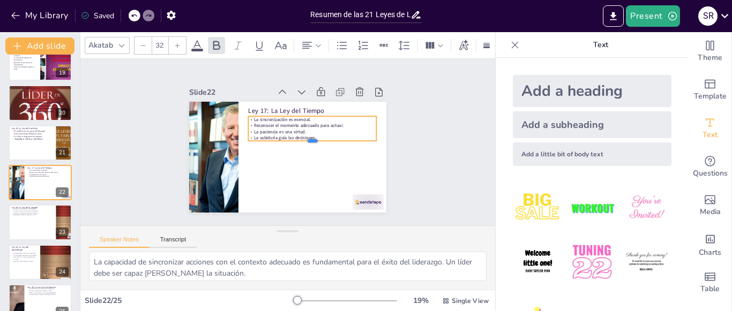
drag, startPoint x: 301, startPoint y: 133, endPoint x: 279, endPoint y: 118, distance: 26.5
click at [279, 118] on div "Ley 17: La Ley del Tiempo La sincronización es esencial. Reconocer el momento a…" at bounding box center [287, 157] width 197 height 111
click at [308, 135] on strong "La sabiduría guía las decisiones." at bounding box center [290, 137] width 36 height 57
click at [308, 135] on strong "La sabiduría guía las decisiones." at bounding box center [286, 137] width 63 height 12
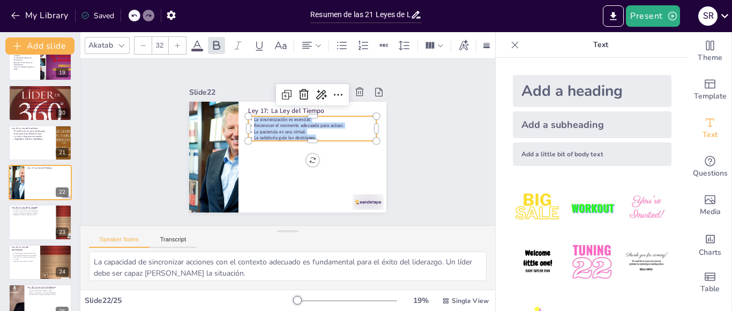
drag, startPoint x: 308, startPoint y: 135, endPoint x: 242, endPoint y: 109, distance: 70.9
click at [242, 109] on div "Ley 17: La Ley del Tiempo La sincronización es esencial. Reconocer el momento a…" at bounding box center [274, 148] width 182 height 225
click at [175, 42] on icon at bounding box center [177, 45] width 6 height 6
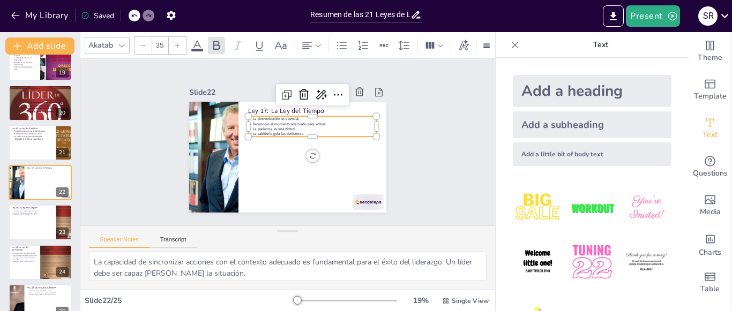
click at [175, 42] on icon at bounding box center [177, 45] width 6 height 6
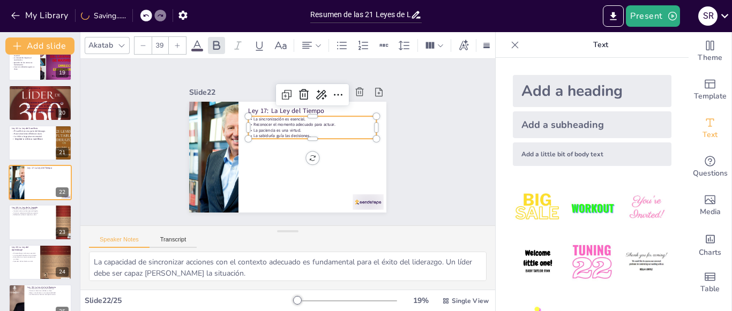
click at [175, 42] on icon at bounding box center [177, 45] width 6 height 6
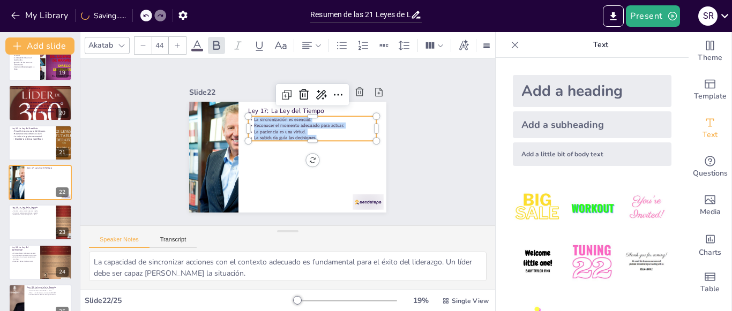
click at [175, 42] on icon at bounding box center [177, 45] width 6 height 6
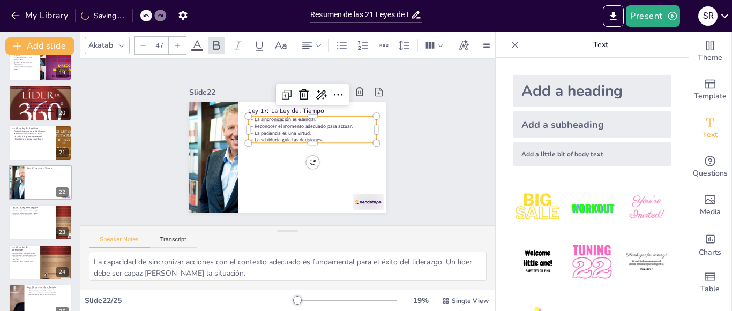
click at [175, 42] on icon at bounding box center [177, 45] width 6 height 6
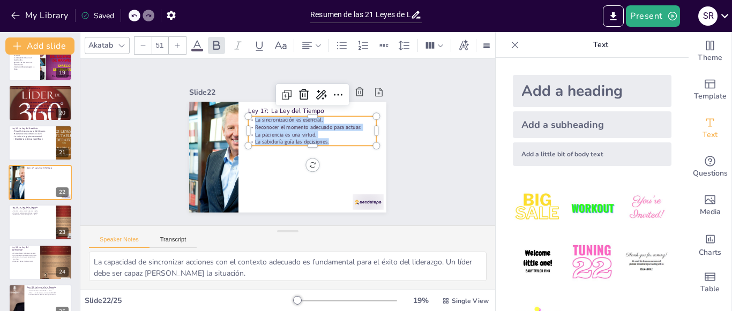
click at [175, 42] on icon at bounding box center [177, 45] width 6 height 6
type input "52"
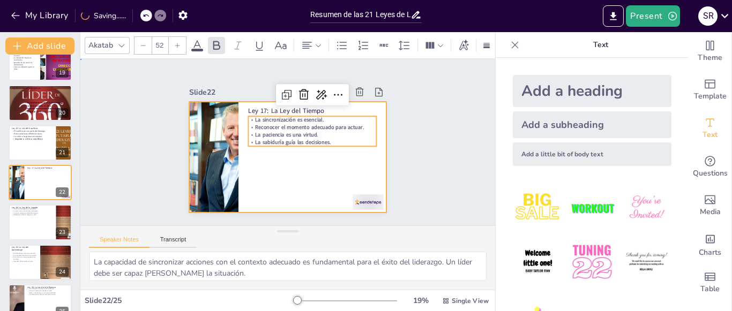
click at [300, 176] on div at bounding box center [287, 157] width 197 height 111
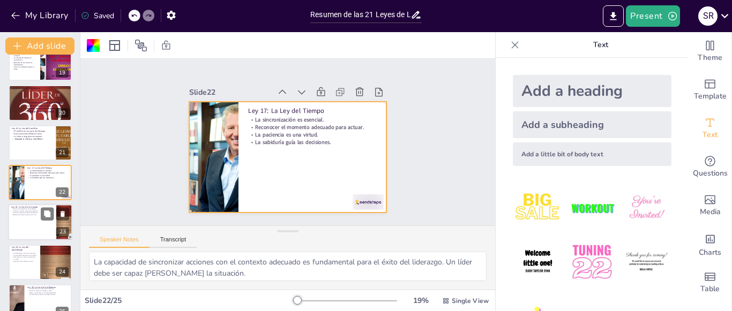
click at [31, 221] on div at bounding box center [40, 223] width 64 height 36
type textarea "Un líder efectivo debe tener en cuenta su legado desde el principio, ya que est…"
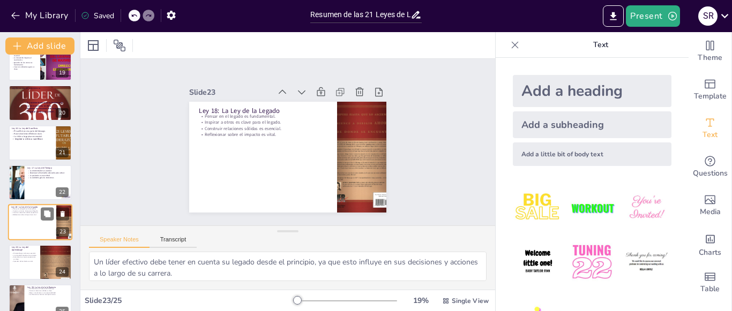
scroll to position [752, 0]
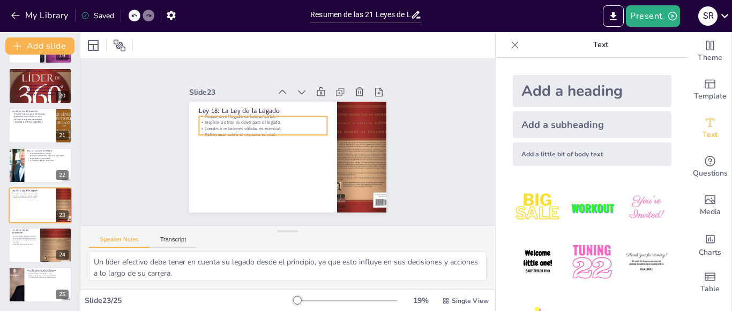
click at [236, 132] on div "Ley 18: La Ley de la Legado Pensar en el legado es fundamental. Inspirar a otro…" at bounding box center [287, 157] width 197 height 111
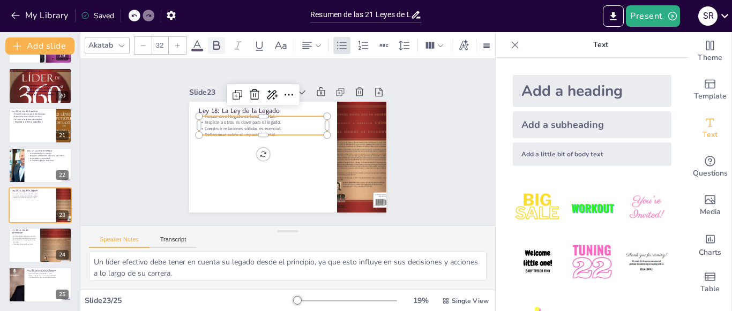
click at [216, 44] on icon at bounding box center [216, 45] width 7 height 9
click at [270, 129] on p "Reflexionar sobre el impacto es vital." at bounding box center [264, 132] width 128 height 19
click at [270, 132] on p "Reflexionar sobre el impacto es vital." at bounding box center [263, 135] width 128 height 6
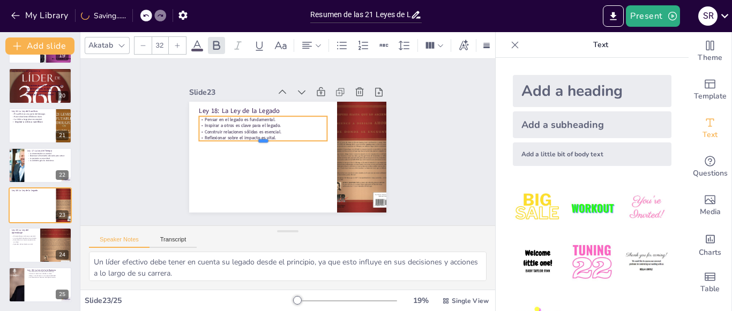
drag, startPoint x: 269, startPoint y: 131, endPoint x: 282, endPoint y: 156, distance: 28.3
click at [239, 109] on div "Ley 18: La Ley de la Legado Pensar en el legado es fundamental. Inspirar a otro…" at bounding box center [286, 157] width 208 height 131
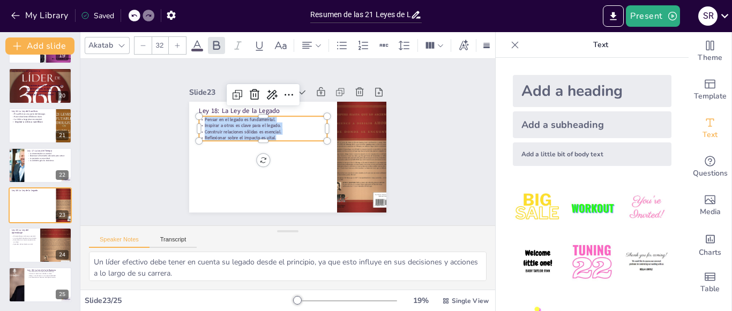
drag, startPoint x: 269, startPoint y: 136, endPoint x: 174, endPoint y: 119, distance: 96.2
click at [174, 119] on div "Slide 1 Resumen de las 21 Leyes de Liderazgo Esta presentación resume las 21 le…" at bounding box center [288, 141] width 288 height 213
click at [173, 41] on div at bounding box center [177, 45] width 17 height 17
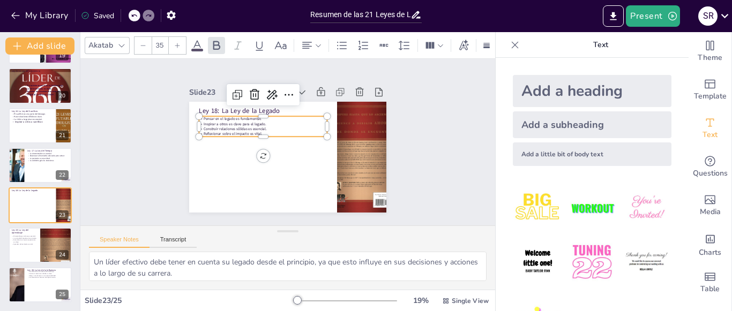
click at [173, 41] on div at bounding box center [177, 45] width 17 height 17
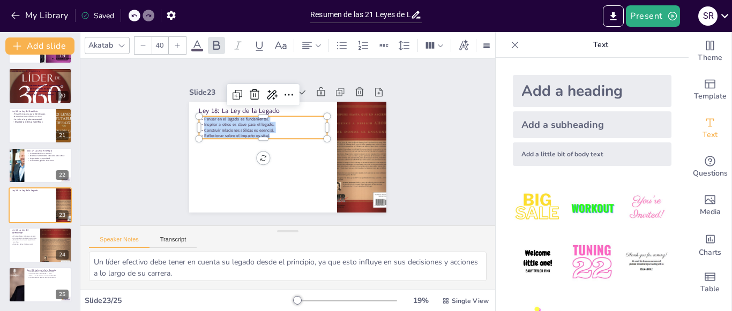
click at [173, 41] on div at bounding box center [177, 45] width 17 height 17
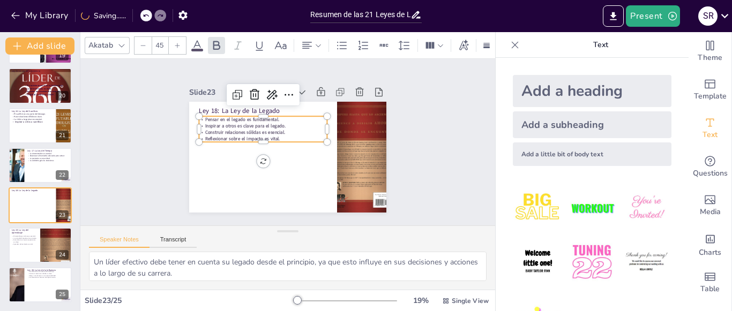
click at [173, 41] on div at bounding box center [177, 45] width 17 height 17
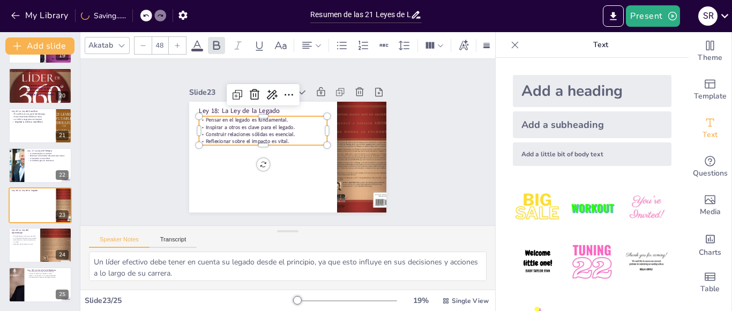
click at [173, 41] on div at bounding box center [177, 45] width 17 height 17
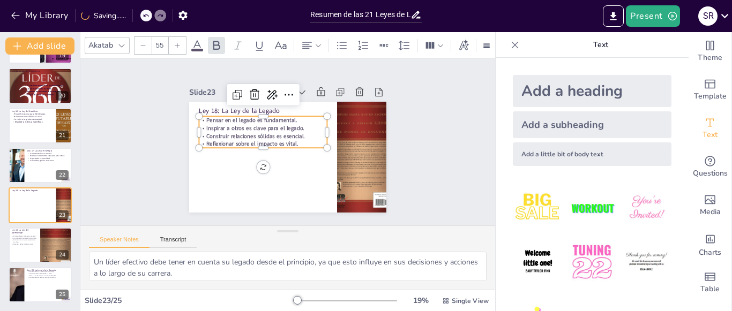
click at [173, 41] on div at bounding box center [177, 45] width 17 height 17
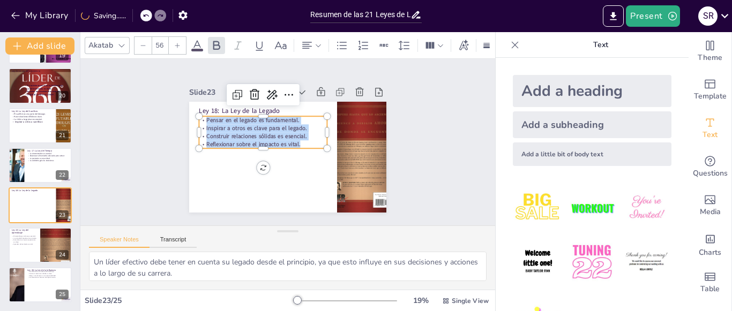
click at [173, 41] on div at bounding box center [177, 45] width 17 height 17
type input "57"
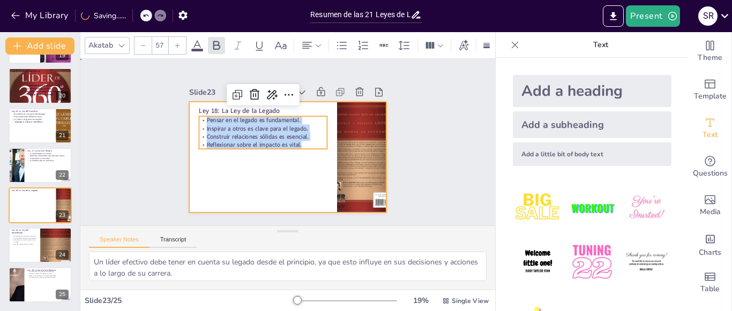
click at [291, 182] on div at bounding box center [286, 157] width 208 height 131
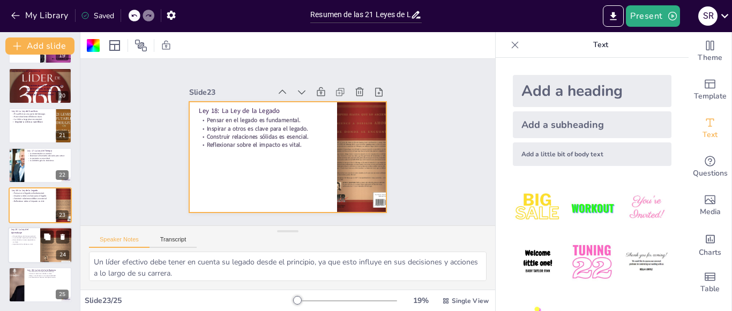
click at [24, 250] on div at bounding box center [40, 245] width 64 height 36
type textarea "El aprendizaje continuo permite a los líderes adaptarse a los cambios y mejorar…"
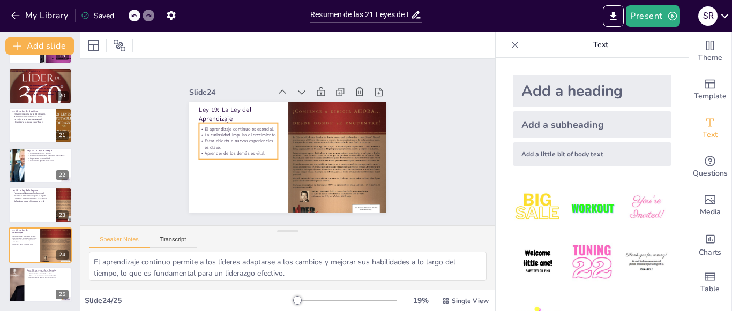
click at [253, 146] on p "Estar abierto a nuevas experiencias es clave." at bounding box center [238, 144] width 79 height 12
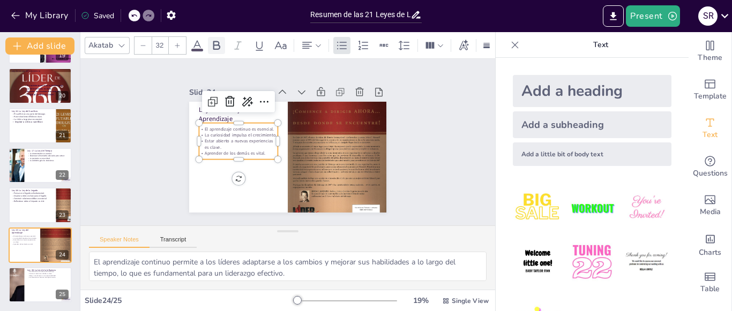
click at [214, 44] on icon at bounding box center [216, 45] width 7 height 9
click at [263, 151] on p "Aprender de los demás es vital." at bounding box center [238, 154] width 79 height 6
click at [259, 151] on p "Aprender de los demás es vital." at bounding box center [238, 154] width 79 height 6
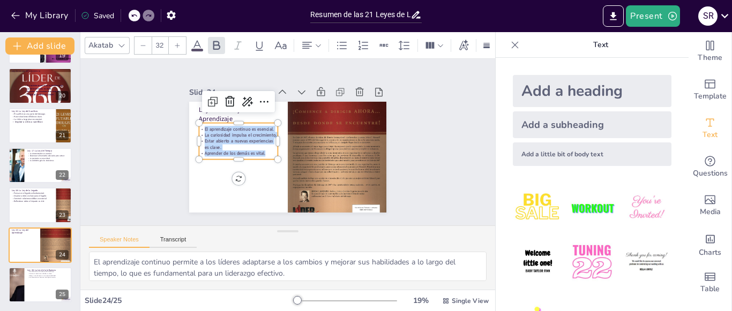
drag, startPoint x: 259, startPoint y: 148, endPoint x: 201, endPoint y: 117, distance: 65.4
click at [201, 117] on div "Ley 19: La Ley del Aprendizaje El aprendizaje continuo es esencial. La curiosid…" at bounding box center [287, 157] width 197 height 111
click at [178, 42] on icon at bounding box center [177, 45] width 6 height 6
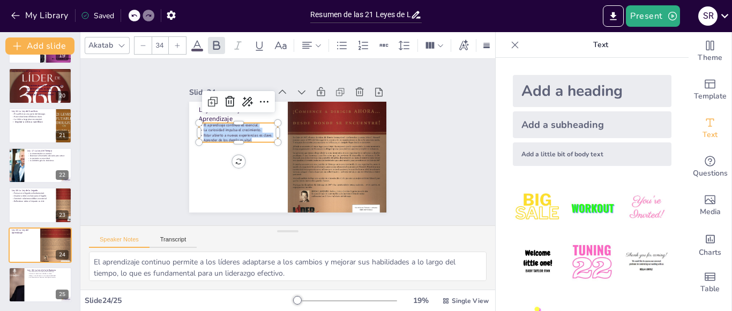
click at [178, 42] on icon at bounding box center [177, 45] width 6 height 6
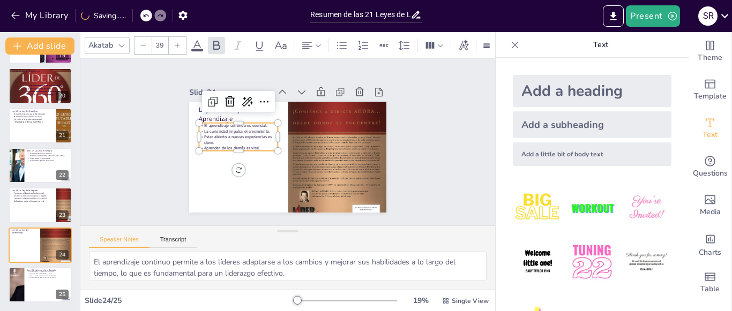
click at [178, 42] on icon at bounding box center [177, 45] width 6 height 6
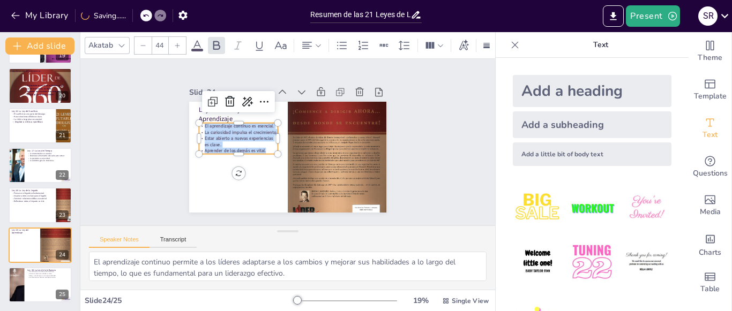
click at [178, 42] on icon at bounding box center [177, 45] width 6 height 6
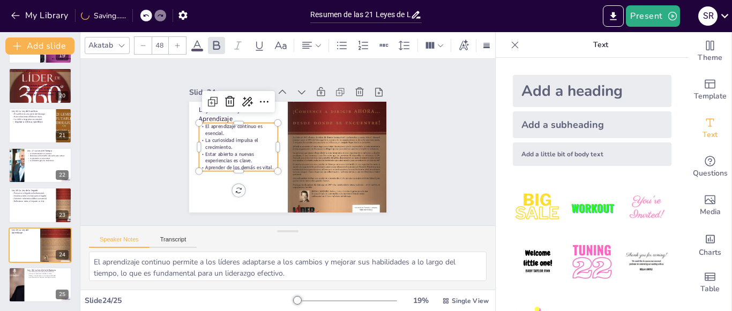
click at [178, 42] on icon at bounding box center [177, 45] width 6 height 6
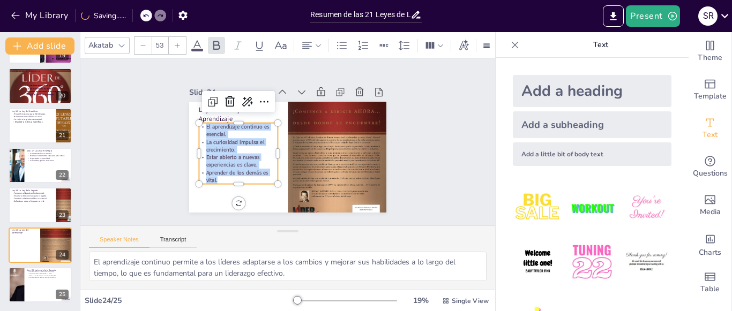
click at [178, 42] on icon at bounding box center [177, 45] width 6 height 6
type input "54"
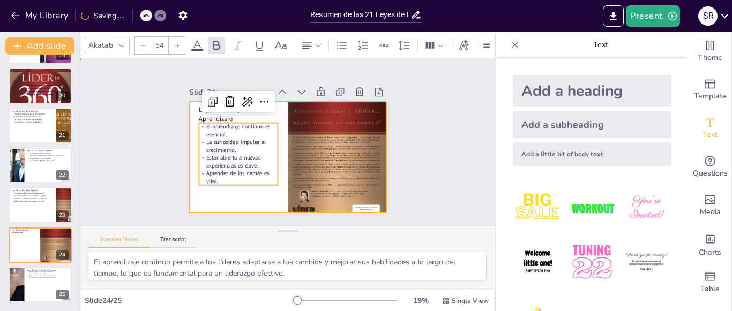
click at [258, 195] on div at bounding box center [281, 156] width 225 height 182
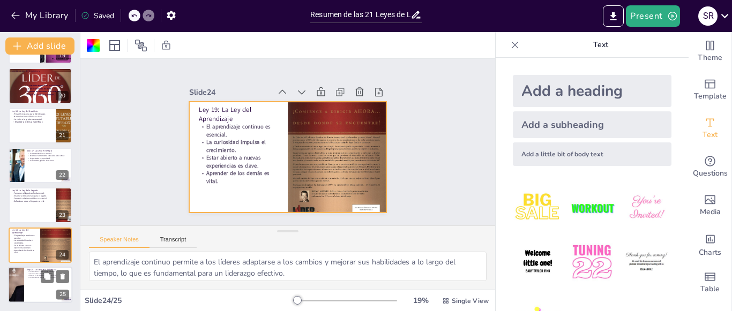
click at [34, 283] on div at bounding box center [40, 285] width 64 height 36
type textarea "La influencia es lo que permite a un líder motivar y guiar a su equipo hacia el…"
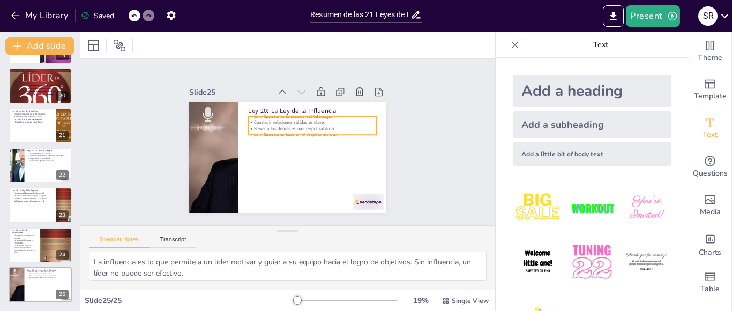
click at [297, 127] on p "Elevar a los demás es una responsabilidad." at bounding box center [312, 128] width 128 height 6
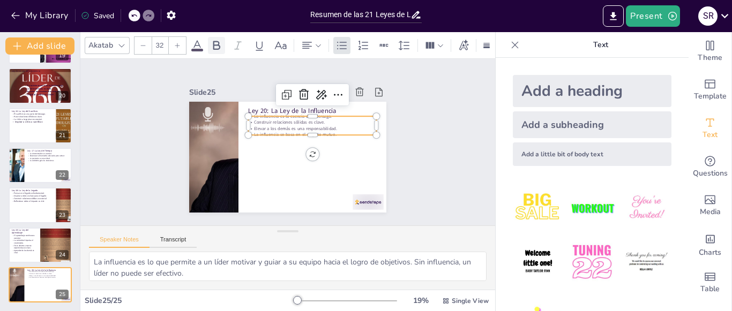
click at [214, 45] on icon at bounding box center [216, 45] width 7 height 9
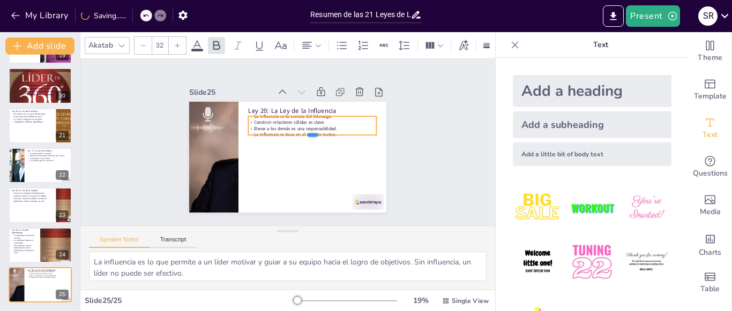
click at [329, 131] on div at bounding box center [313, 142] width 129 height 22
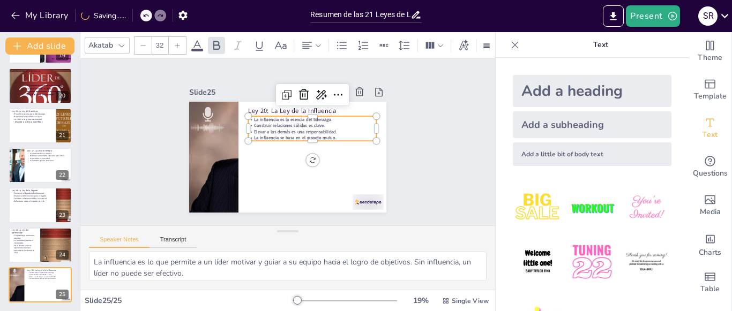
click at [329, 131] on p "La influencia se basa en el respeto mutuo." at bounding box center [313, 140] width 128 height 19
click at [329, 131] on p "La influencia se basa en el respeto mutuo." at bounding box center [313, 146] width 124 height 46
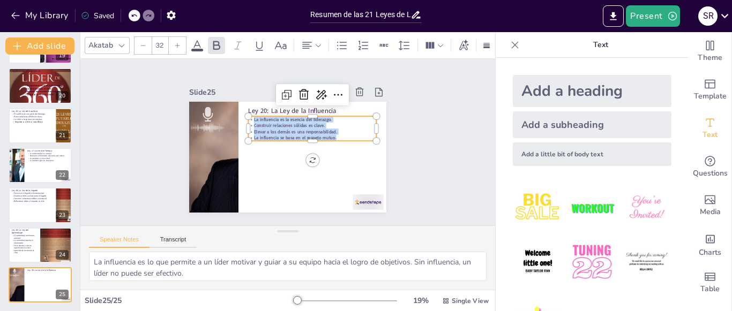
drag, startPoint x: 330, startPoint y: 136, endPoint x: 244, endPoint y: 111, distance: 89.4
click at [244, 111] on div "Ley 20: La Ley de la Influencia La influencia es la esencia del liderazgo. Cons…" at bounding box center [279, 154] width 225 height 206
click at [174, 44] on icon at bounding box center [177, 45] width 6 height 6
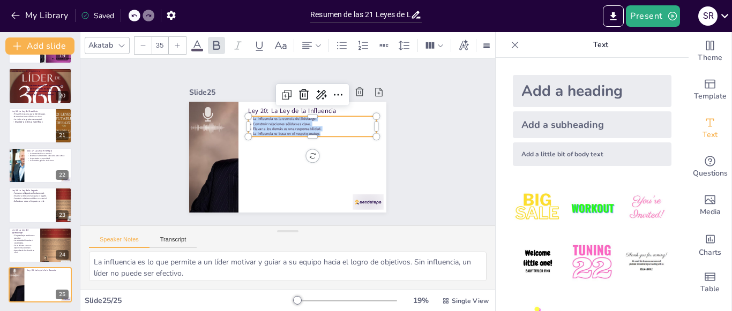
click at [174, 44] on icon at bounding box center [177, 45] width 6 height 6
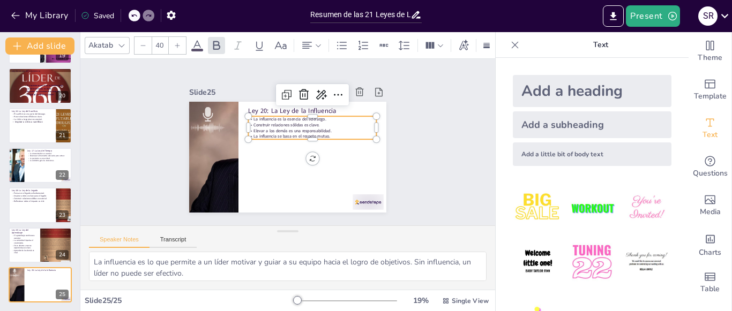
click at [174, 44] on icon at bounding box center [177, 45] width 6 height 6
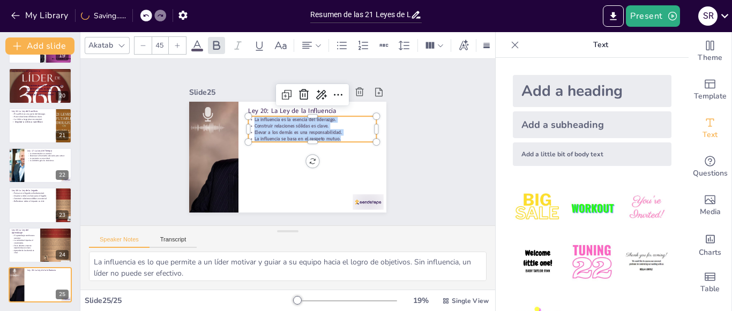
click at [174, 44] on icon at bounding box center [177, 45] width 6 height 6
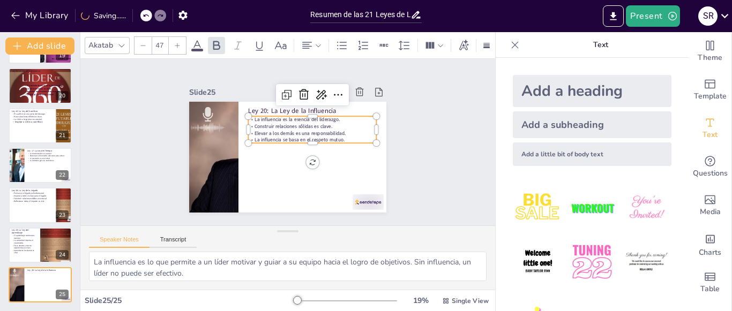
click at [174, 44] on icon at bounding box center [177, 45] width 6 height 6
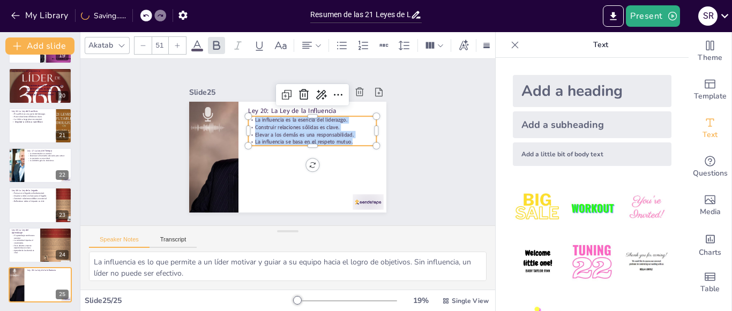
click at [174, 44] on icon at bounding box center [177, 45] width 6 height 6
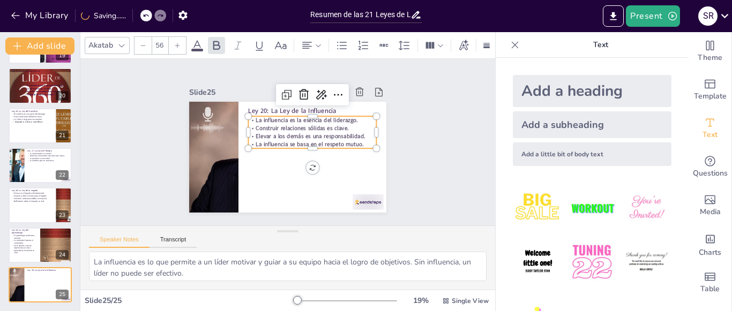
click at [174, 44] on icon at bounding box center [177, 45] width 6 height 6
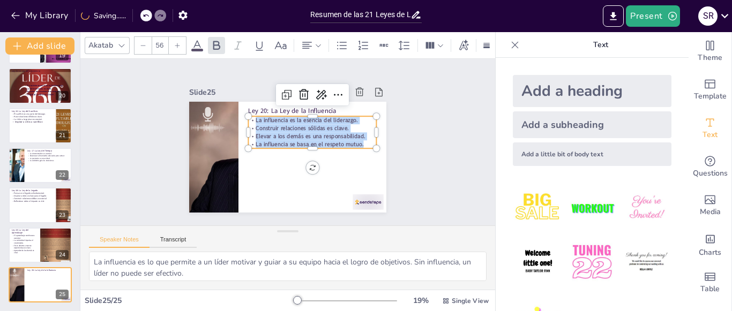
click at [174, 44] on icon at bounding box center [177, 45] width 6 height 6
type input "61"
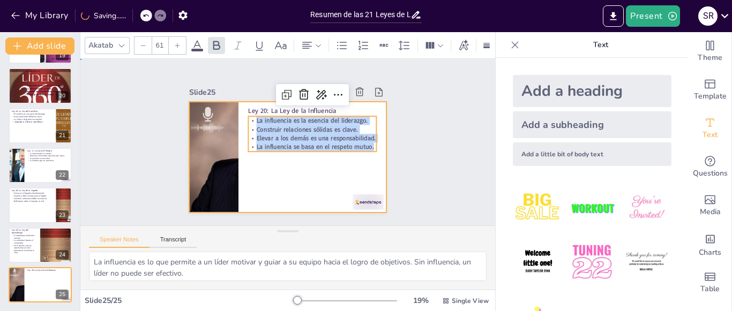
click at [280, 164] on div at bounding box center [287, 157] width 197 height 111
